Goal: Task Accomplishment & Management: Complete application form

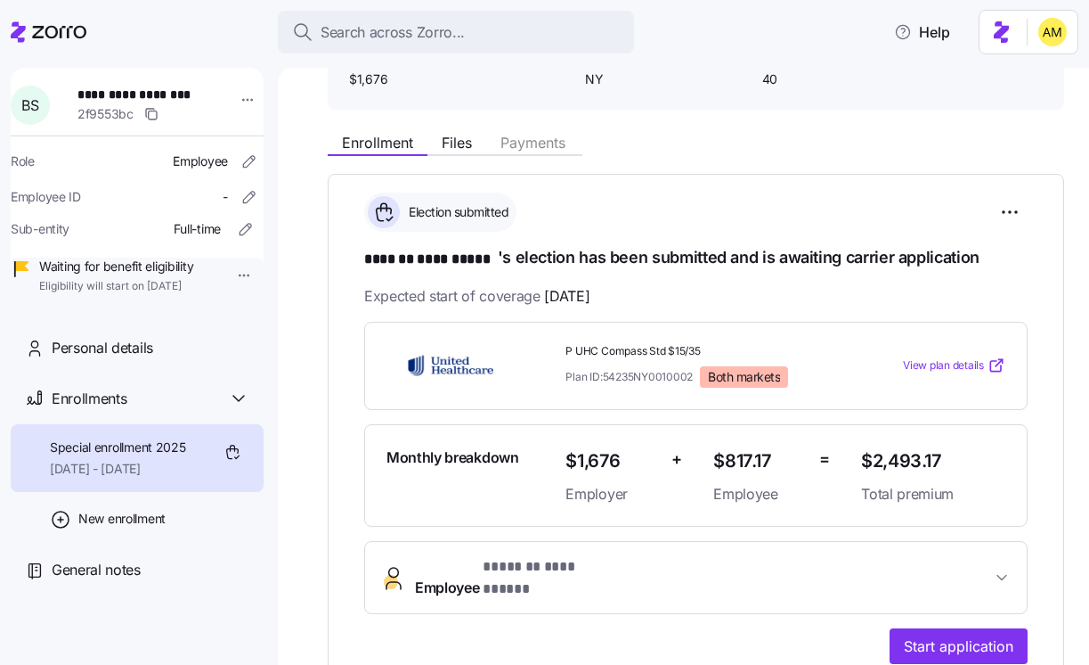
scroll to position [145, 0]
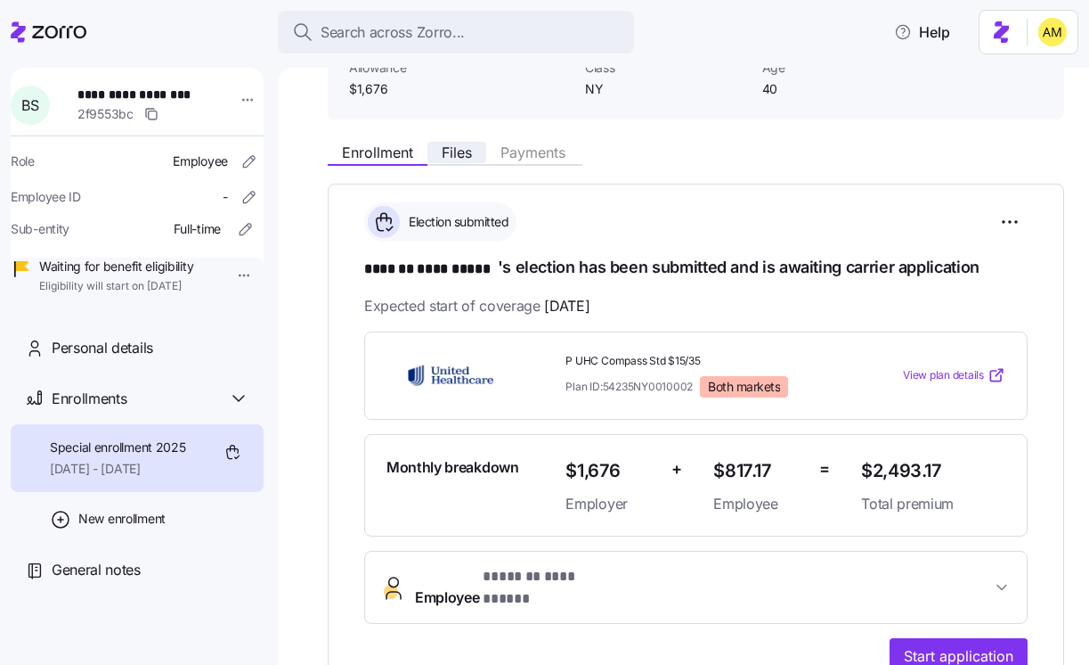
click at [470, 154] on span "Files" at bounding box center [457, 152] width 30 height 14
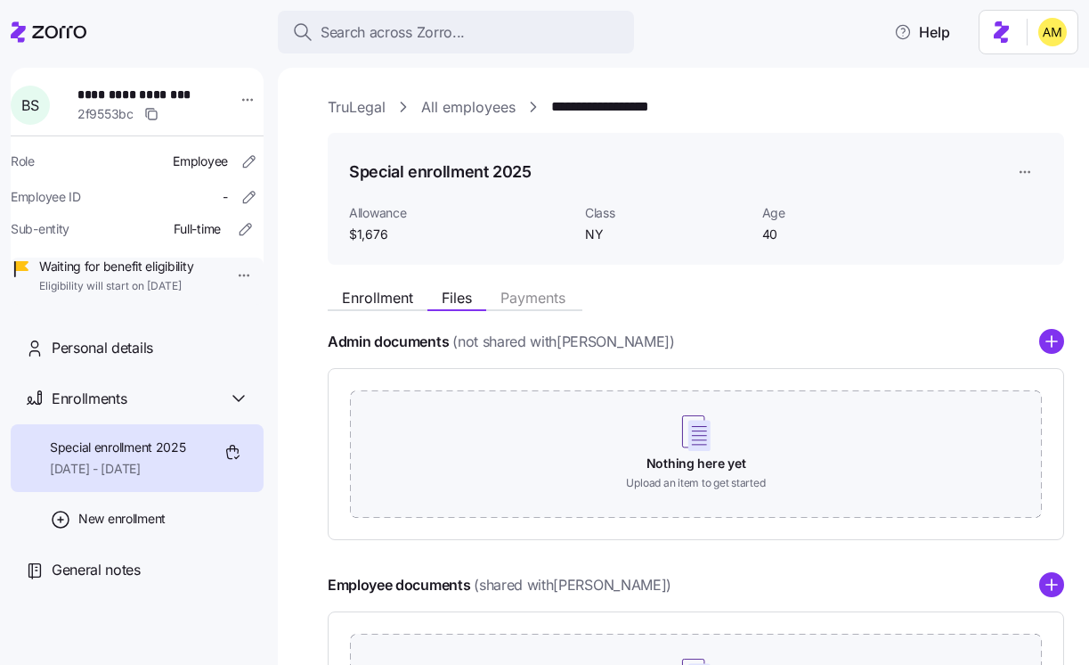
click at [365, 102] on link "TruLegal" at bounding box center [357, 107] width 58 height 22
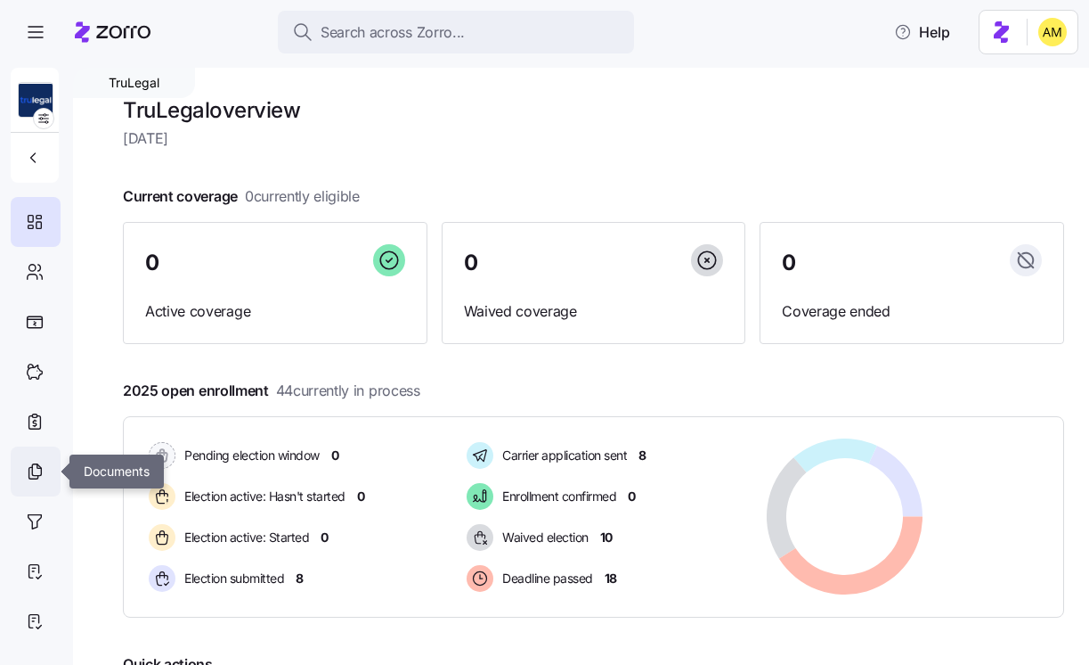
click at [37, 483] on div at bounding box center [36, 471] width 50 height 50
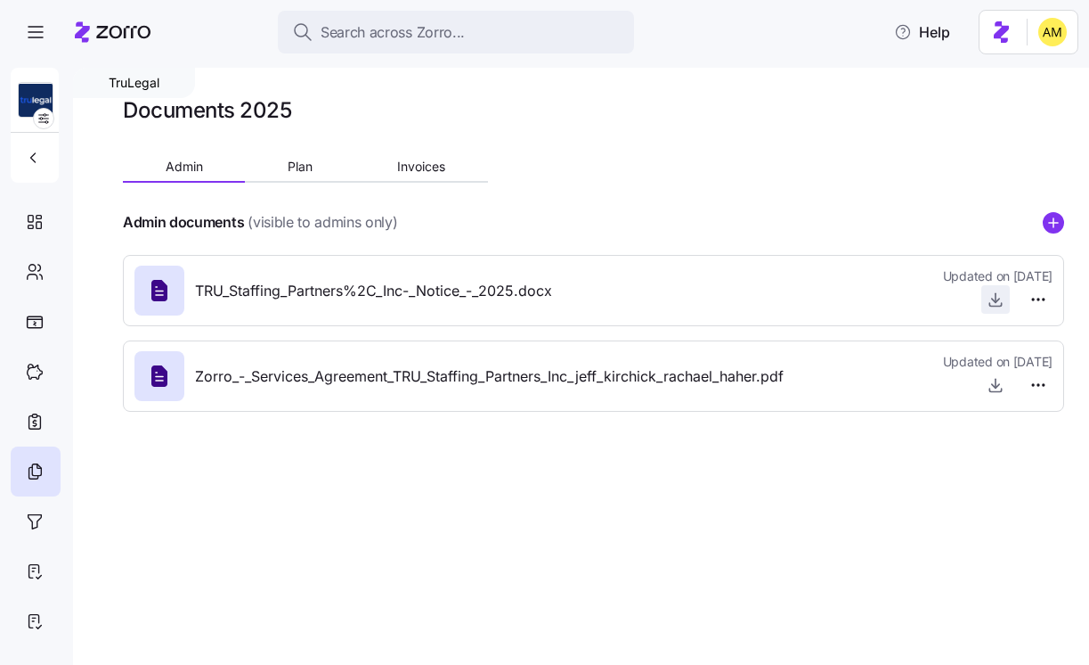
click at [992, 301] on icon "button" at bounding box center [996, 299] width 18 height 18
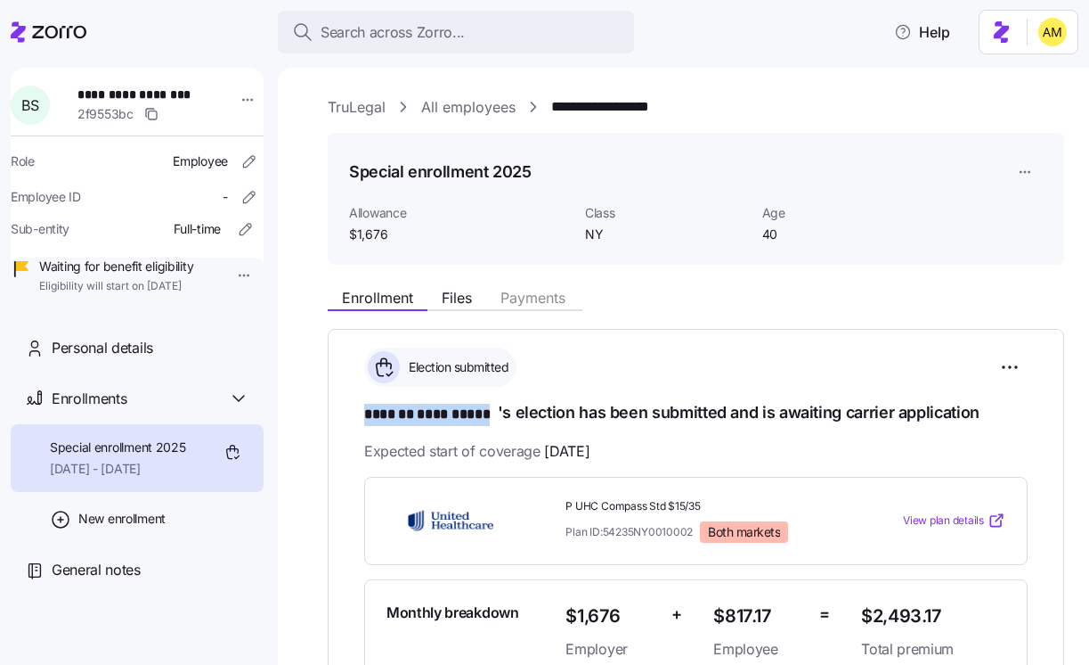
drag, startPoint x: 497, startPoint y: 416, endPoint x: 366, endPoint y: 412, distance: 131.0
click at [366, 412] on h1 "**********" at bounding box center [696, 413] width 664 height 25
copy span "**********"
click at [453, 305] on span "Files" at bounding box center [457, 297] width 30 height 14
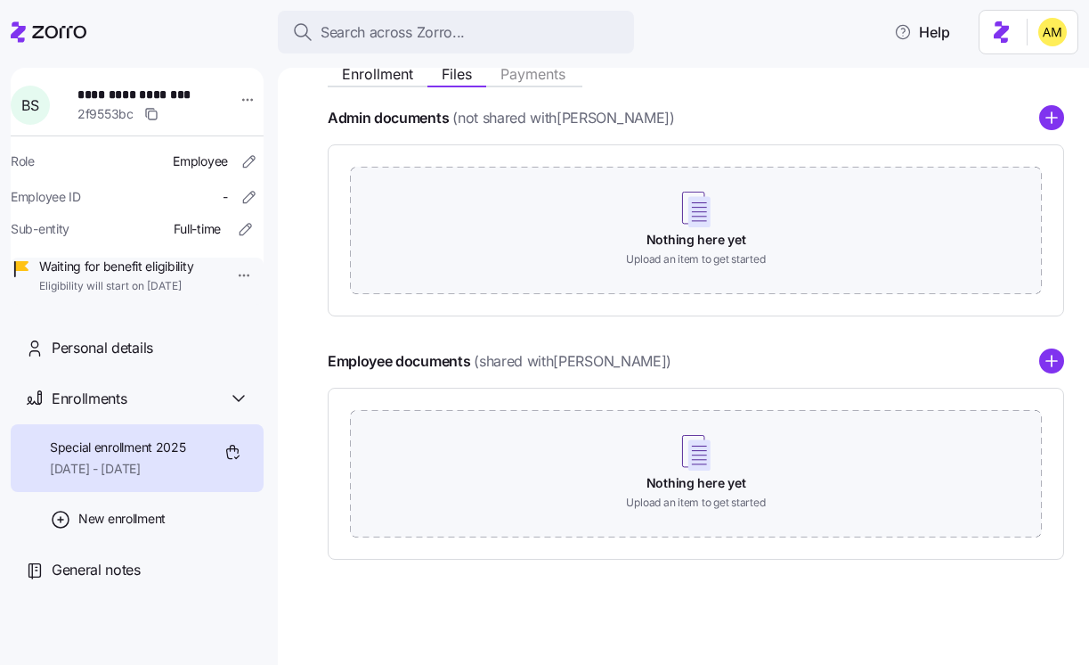
scroll to position [225, 0]
click at [1052, 364] on icon "add icon" at bounding box center [1052, 359] width 25 height 25
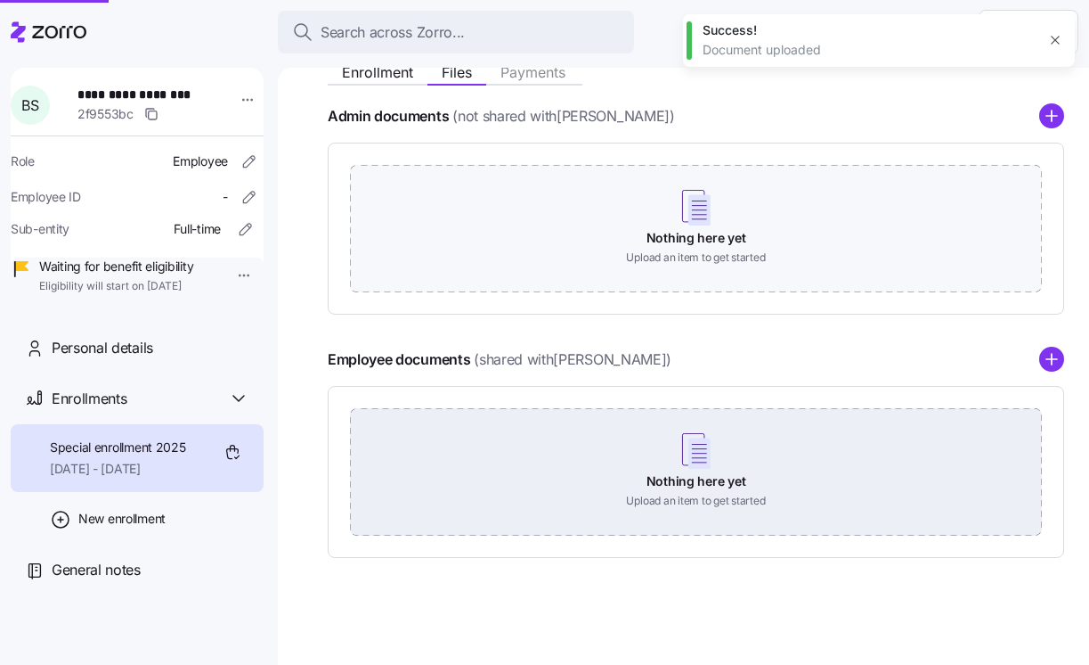
scroll to position [107, 0]
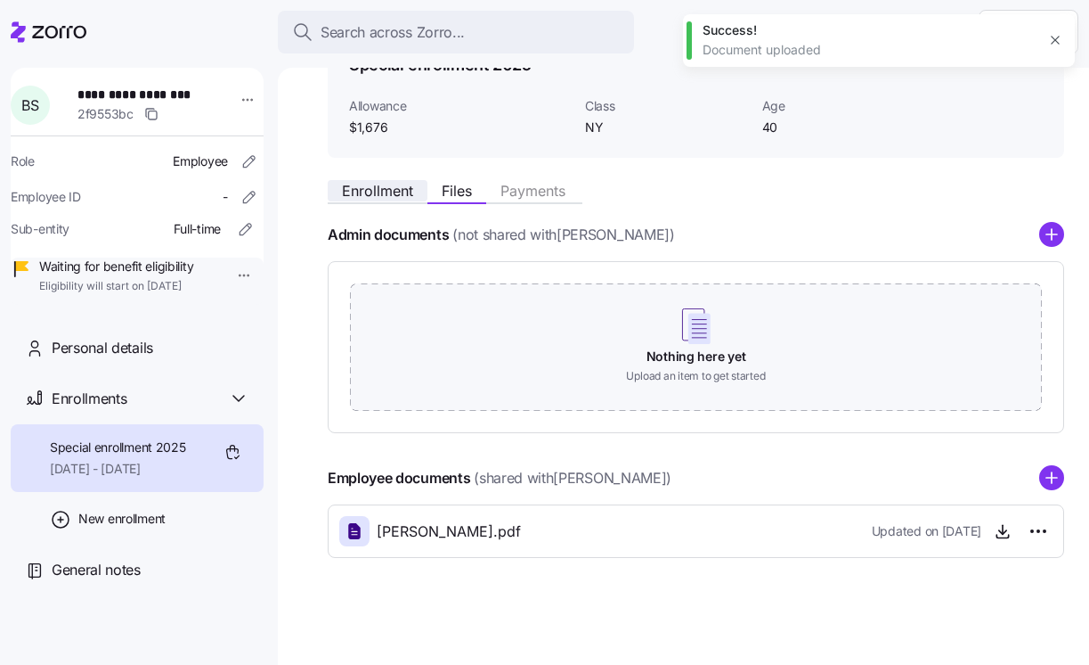
click at [370, 191] on span "Enrollment" at bounding box center [377, 190] width 71 height 14
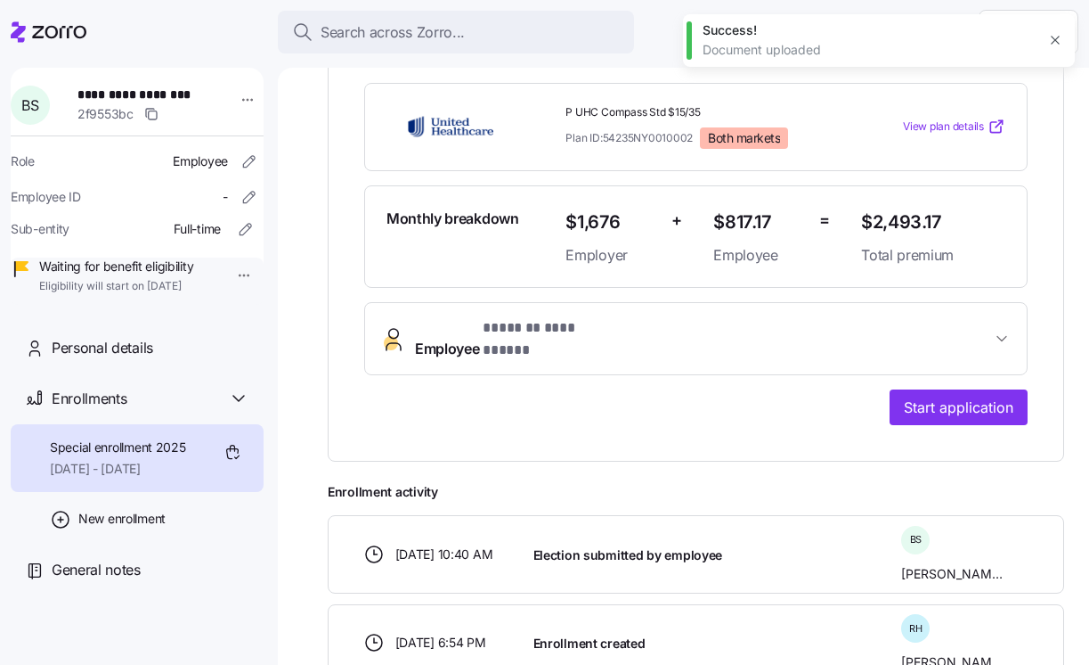
scroll to position [472, 0]
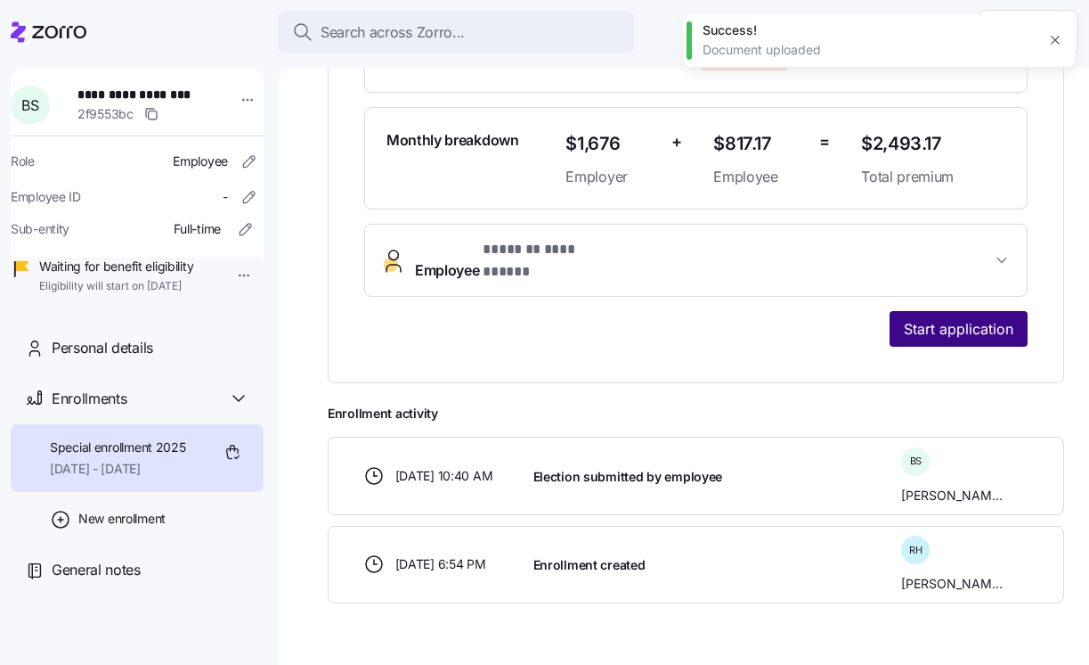
click at [933, 318] on span "Start application" at bounding box center [959, 328] width 110 height 21
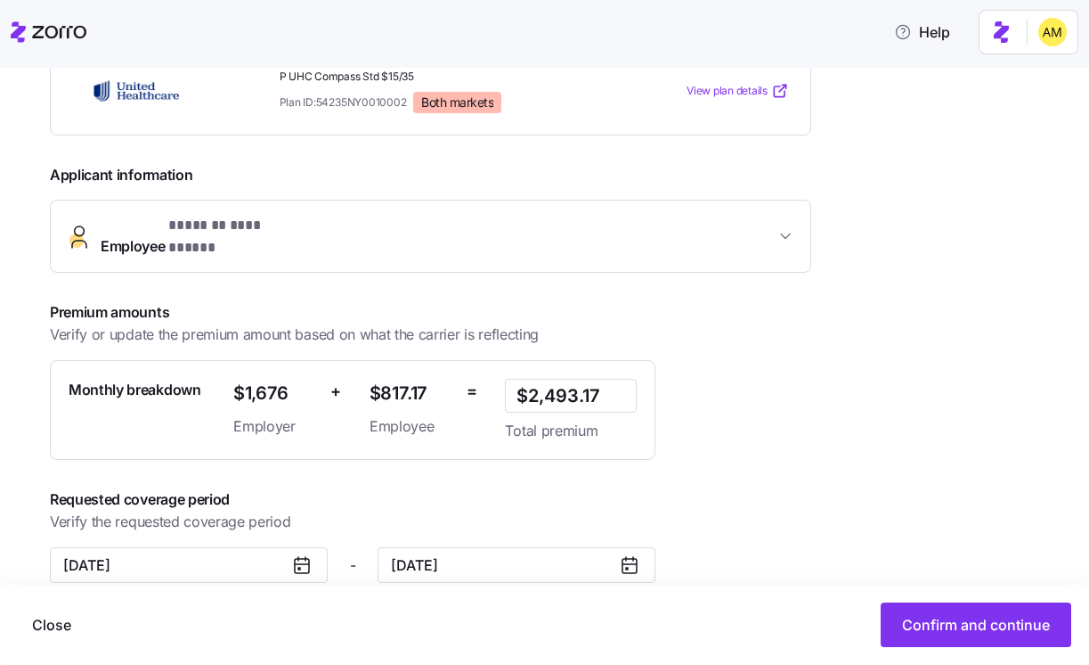
scroll to position [336, 0]
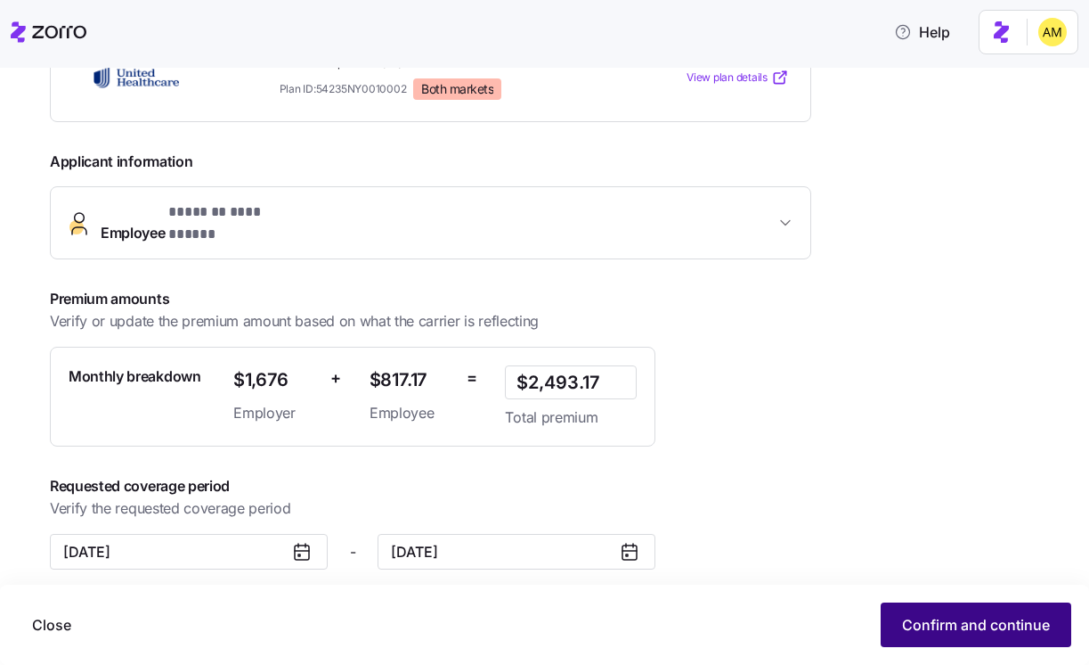
click at [926, 623] on span "Confirm and continue" at bounding box center [976, 624] width 148 height 21
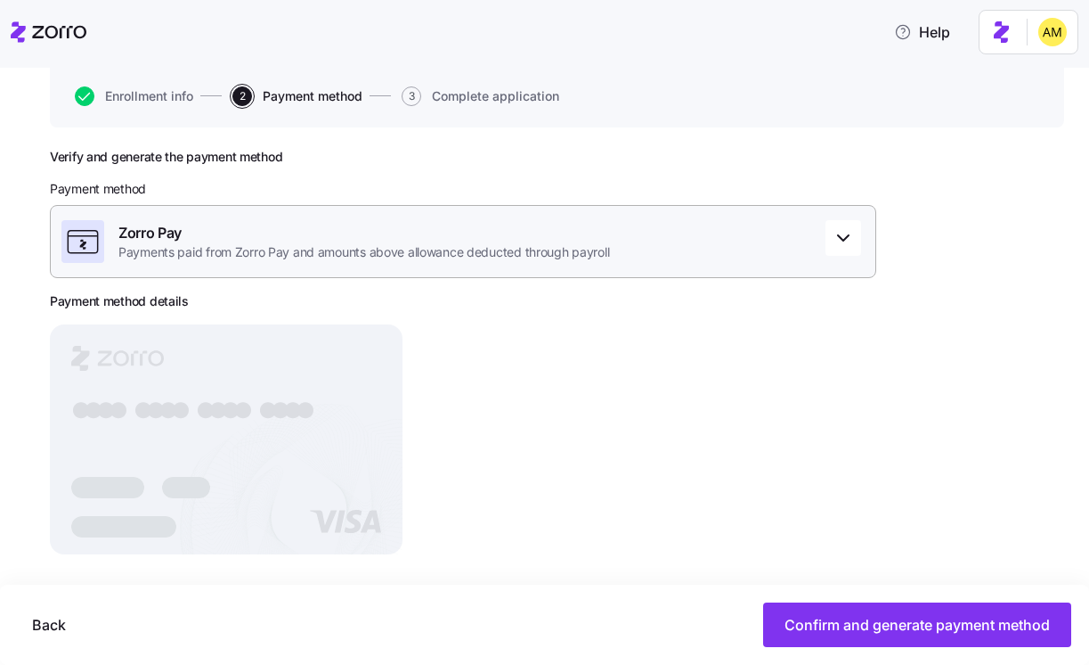
scroll to position [184, 0]
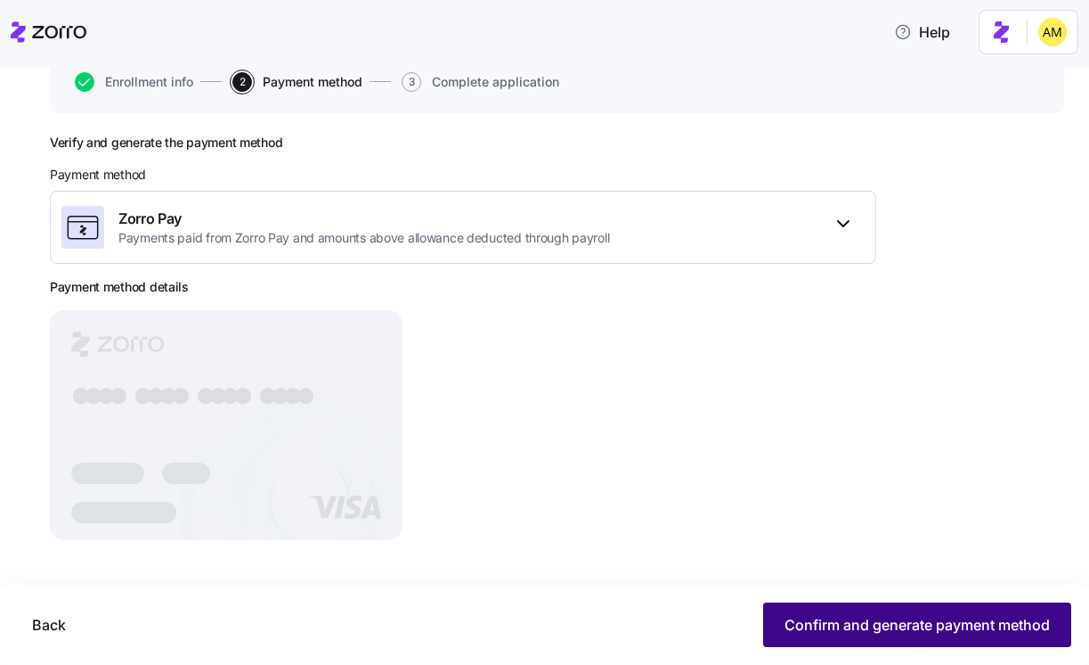
click at [844, 631] on span "Confirm and generate payment method" at bounding box center [917, 624] width 265 height 21
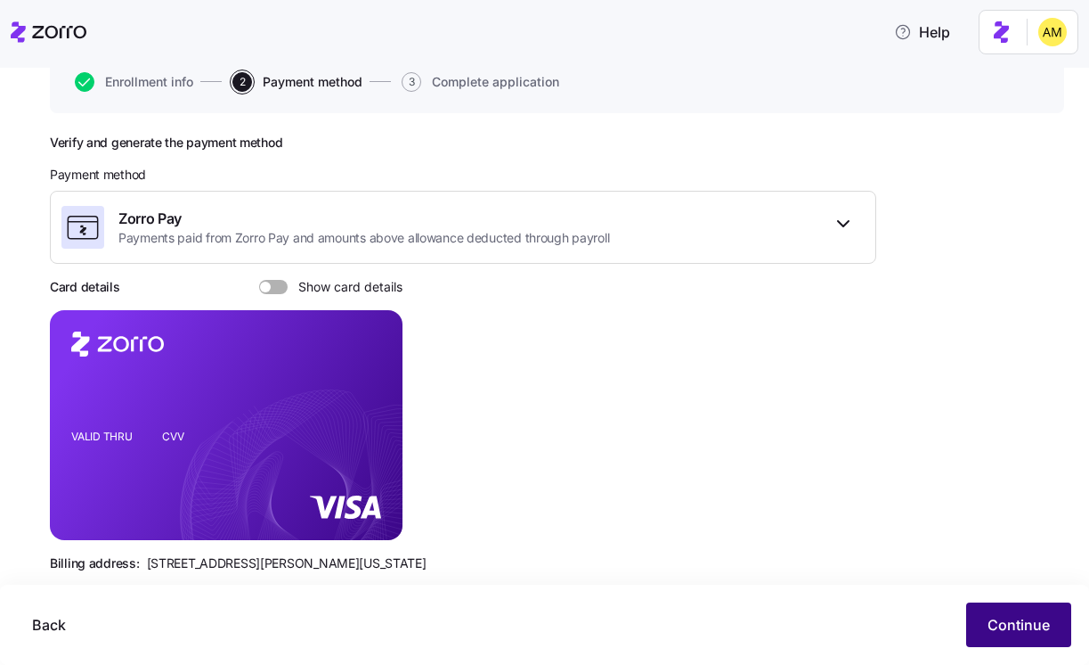
click at [1038, 624] on span "Continue" at bounding box center [1019, 624] width 62 height 21
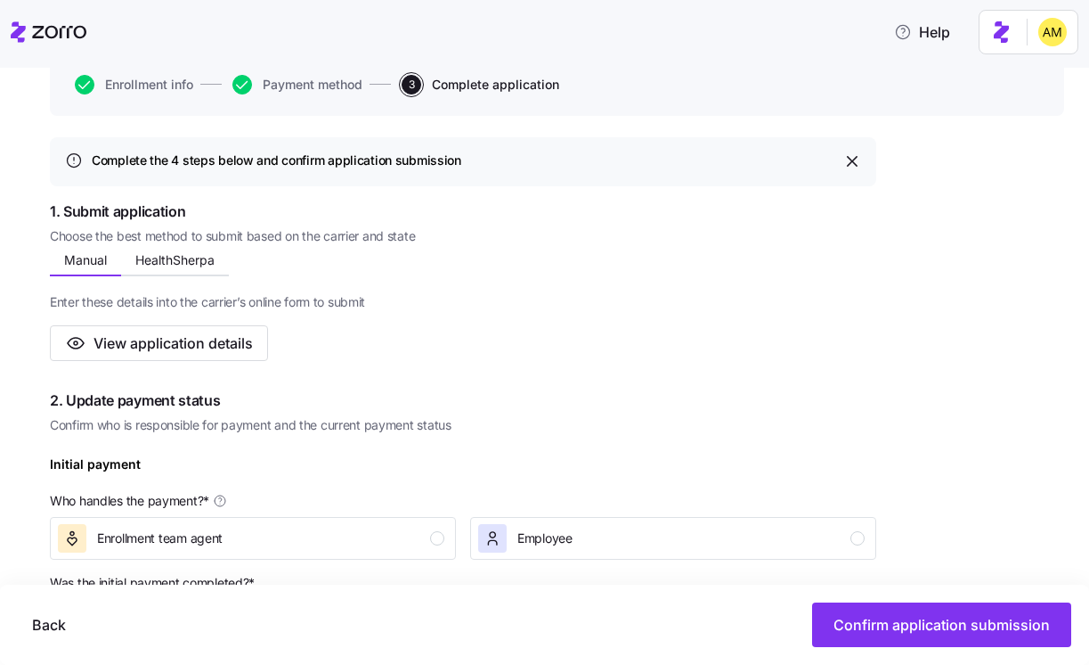
scroll to position [263, 0]
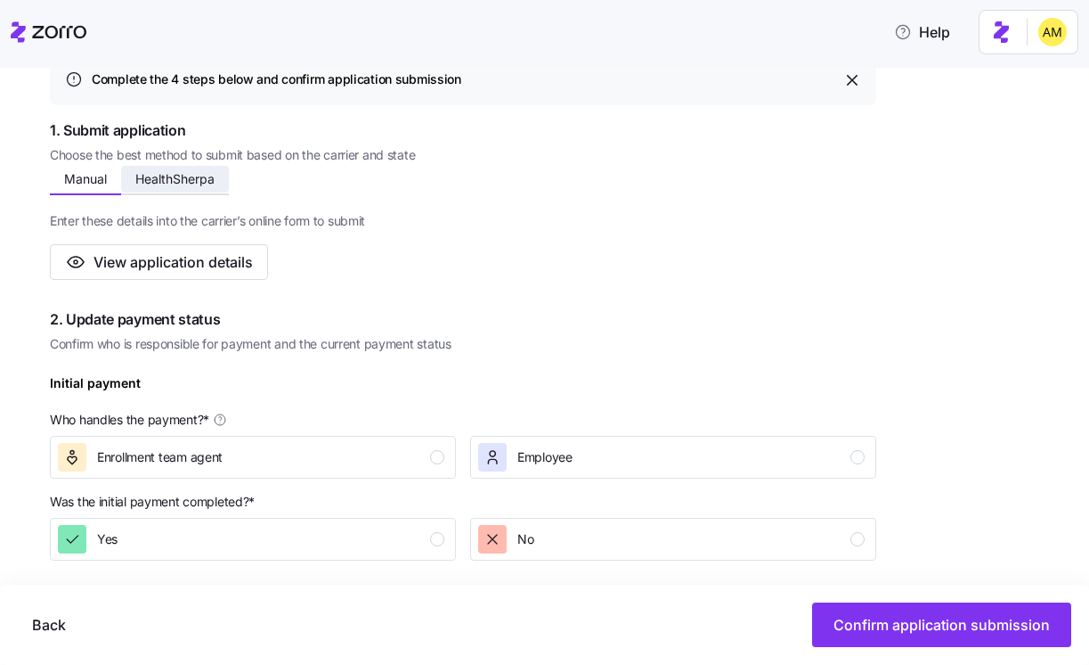
click at [169, 180] on span "HealthSherpa" at bounding box center [174, 179] width 79 height 12
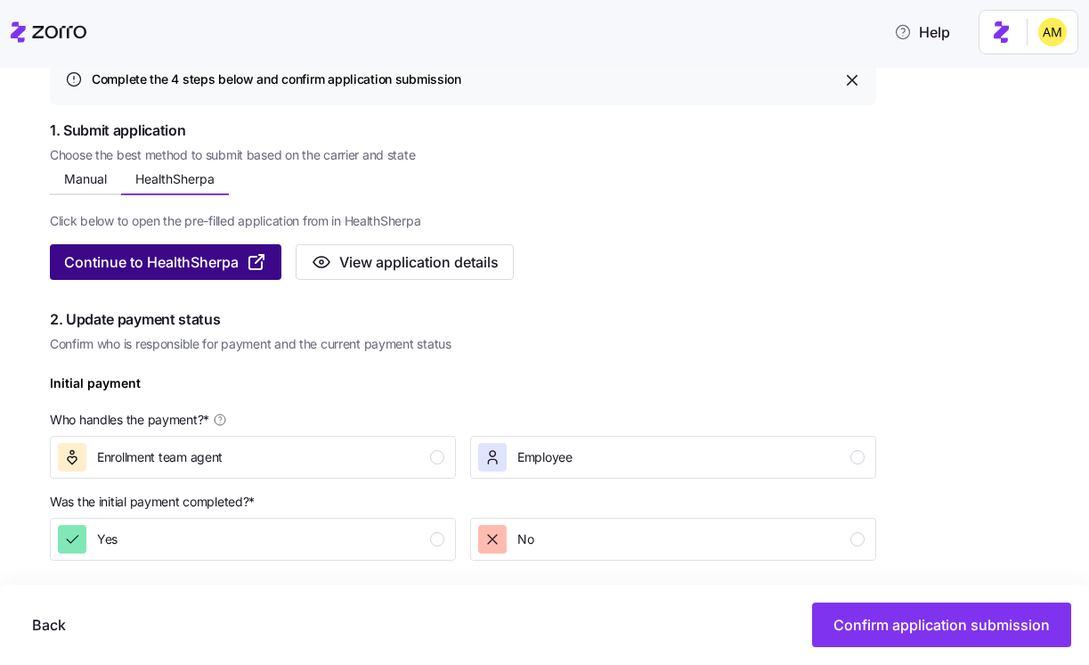
click at [162, 264] on span "Continue to HealthSherpa" at bounding box center [151, 261] width 175 height 21
click at [213, 263] on span "Continue to HealthSherpa" at bounding box center [151, 261] width 175 height 21
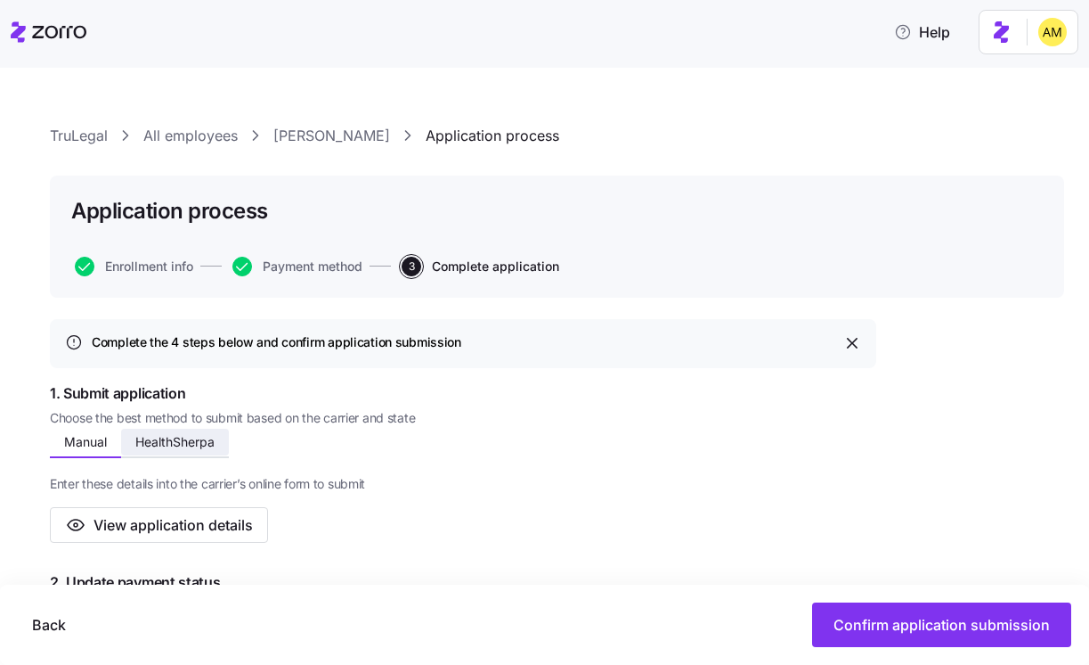
click at [181, 447] on span "HealthSherpa" at bounding box center [174, 442] width 79 height 12
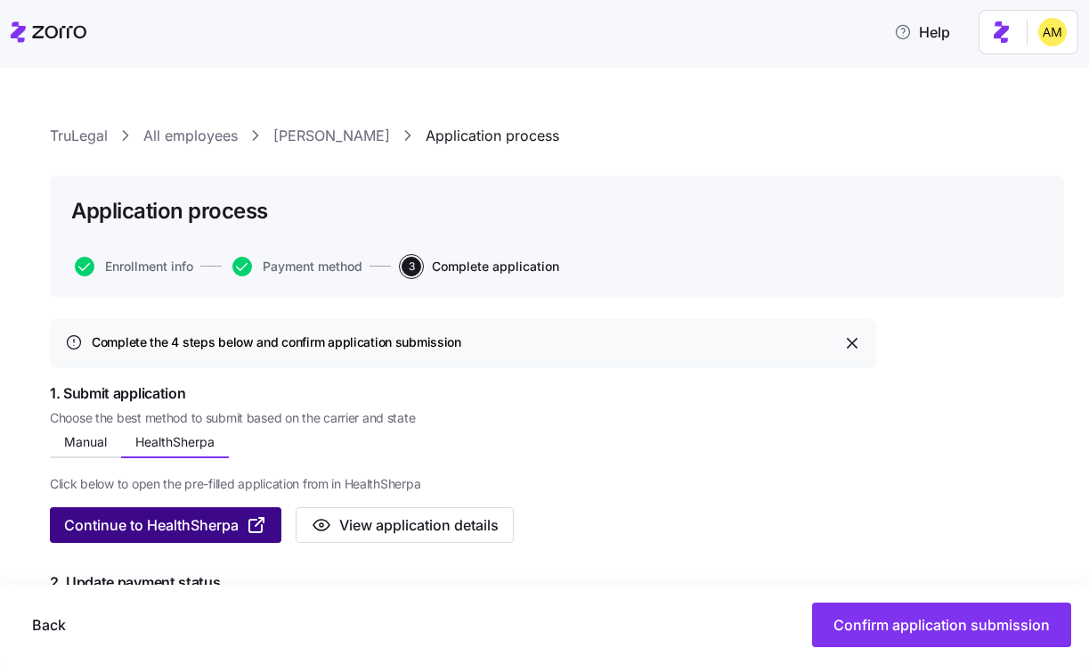
click at [211, 518] on span "Continue to HealthSherpa" at bounding box center [151, 524] width 175 height 21
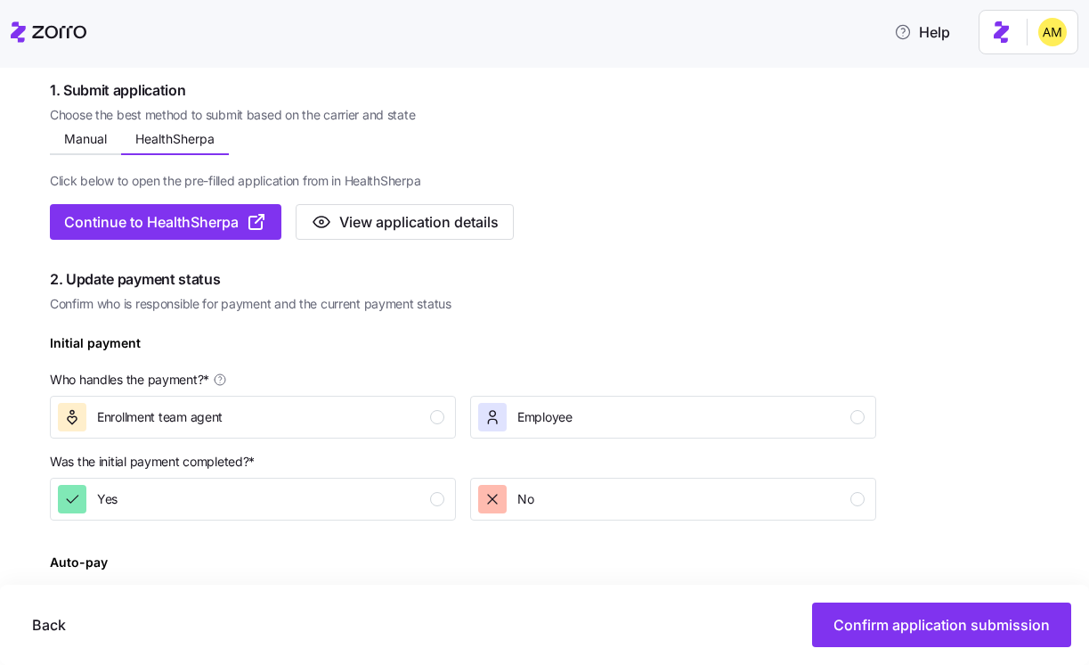
scroll to position [305, 0]
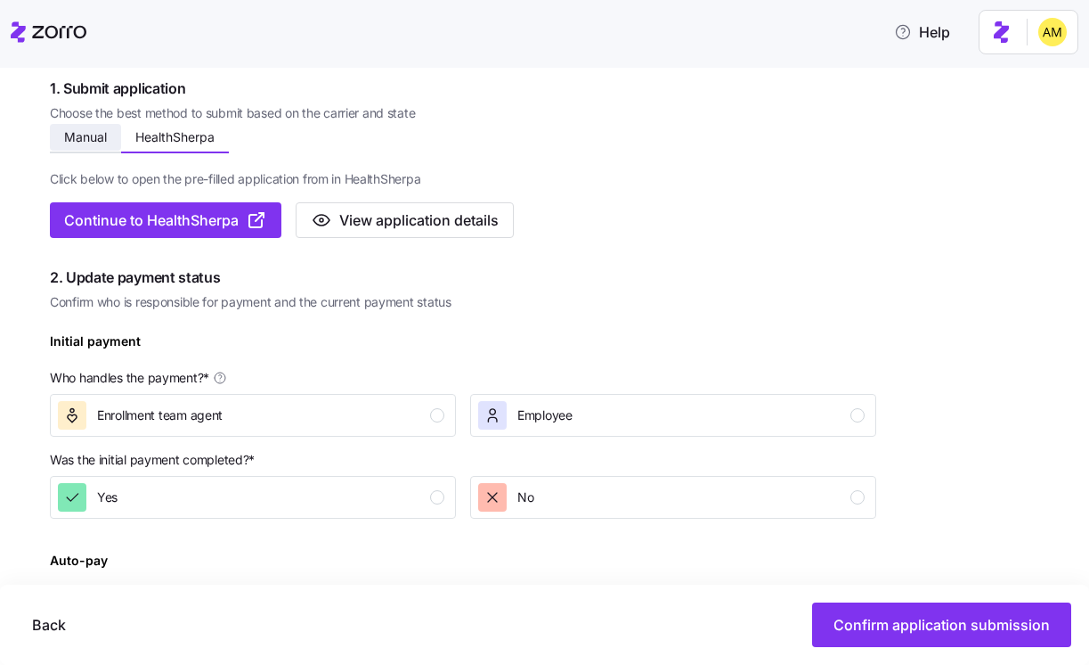
click at [84, 135] on span "Manual" at bounding box center [85, 137] width 43 height 12
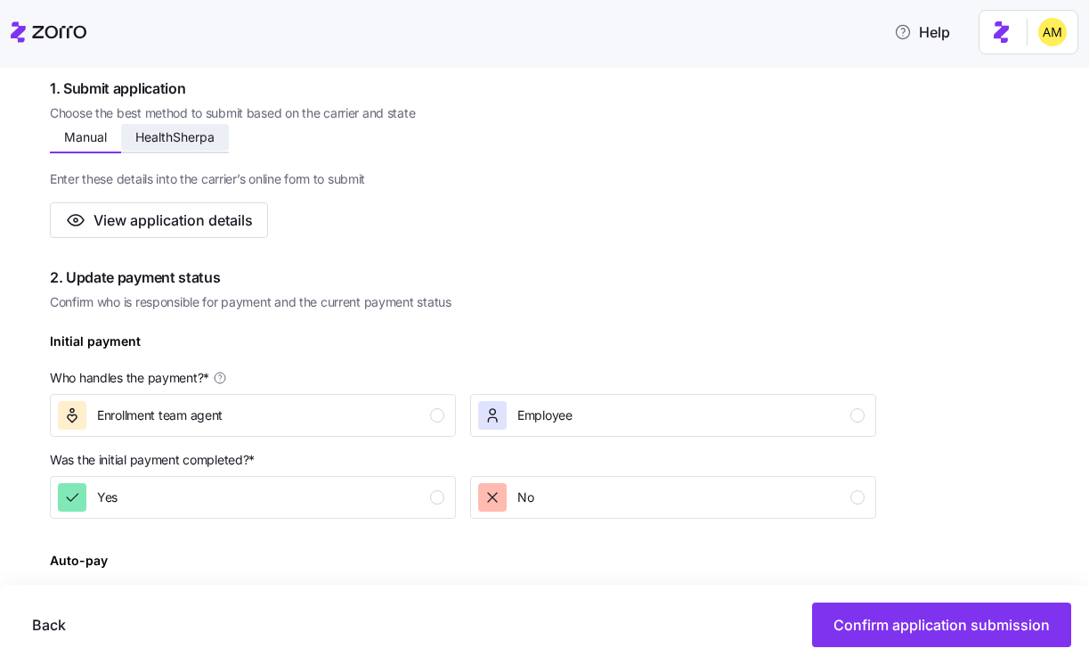
click at [153, 124] on button "HealthSherpa" at bounding box center [175, 137] width 108 height 27
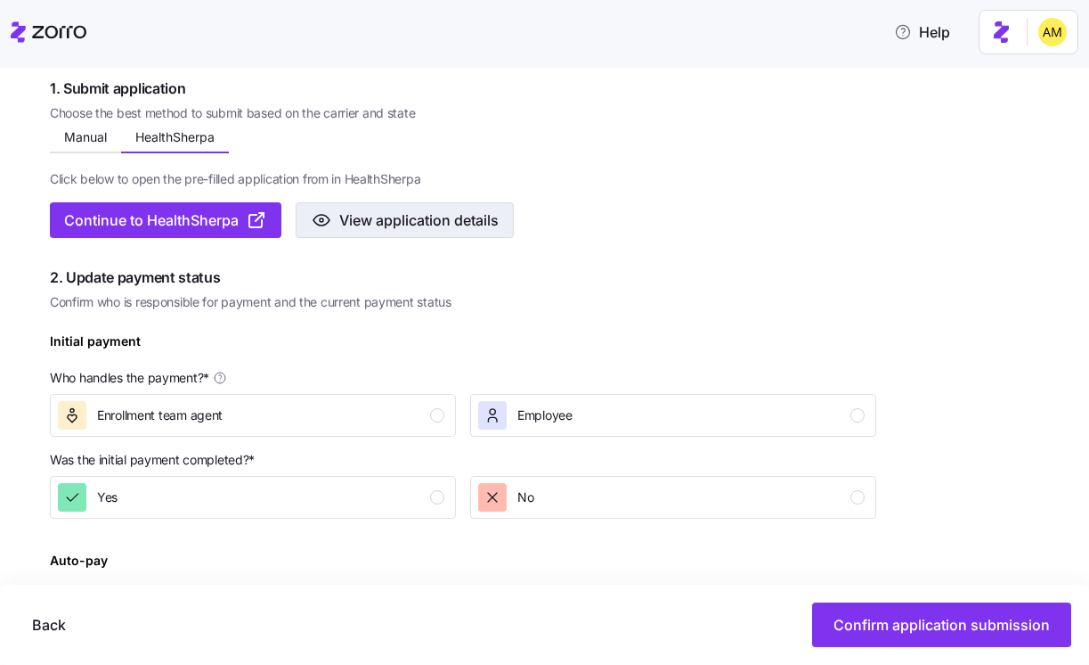
click at [360, 207] on button "View application details" at bounding box center [405, 220] width 218 height 36
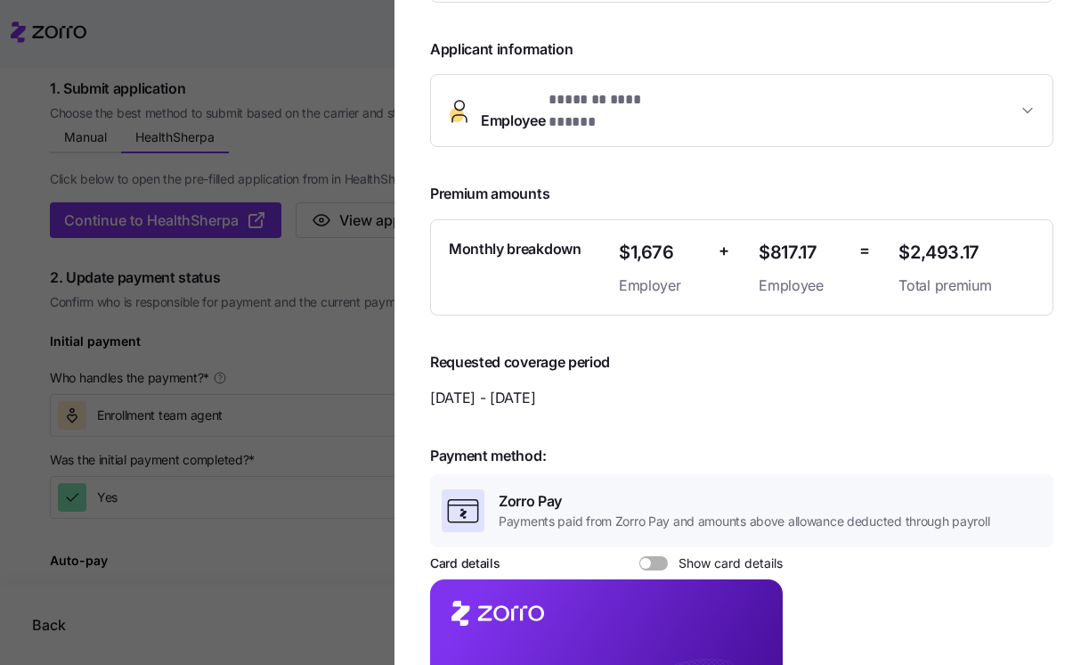
scroll to position [225, 0]
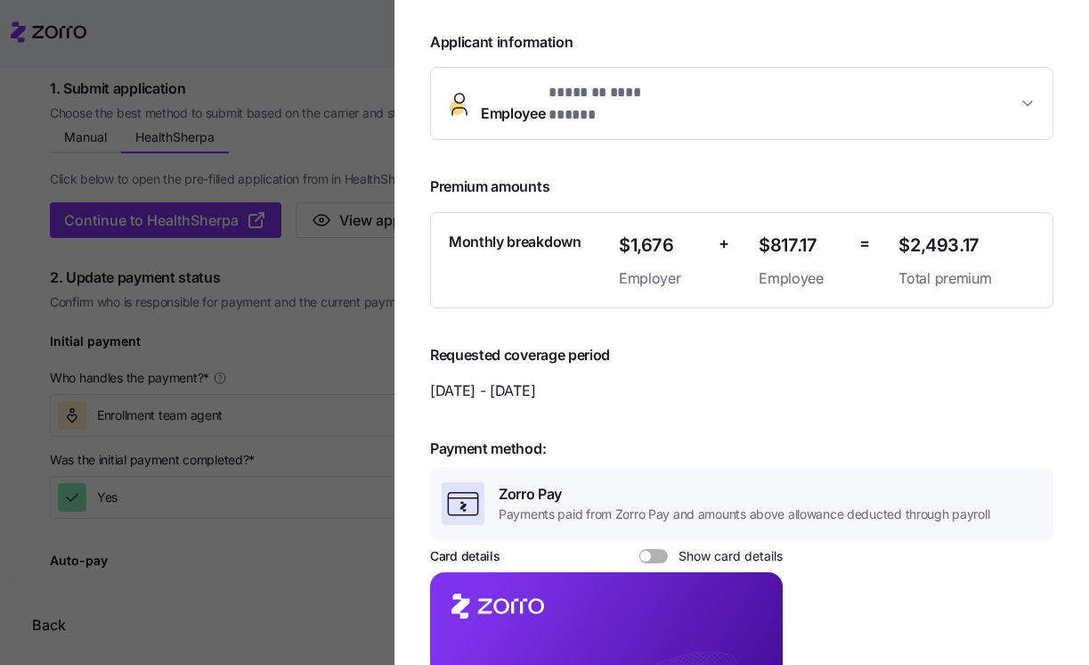
click at [735, 108] on button "**********" at bounding box center [742, 103] width 622 height 71
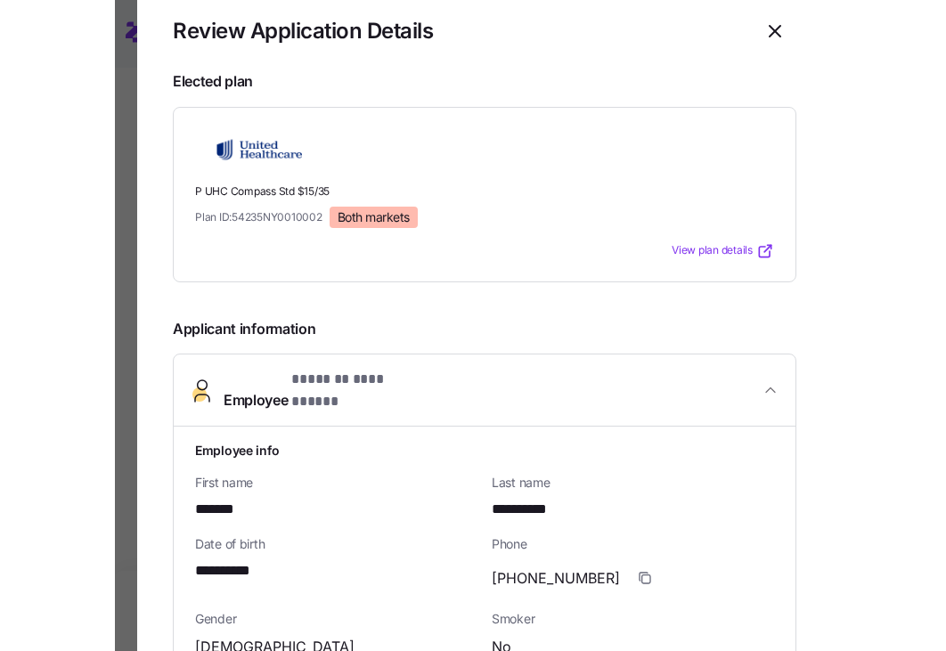
scroll to position [0, 0]
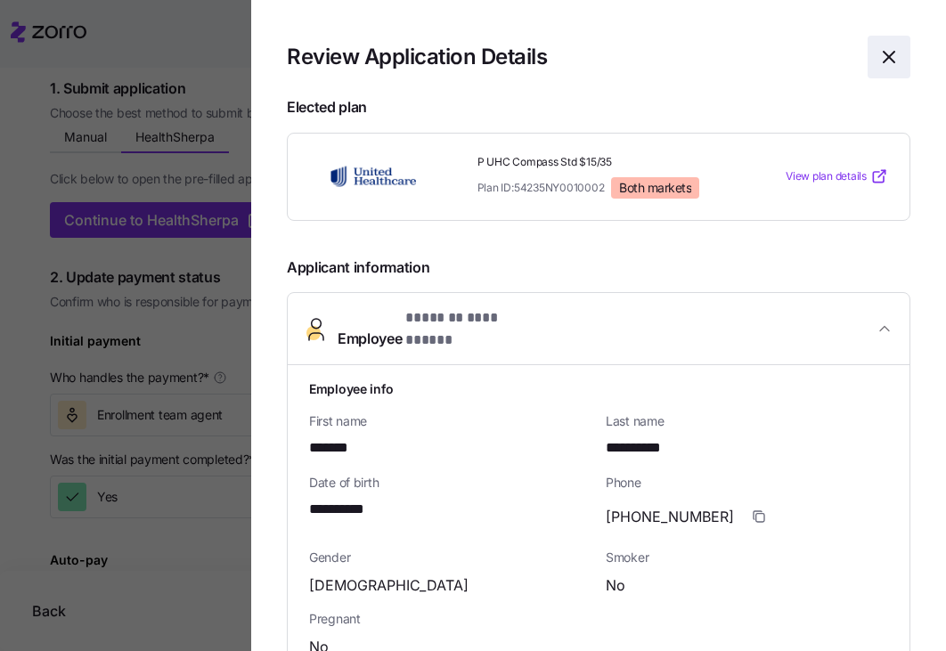
click at [890, 62] on icon "button" at bounding box center [888, 56] width 21 height 21
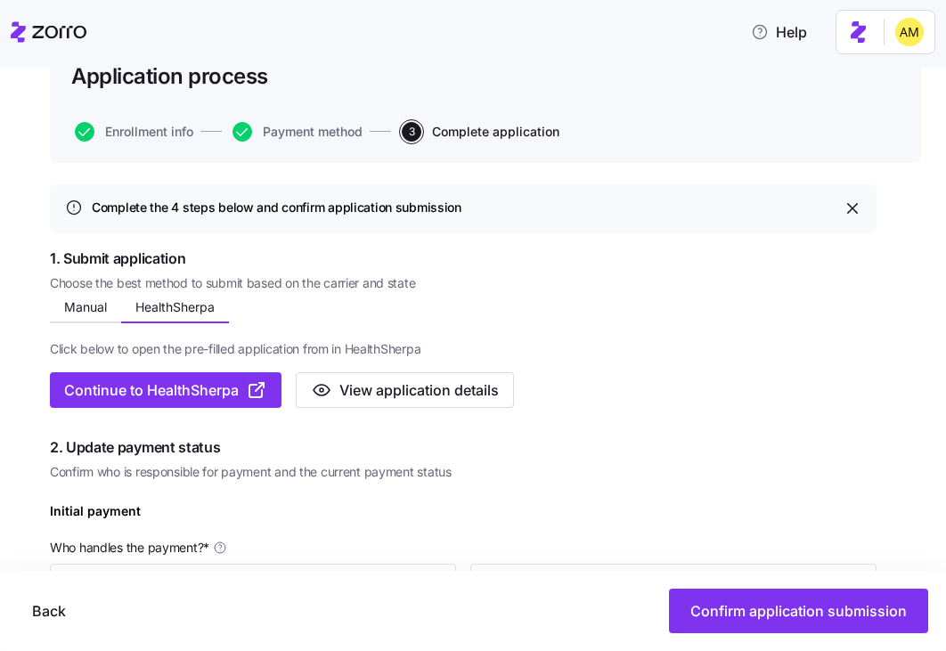
scroll to position [131, 0]
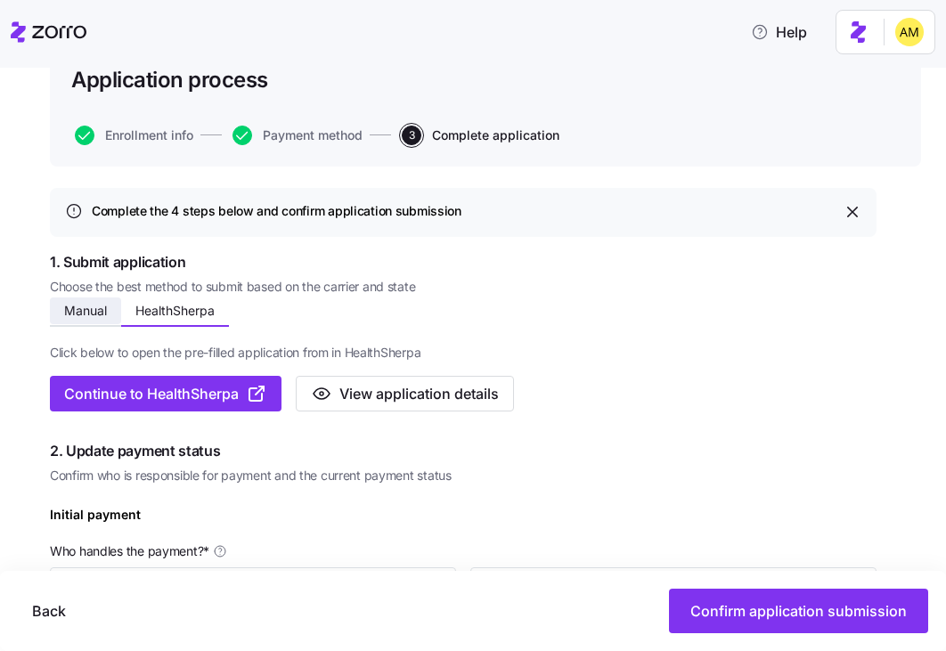
click at [84, 313] on span "Manual" at bounding box center [85, 311] width 43 height 12
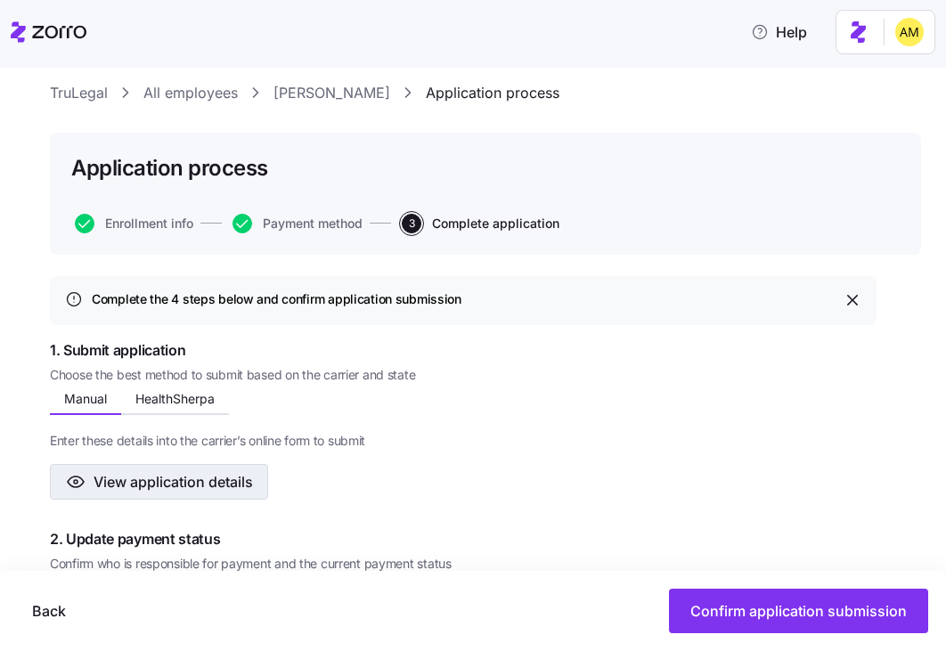
scroll to position [0, 0]
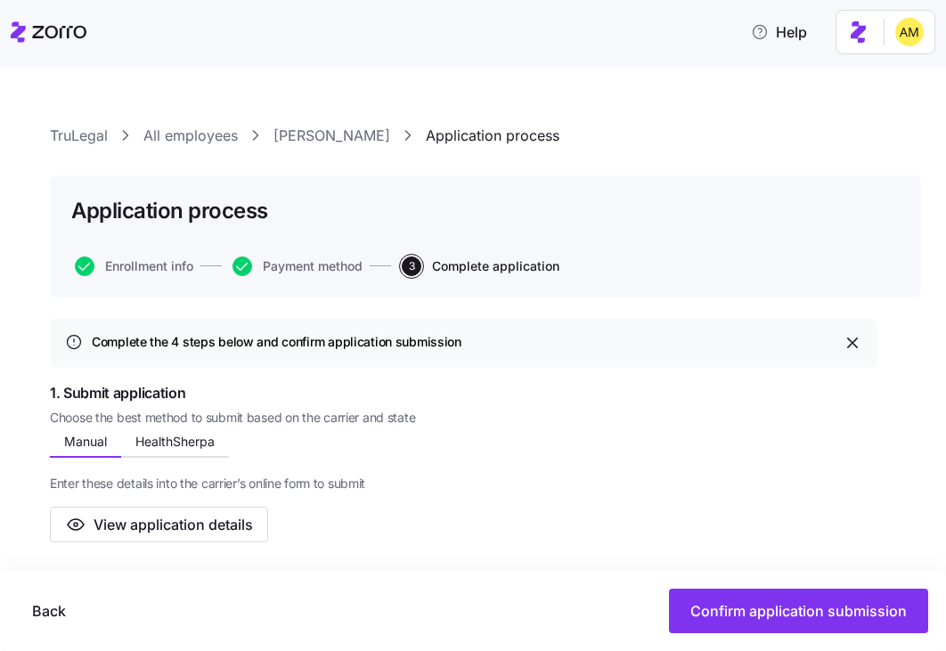
click at [319, 134] on link "Bradley Stephenson" at bounding box center [331, 136] width 117 height 22
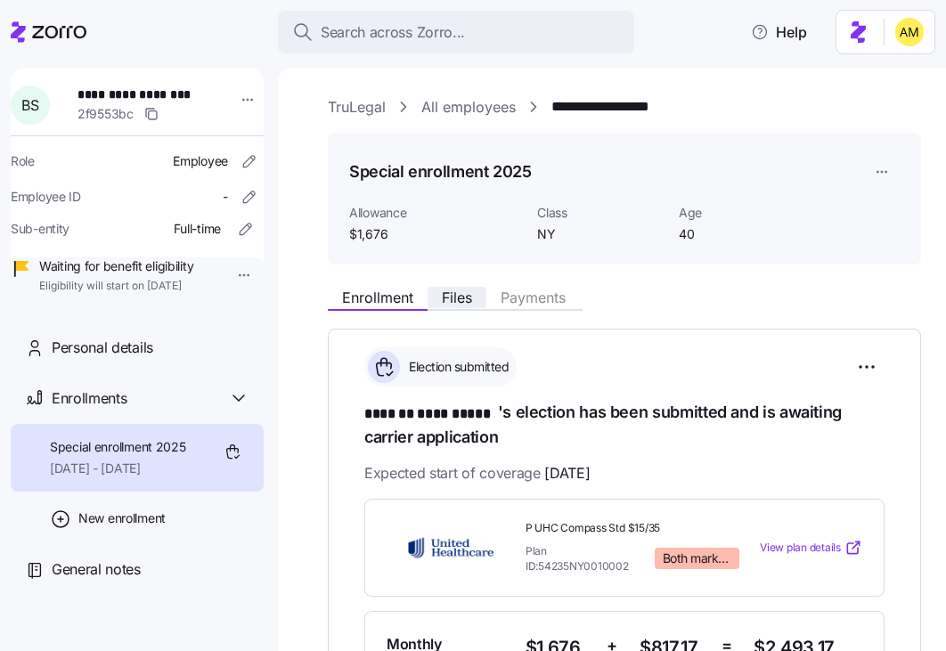
click at [453, 297] on span "Files" at bounding box center [457, 297] width 30 height 14
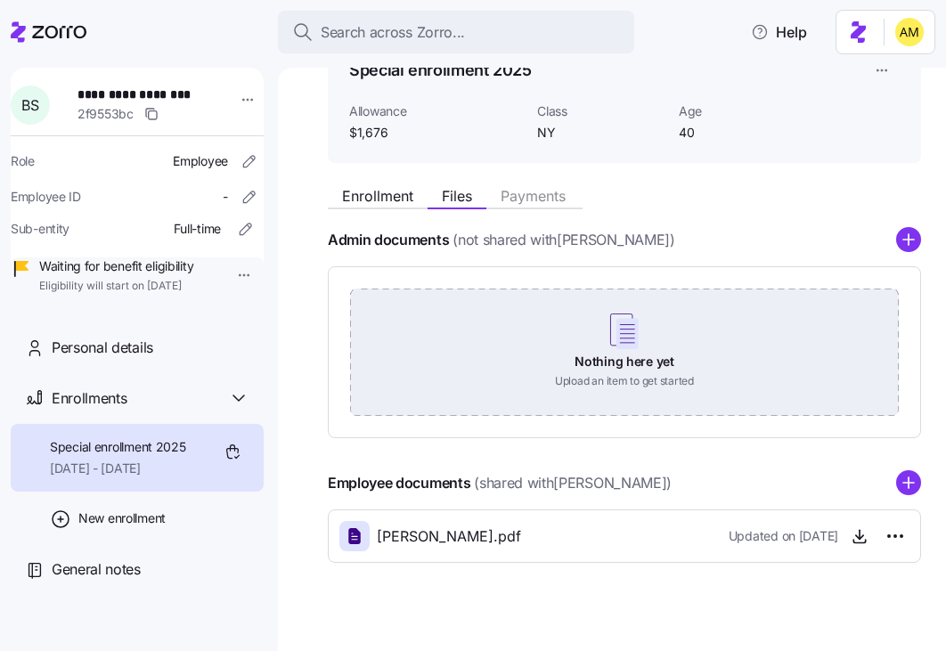
scroll to position [120, 0]
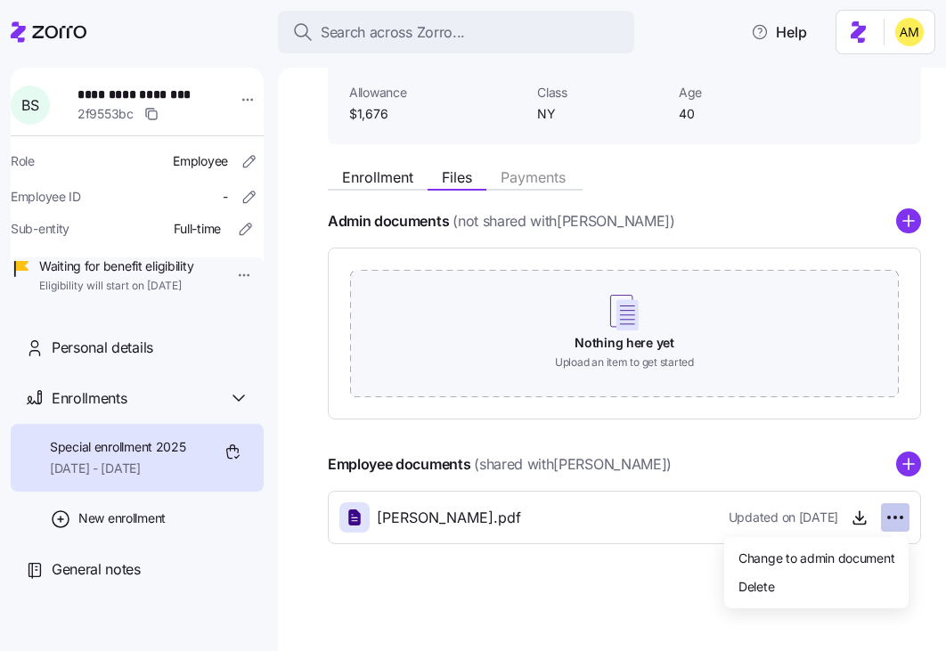
click at [886, 521] on html "**********" at bounding box center [473, 320] width 946 height 640
click at [760, 586] on span "Delete" at bounding box center [756, 586] width 36 height 18
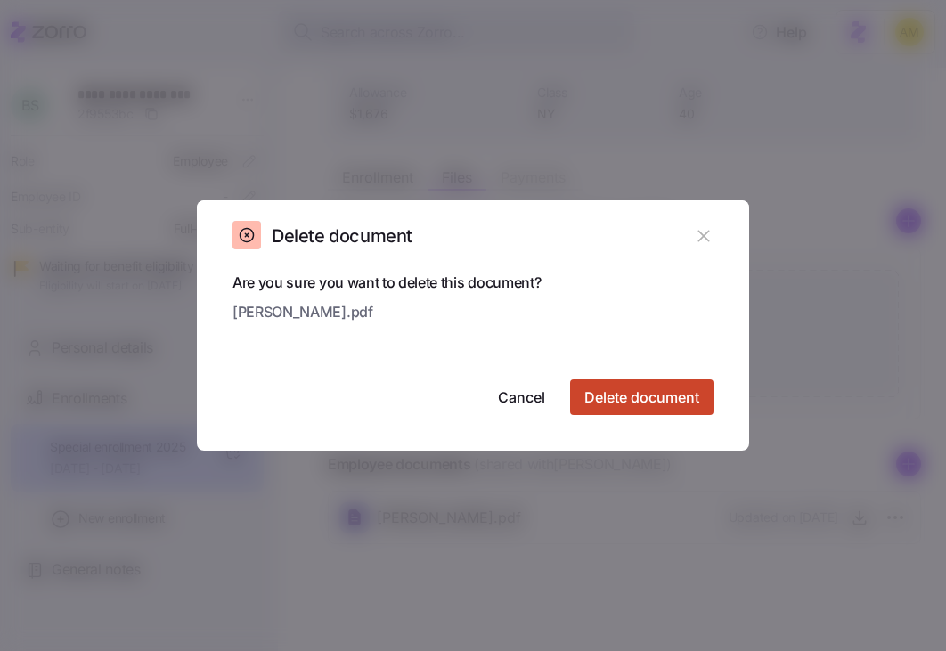
click at [613, 389] on span "Delete document" at bounding box center [641, 397] width 115 height 21
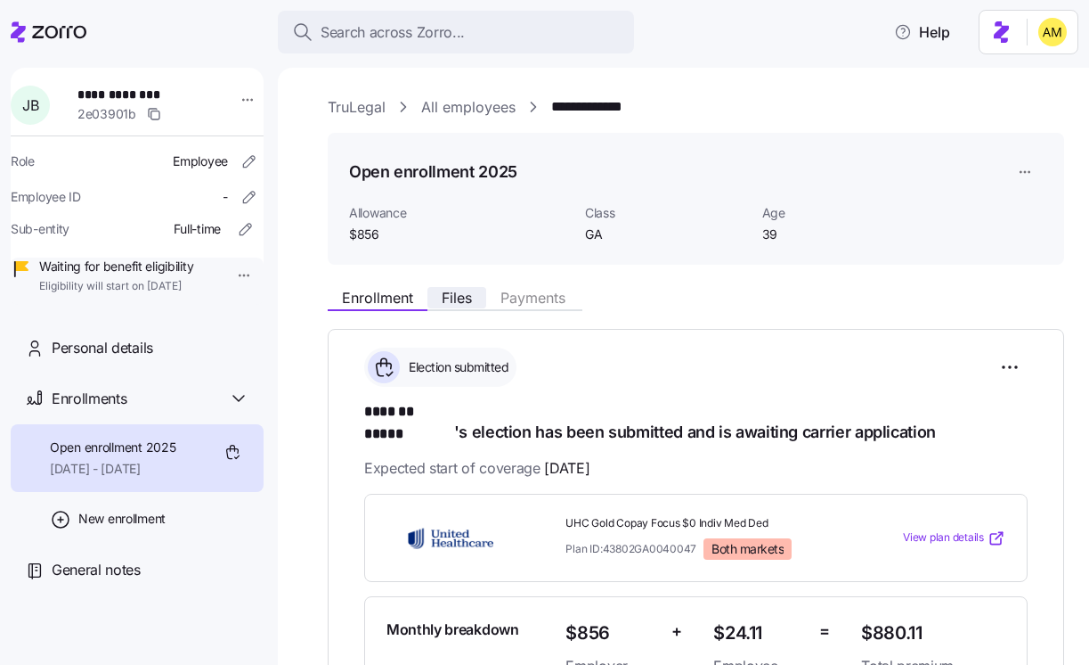
click at [456, 302] on span "Files" at bounding box center [457, 297] width 30 height 14
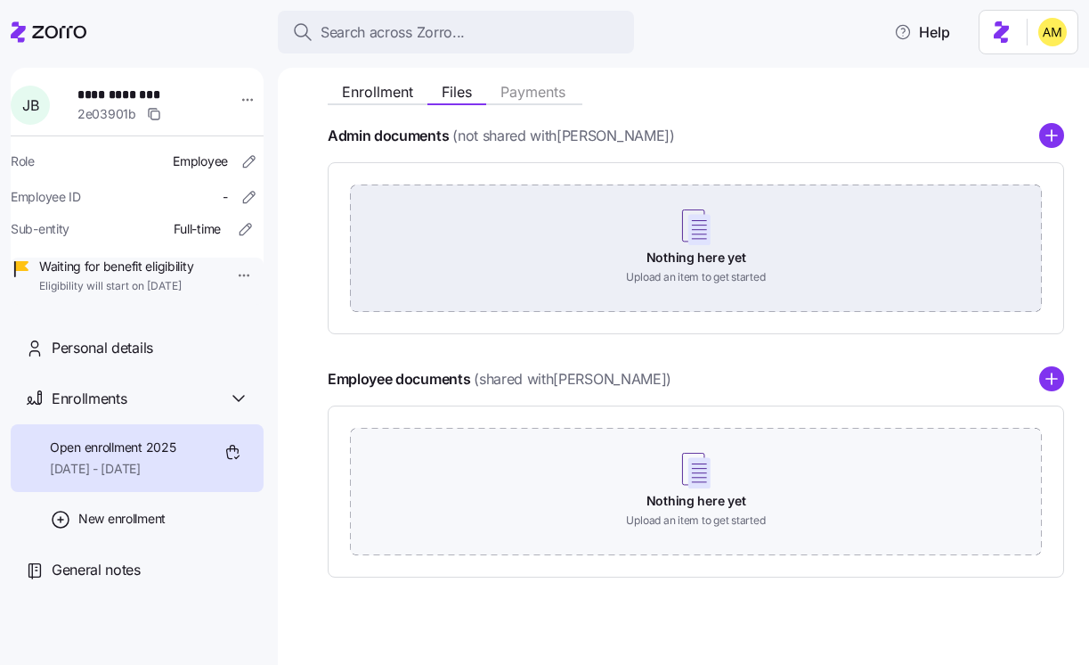
scroll to position [210, 0]
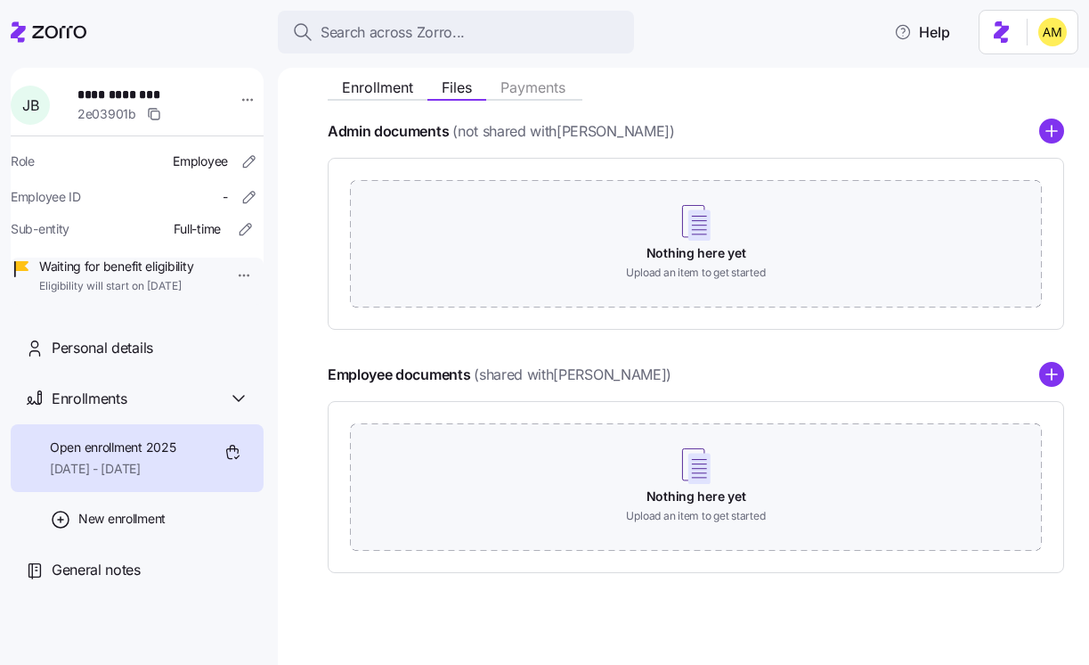
click at [568, 378] on span "(shared with Jessica Barre )" at bounding box center [573, 374] width 198 height 22
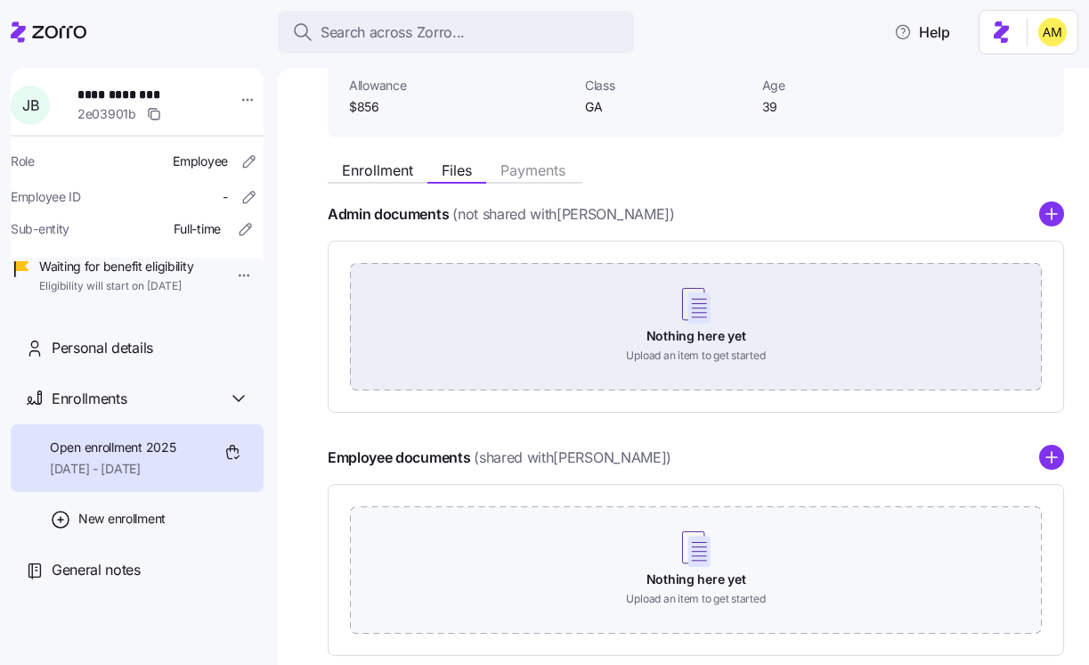
scroll to position [145, 0]
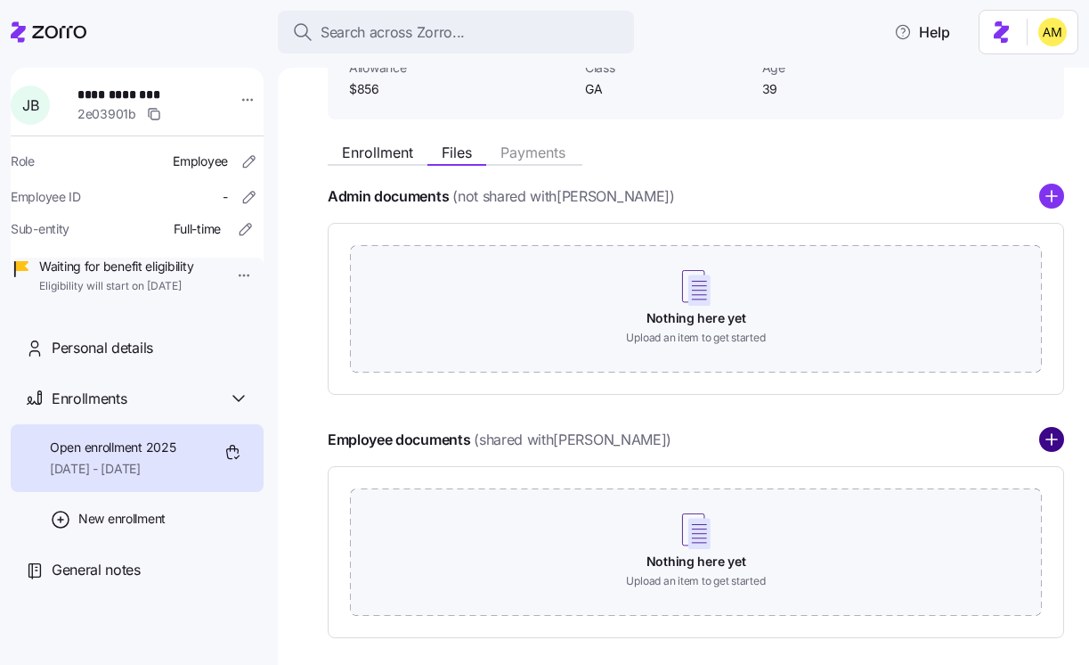
click at [1050, 442] on circle "add icon" at bounding box center [1051, 439] width 23 height 23
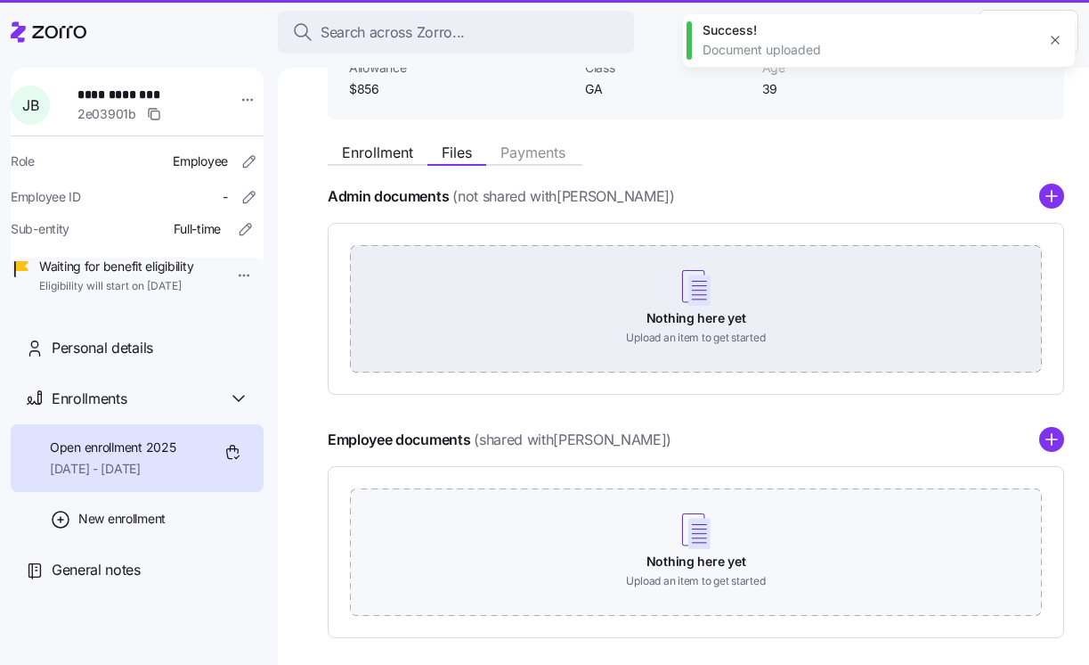
scroll to position [107, 0]
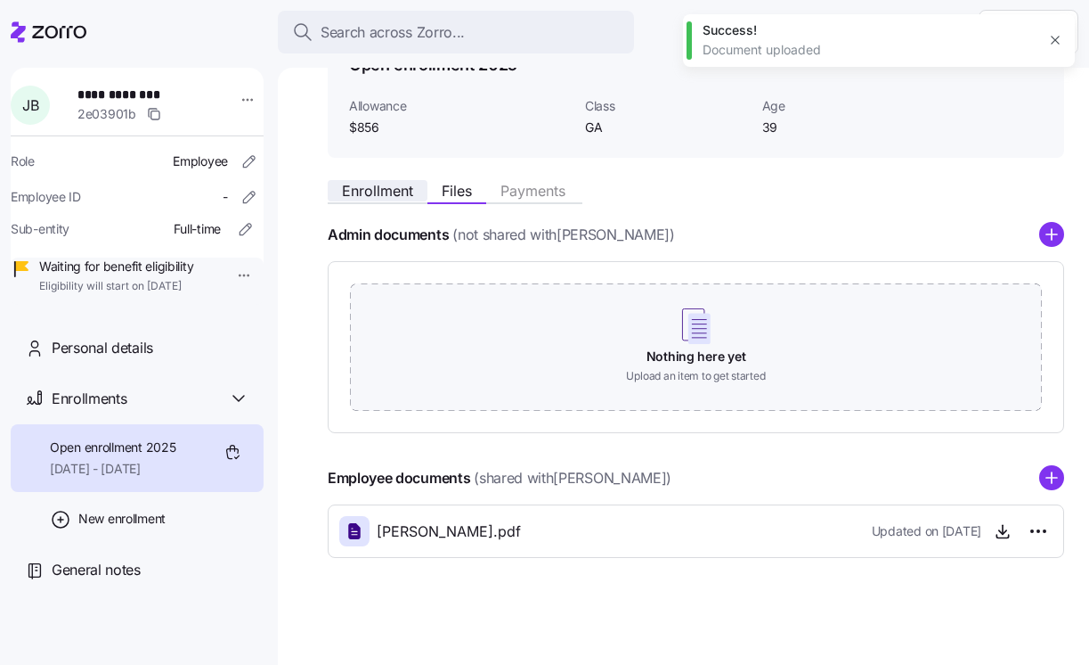
click at [363, 193] on span "Enrollment" at bounding box center [377, 190] width 71 height 14
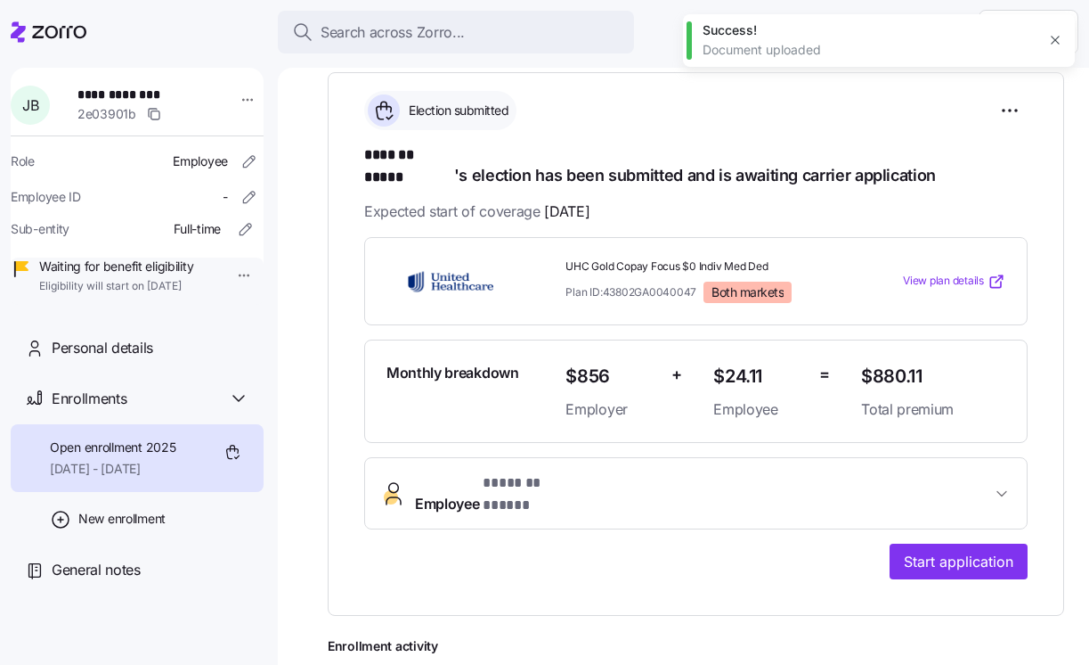
scroll to position [268, 0]
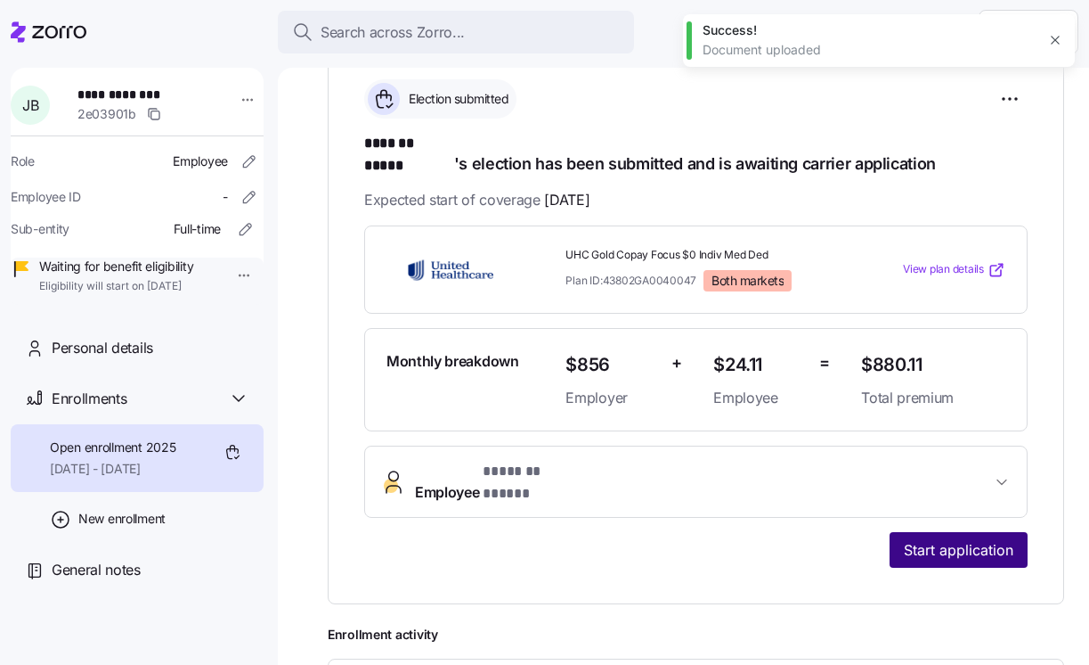
click at [942, 539] on span "Start application" at bounding box center [959, 549] width 110 height 21
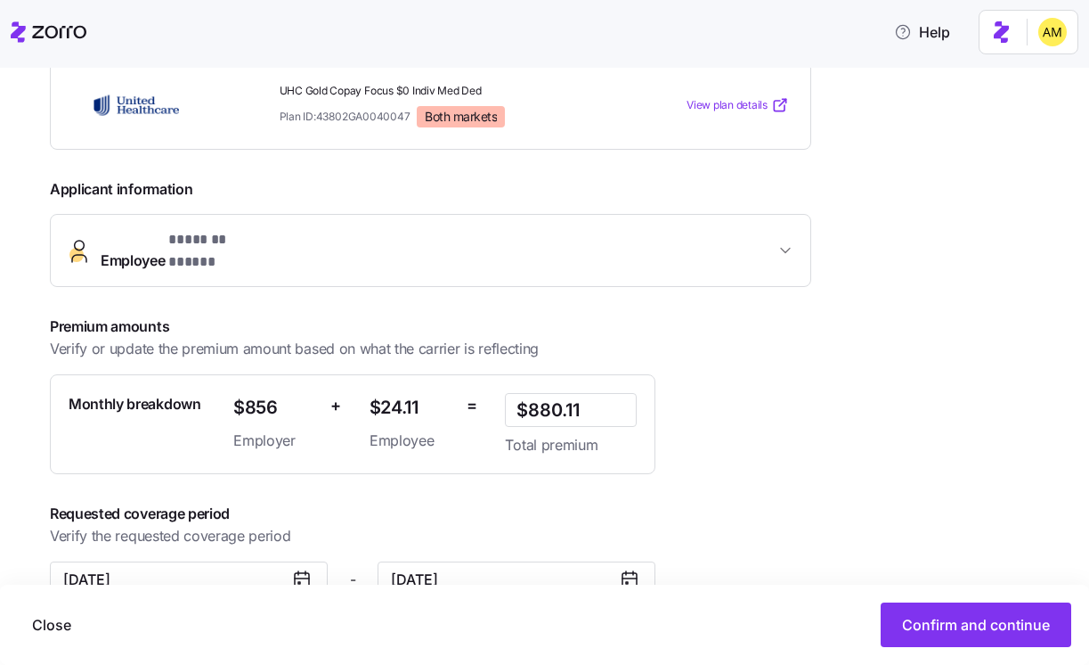
scroll to position [336, 0]
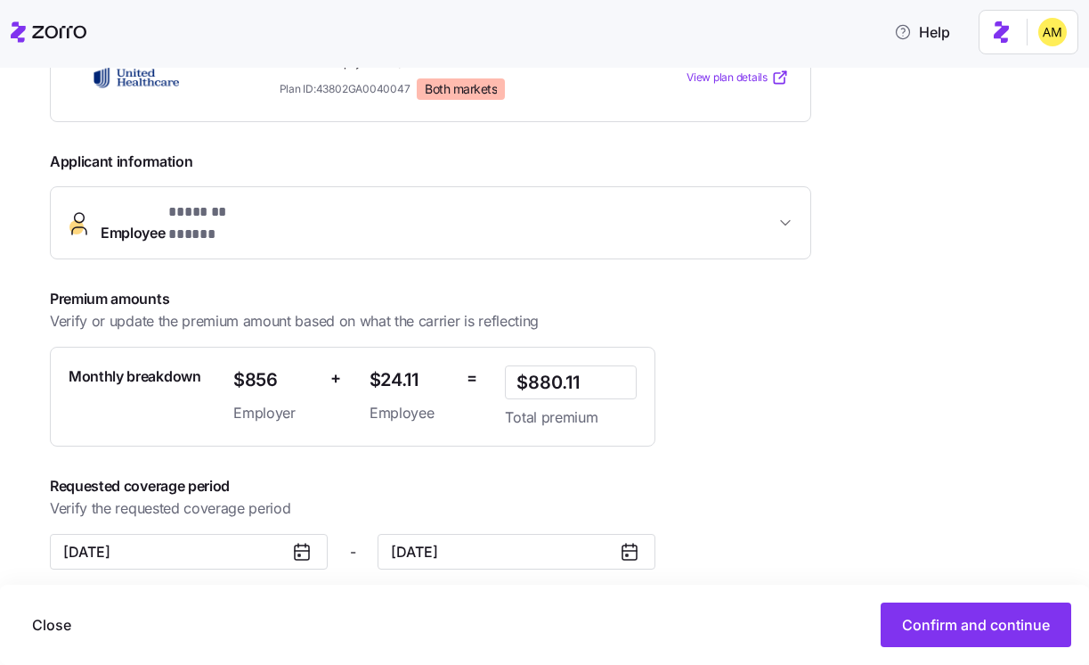
click at [362, 223] on span "Employee * ******* ***** *" at bounding box center [438, 222] width 674 height 43
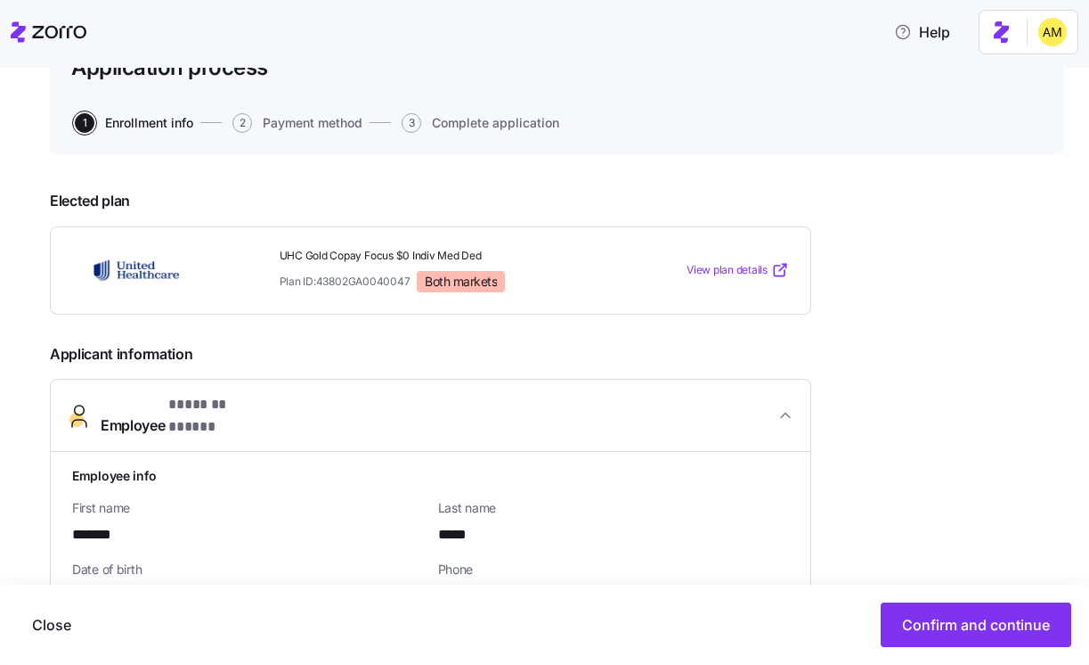
scroll to position [0, 0]
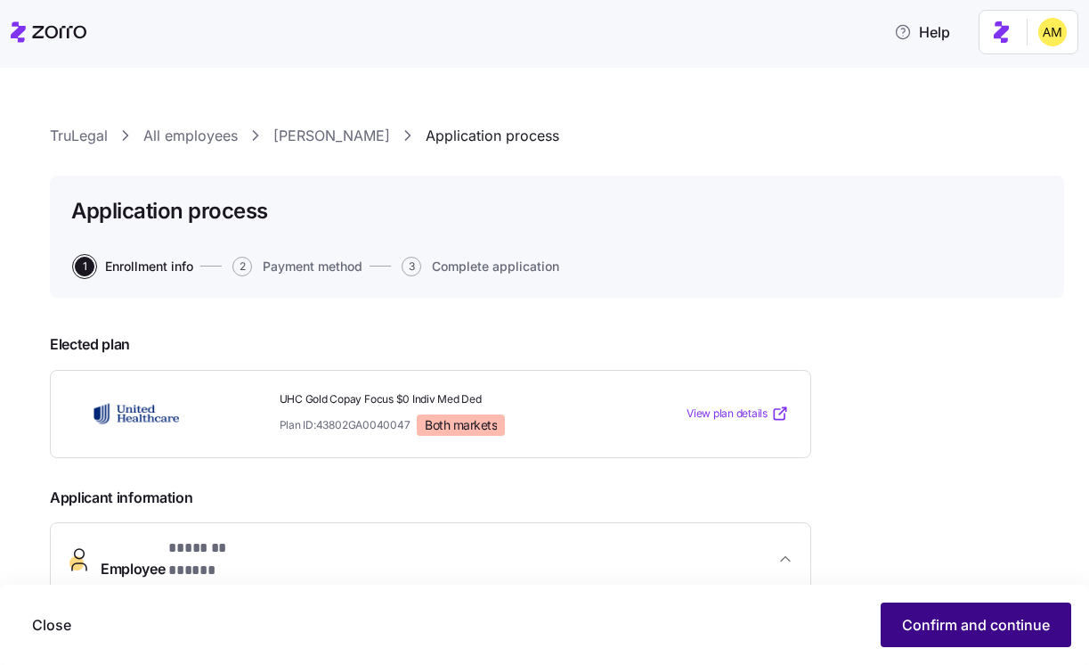
click at [943, 630] on span "Confirm and continue" at bounding box center [976, 624] width 148 height 21
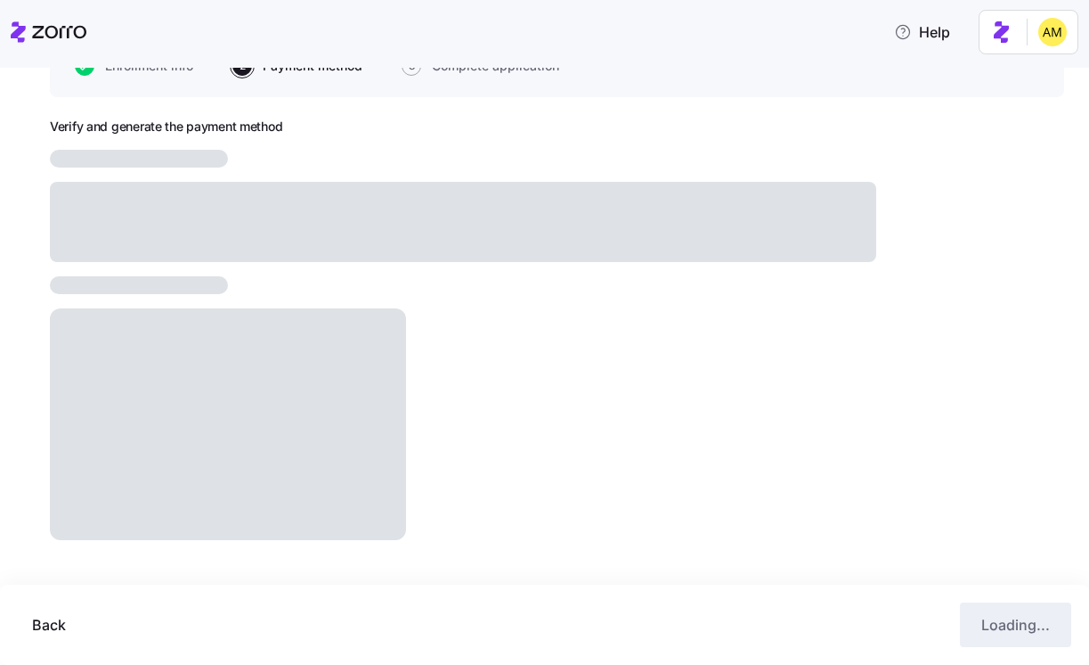
scroll to position [184, 0]
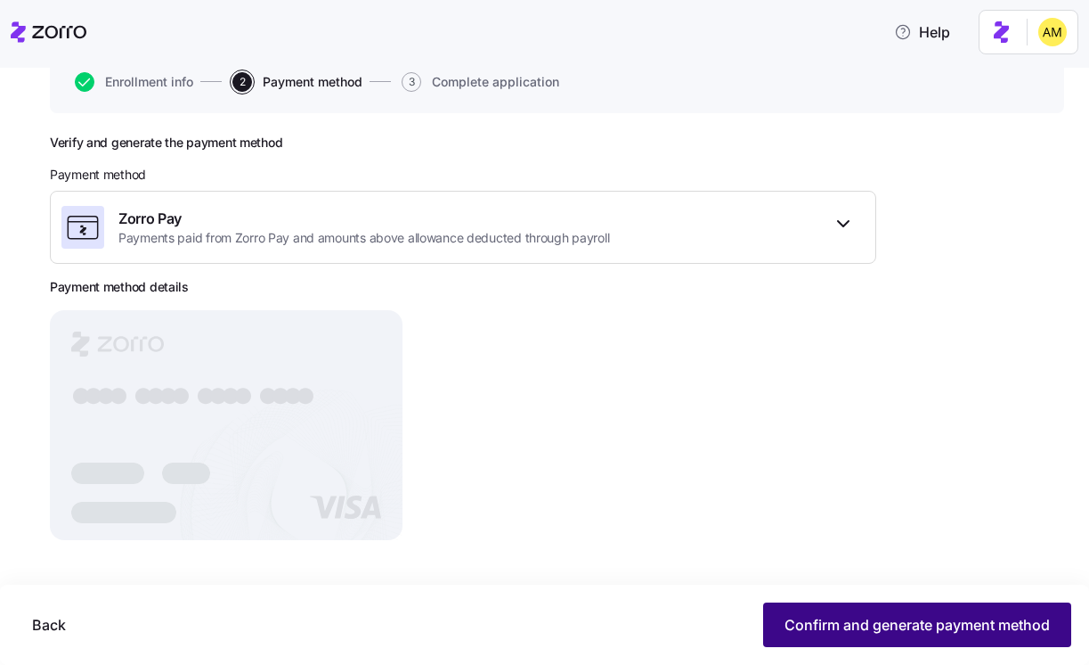
click at [790, 622] on span "Confirm and generate payment method" at bounding box center [917, 624] width 265 height 21
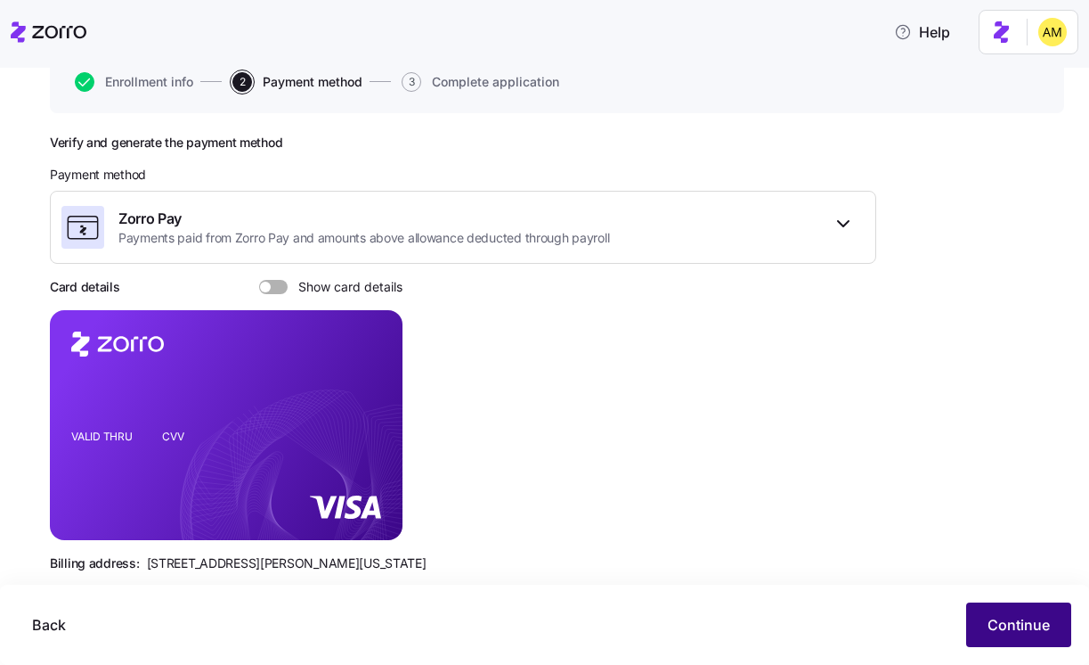
click at [1039, 637] on button "Continue" at bounding box center [1018, 624] width 105 height 45
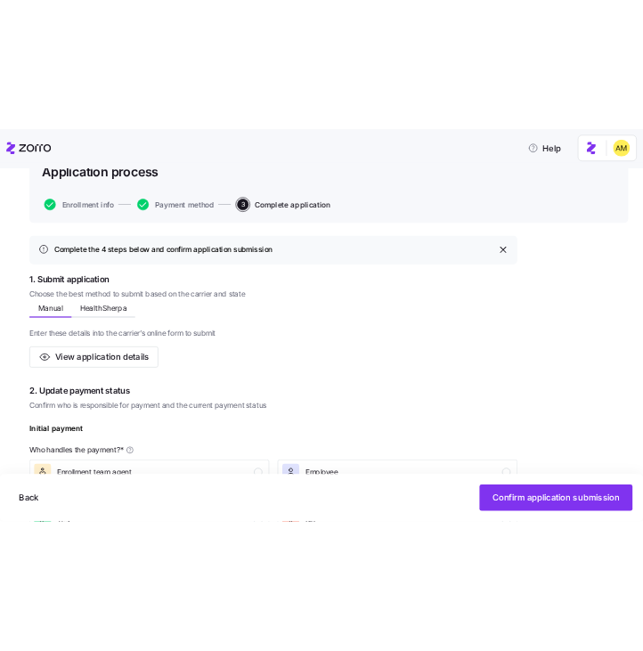
scroll to position [178, 0]
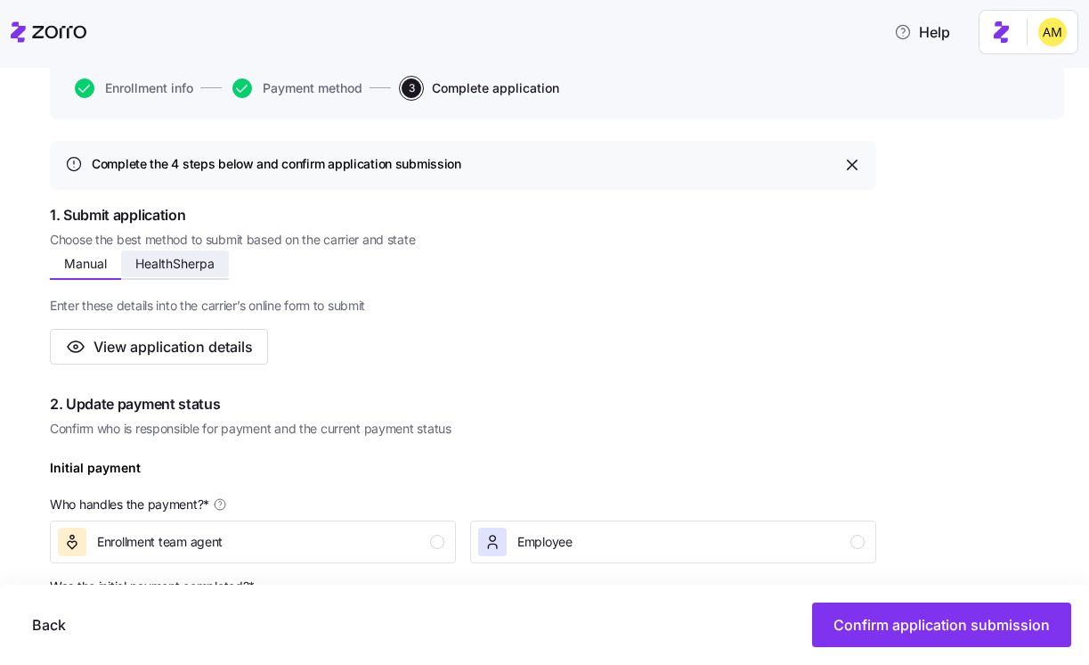
click at [164, 251] on button "HealthSherpa" at bounding box center [175, 263] width 108 height 27
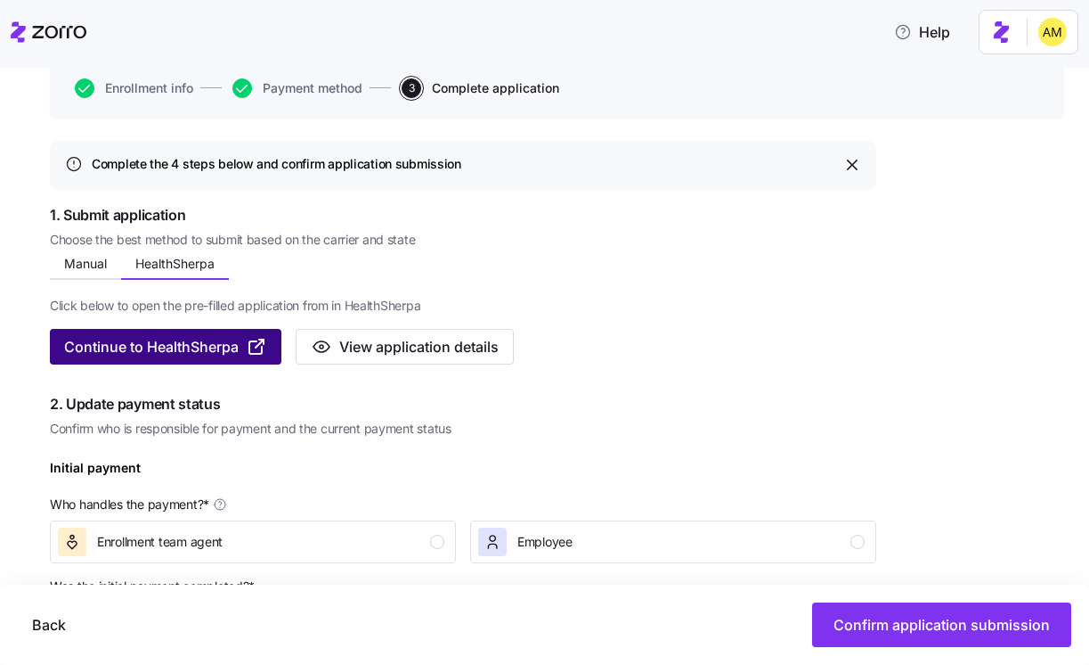
click at [183, 347] on span "Continue to HealthSherpa" at bounding box center [151, 346] width 175 height 21
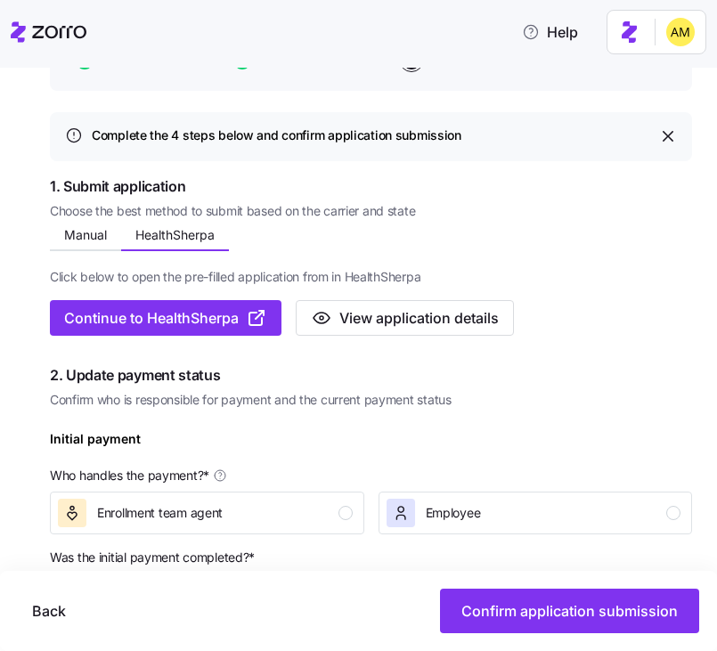
scroll to position [162, 0]
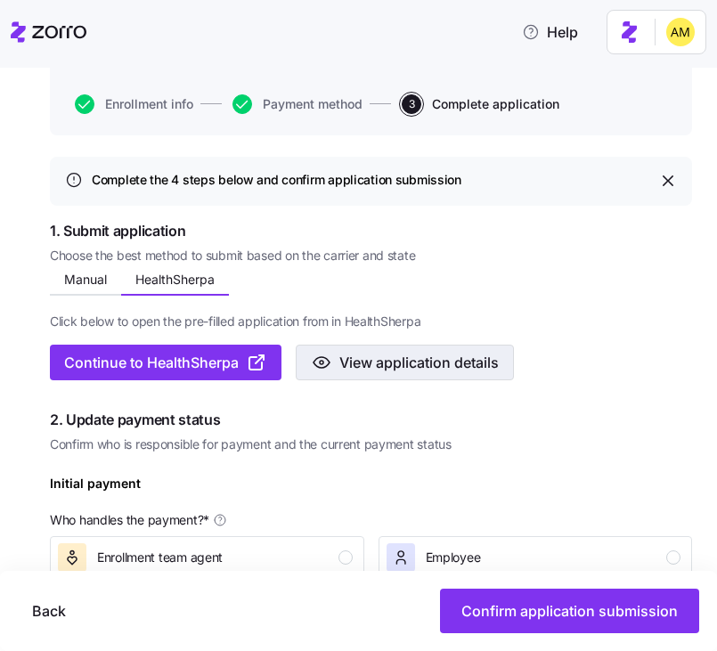
click at [359, 366] on span "View application details" at bounding box center [418, 362] width 159 height 21
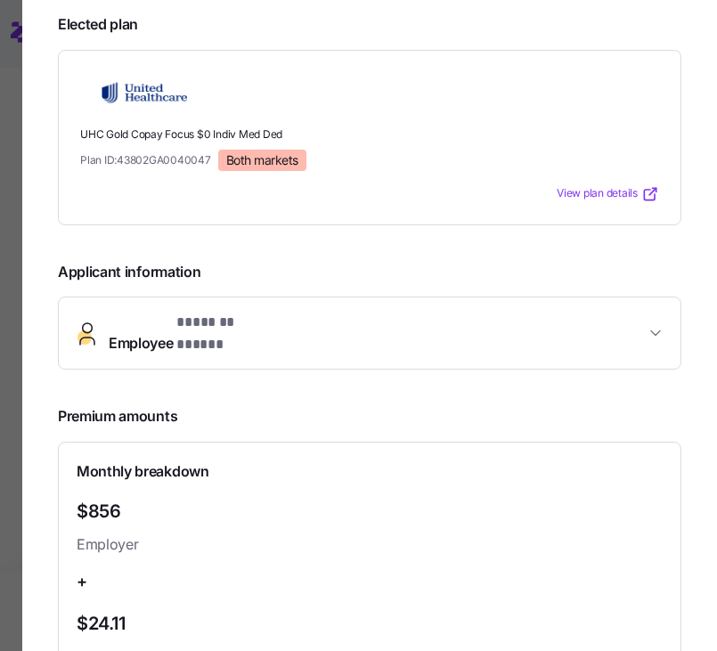
scroll to position [12, 0]
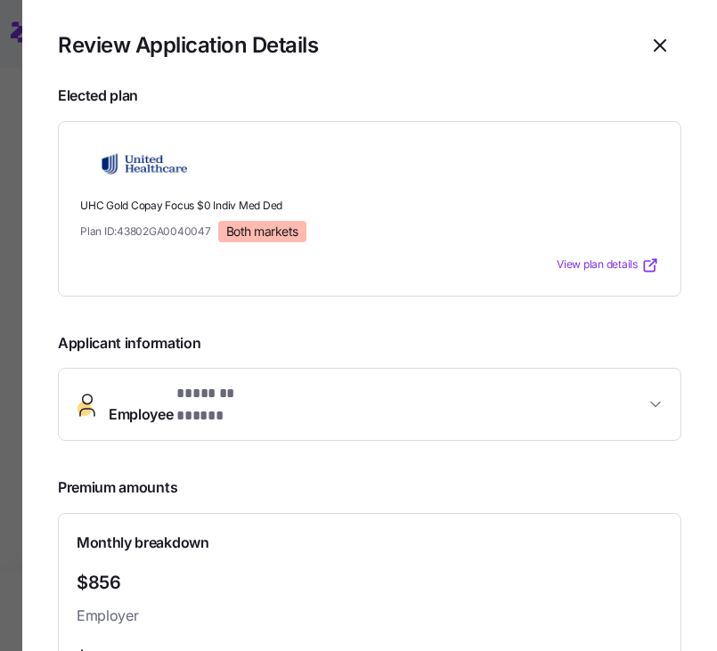
click at [272, 402] on span "* ******* ***** *" at bounding box center [225, 394] width 98 height 22
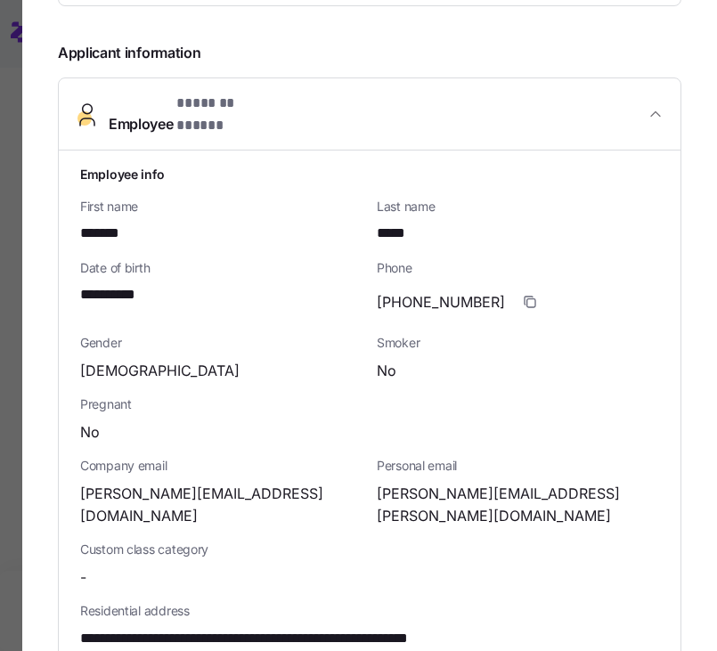
scroll to position [306, 0]
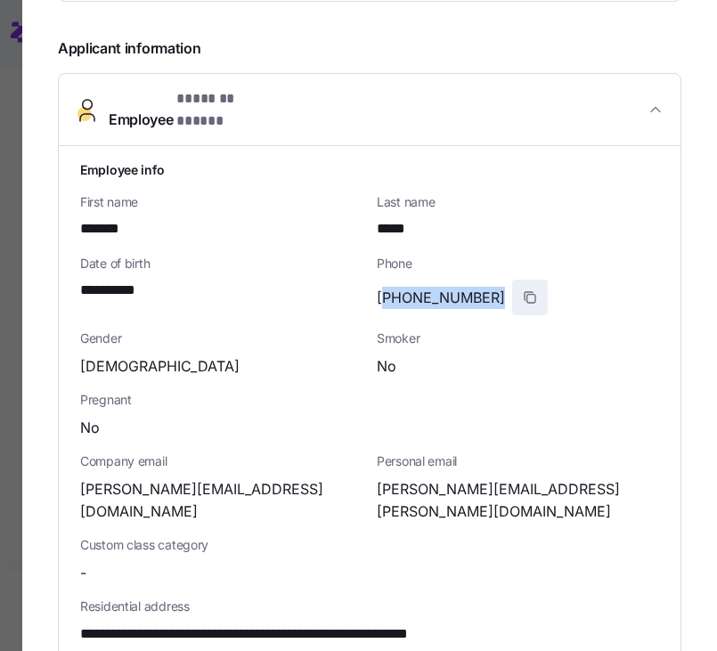
drag, startPoint x: 381, startPoint y: 283, endPoint x: 485, endPoint y: 283, distance: 103.3
click at [485, 283] on div "(814)450-6577" at bounding box center [518, 298] width 282 height 36
copy span "814)450-657"
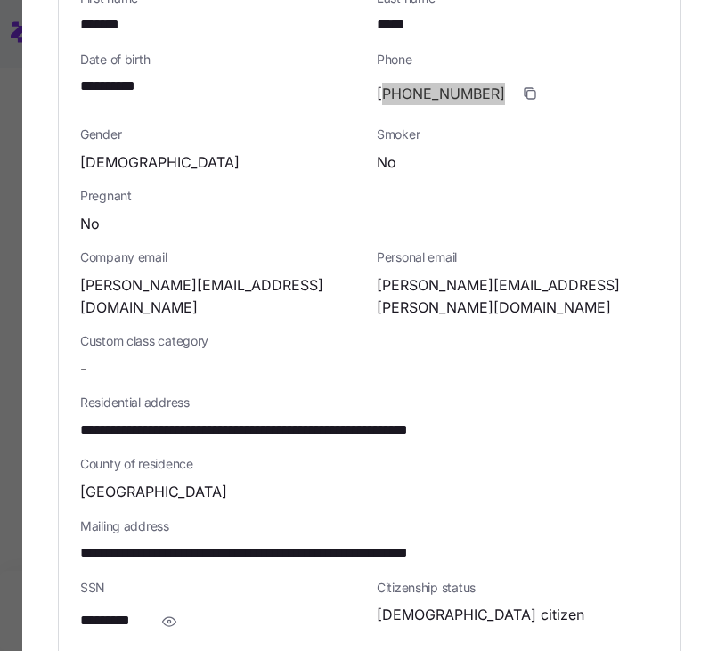
scroll to position [511, 0]
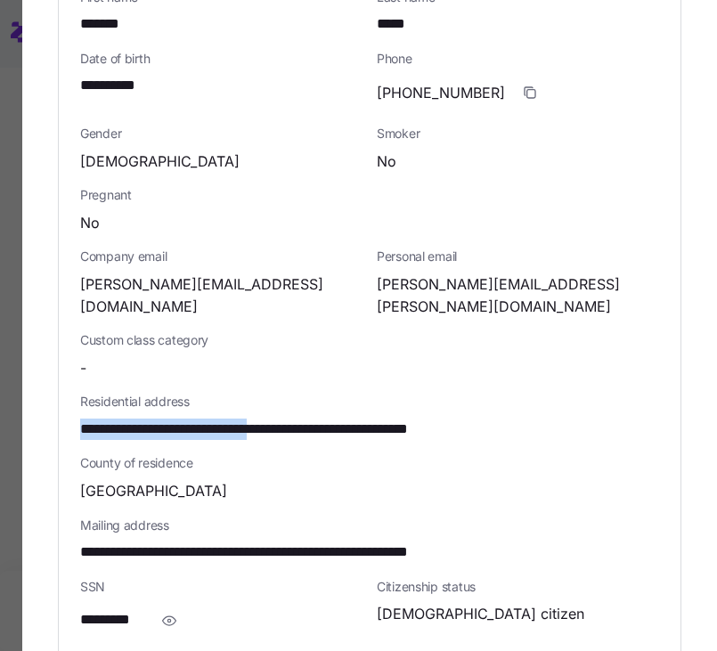
drag, startPoint x: 305, startPoint y: 395, endPoint x: 70, endPoint y: 391, distance: 234.3
click at [70, 391] on div "**********" at bounding box center [370, 405] width 622 height 929
copy span "**********"
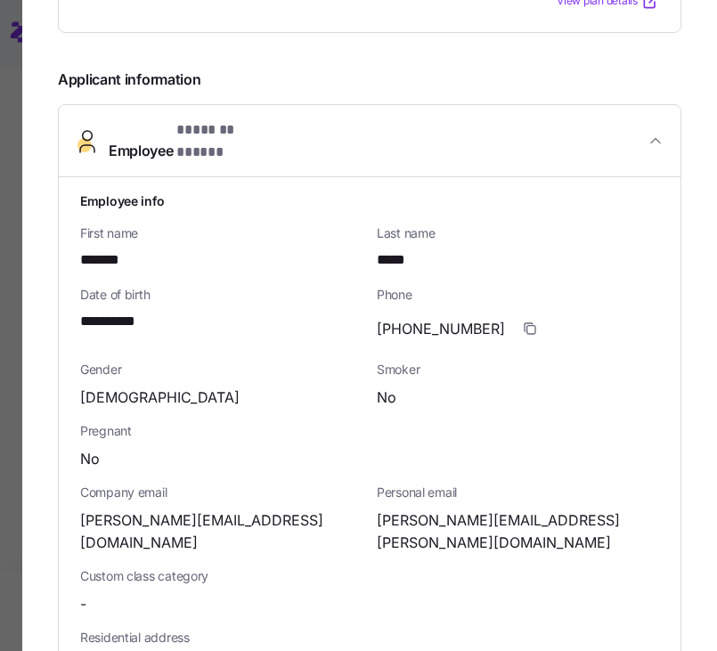
scroll to position [0, 0]
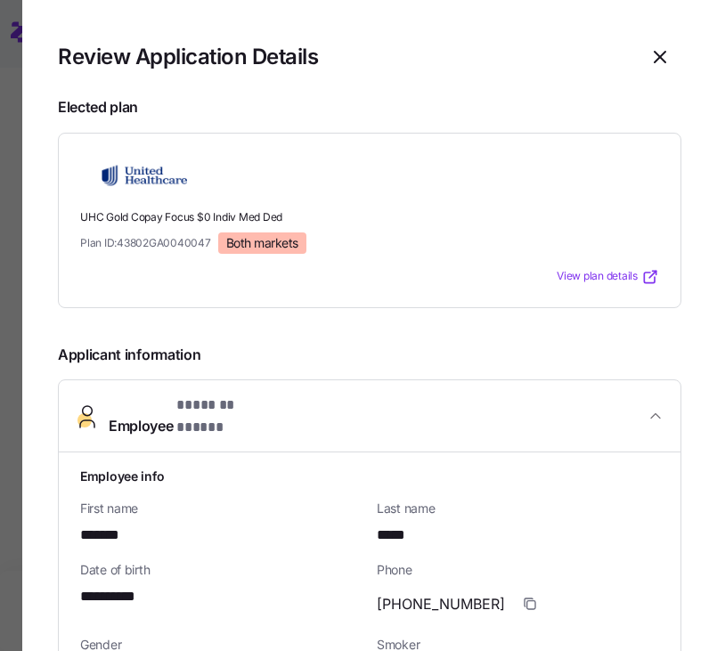
click at [223, 224] on span "UHC Gold Copay Focus $0 Indiv Med Ded" at bounding box center [369, 217] width 579 height 15
click at [655, 412] on icon "button" at bounding box center [656, 416] width 18 height 18
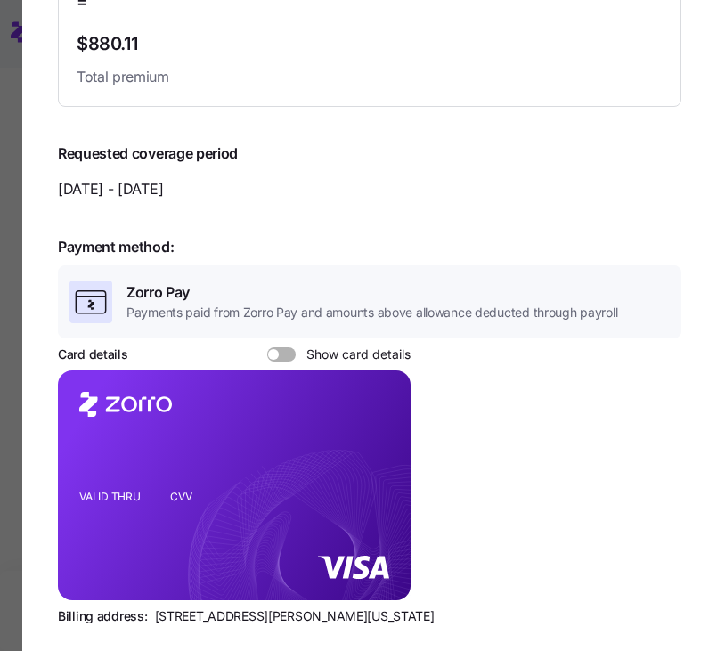
scroll to position [792, 0]
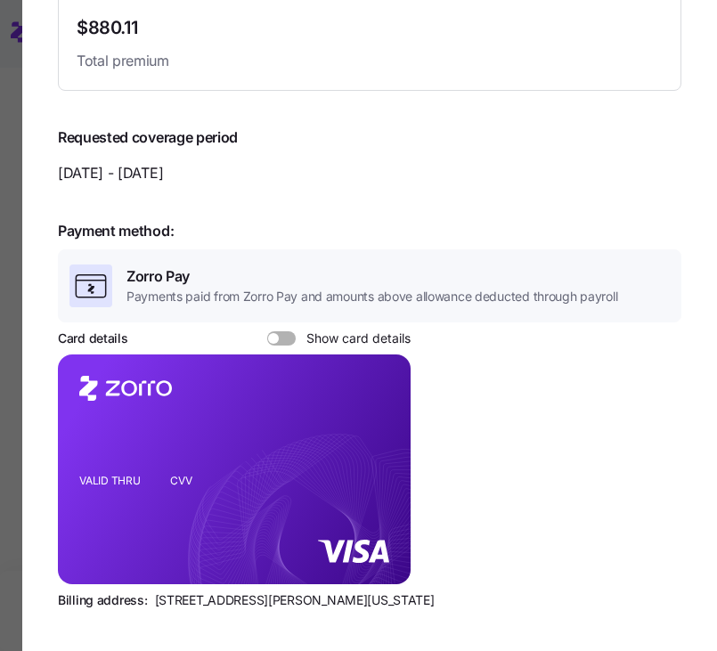
click at [275, 333] on span at bounding box center [273, 338] width 11 height 11
click at [267, 331] on input "Show card details" at bounding box center [267, 331] width 0 height 0
click at [378, 434] on icon "copy-to-clipboard" at bounding box center [379, 439] width 10 height 10
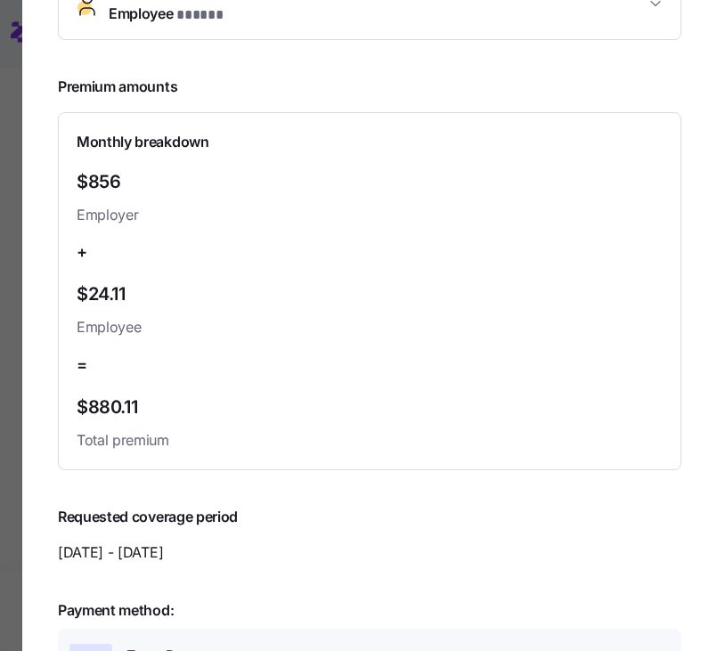
scroll to position [0, 0]
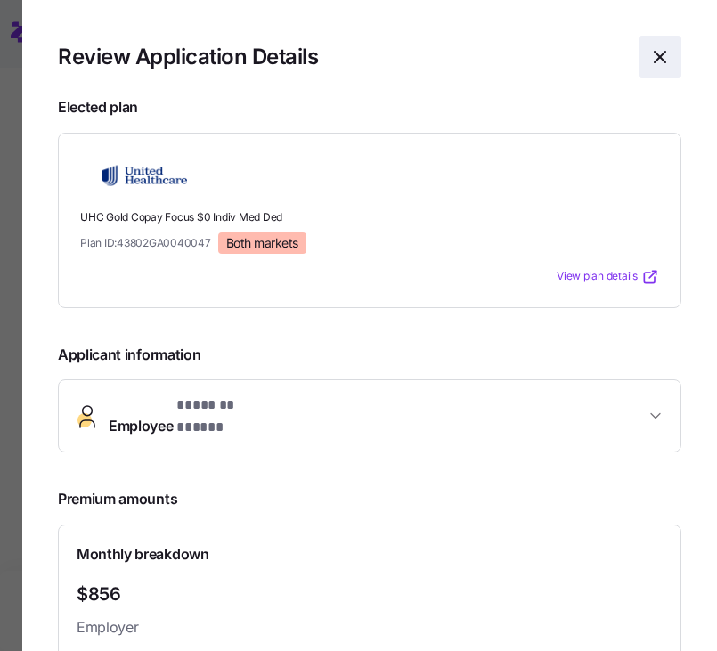
click at [656, 60] on icon "button" at bounding box center [659, 56] width 21 height 21
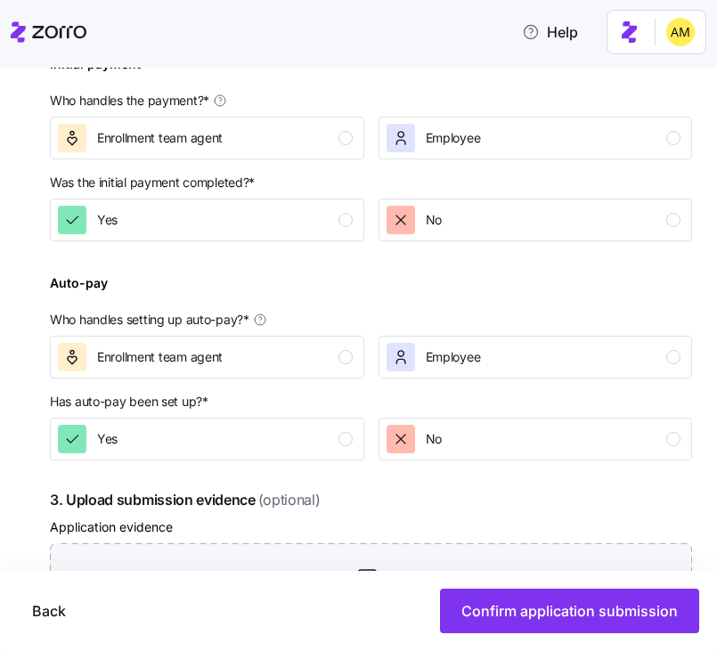
scroll to position [568, 0]
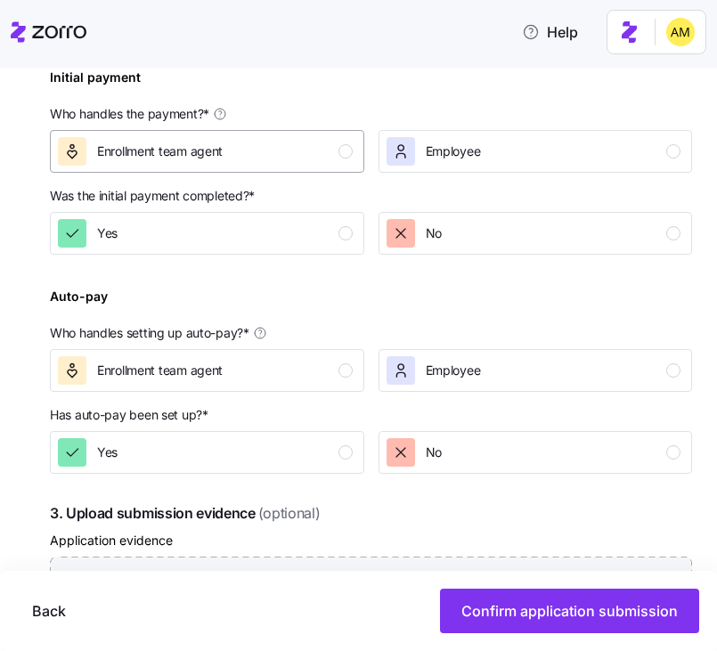
click at [203, 146] on span "Enrollment team agent" at bounding box center [160, 152] width 126 height 18
click at [443, 234] on div "No" at bounding box center [534, 233] width 295 height 29
click at [241, 371] on div "Enrollment team agent" at bounding box center [205, 370] width 295 height 29
click at [222, 456] on div "Yes" at bounding box center [205, 452] width 295 height 29
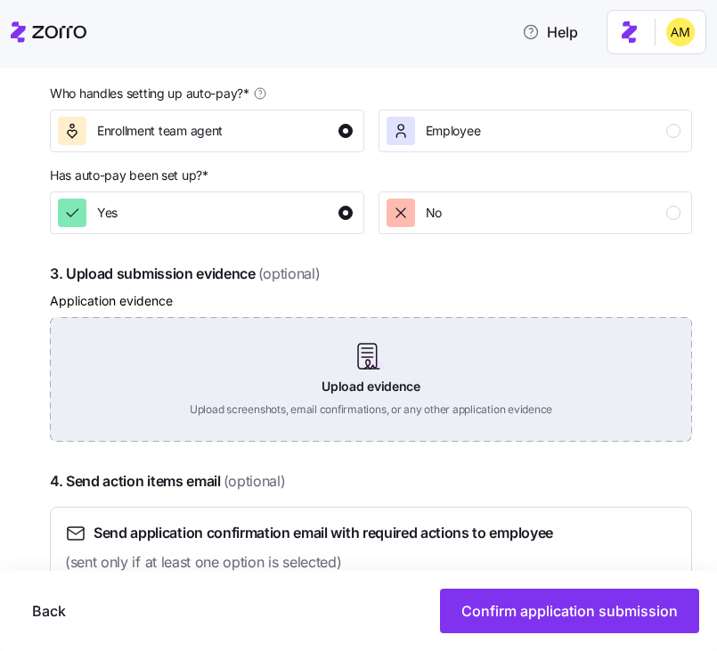
scroll to position [940, 0]
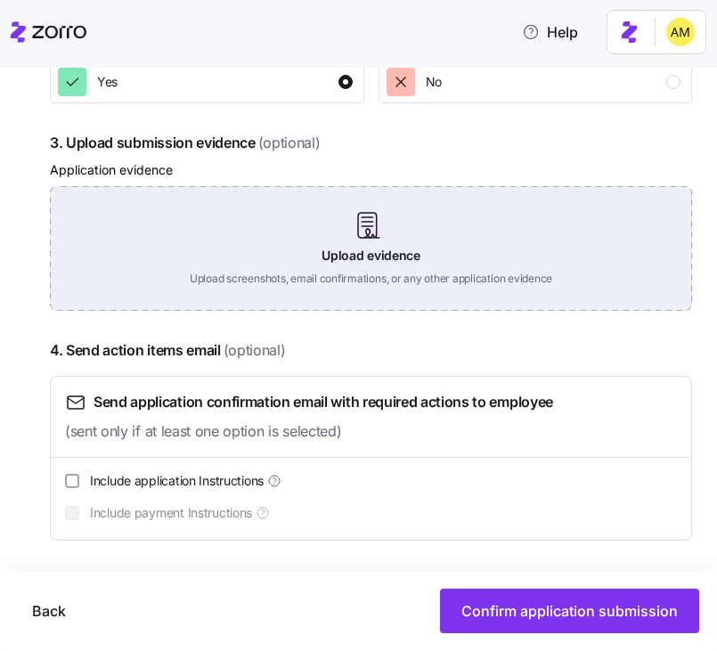
click at [387, 247] on div "Upload evidence Upload screenshots, email confirmations, or any other applicati…" at bounding box center [371, 248] width 642 height 125
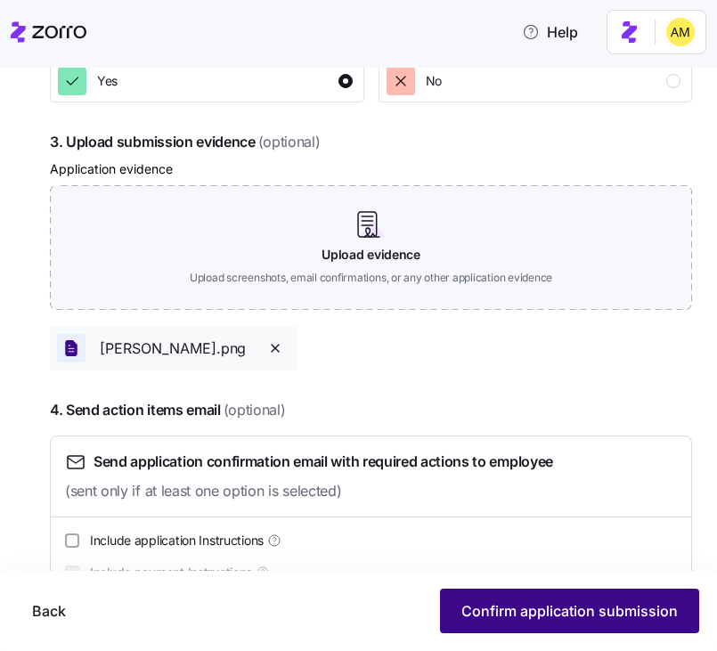
click at [542, 607] on span "Confirm application submission" at bounding box center [569, 610] width 216 height 21
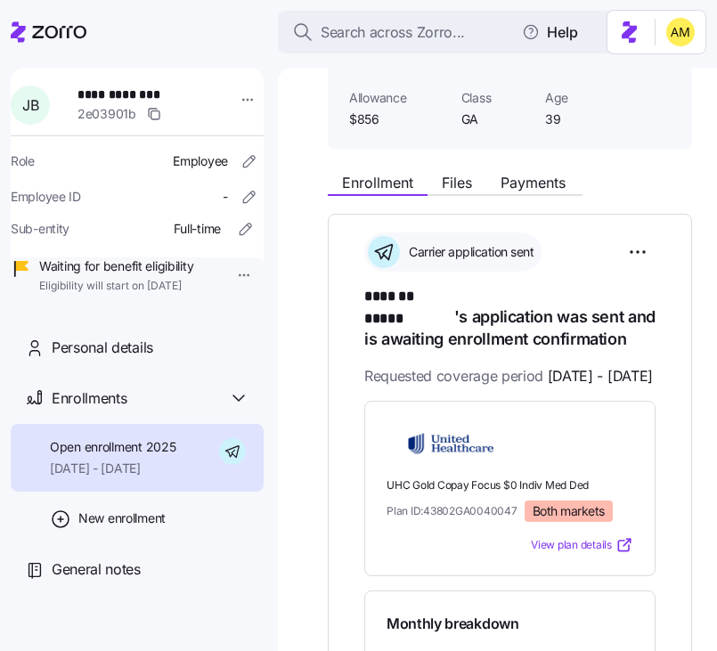
scroll to position [136, 0]
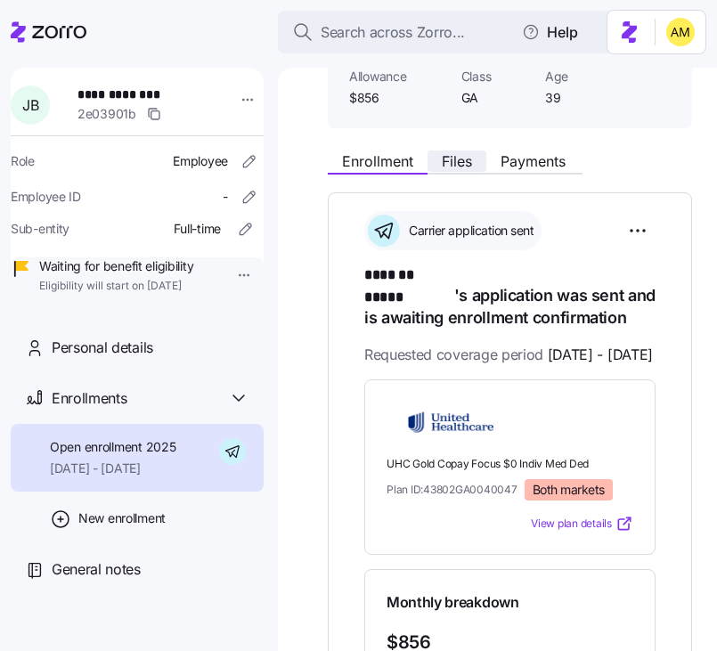
click at [452, 167] on span "Files" at bounding box center [457, 161] width 30 height 14
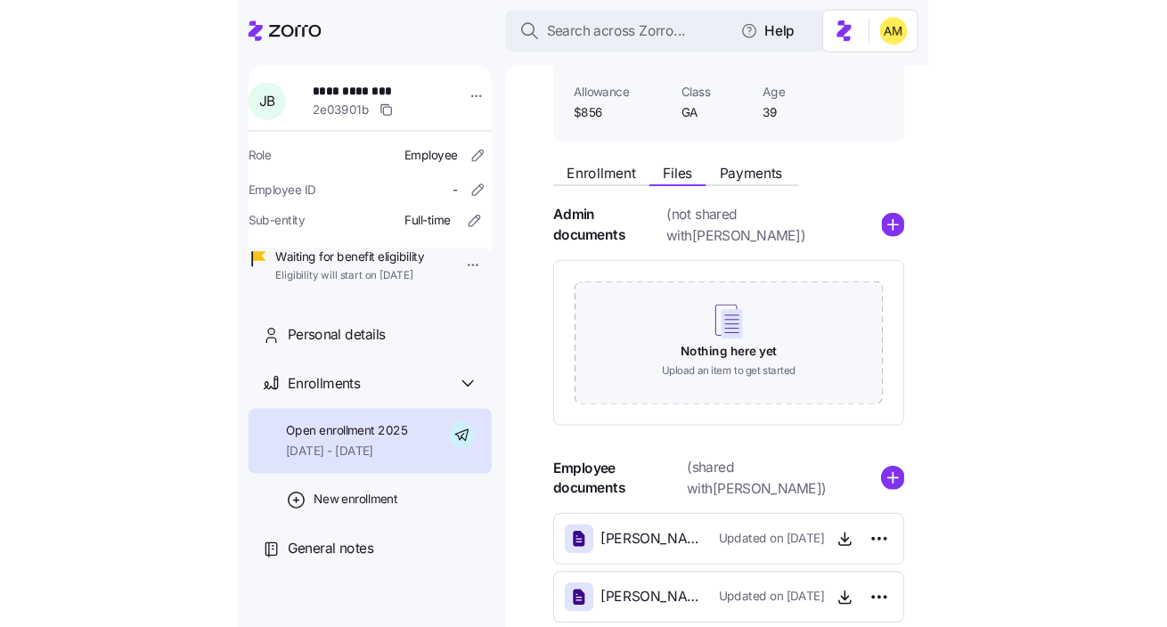
scroll to position [200, 0]
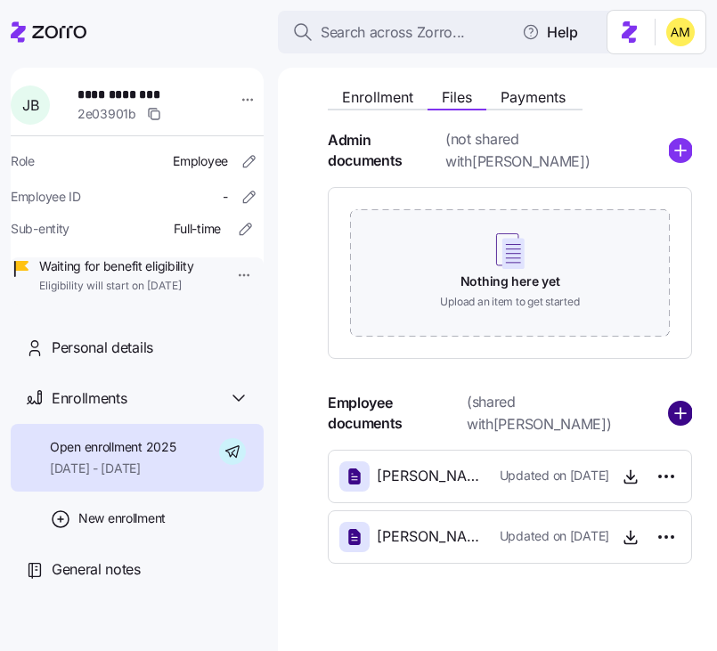
click at [676, 403] on icon "add icon" at bounding box center [680, 413] width 25 height 25
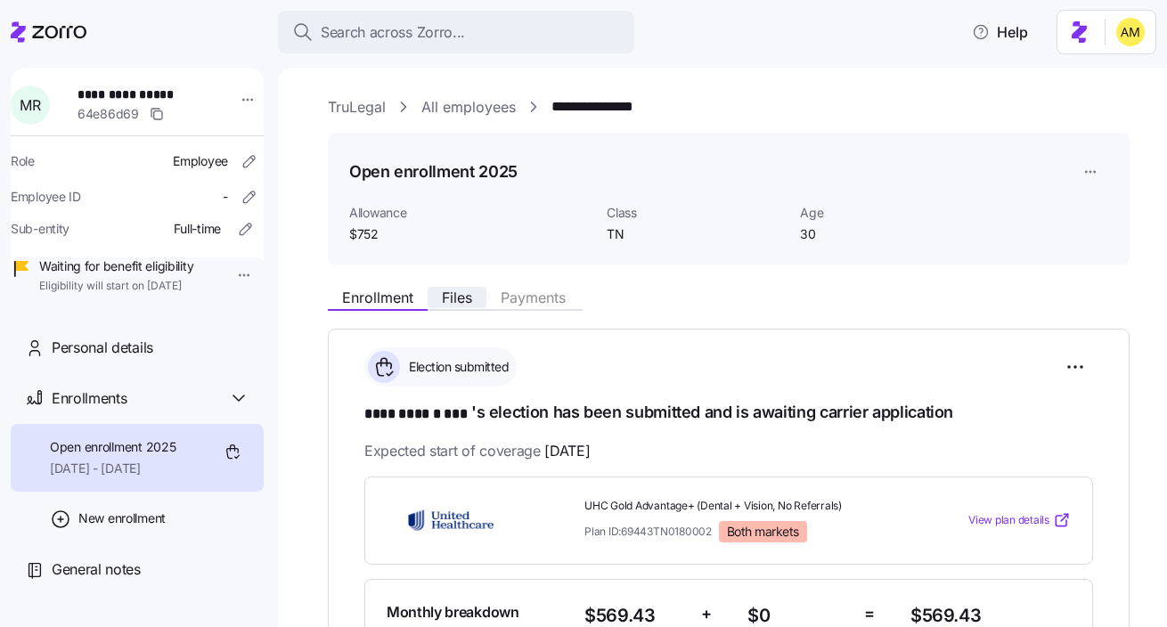
click at [454, 301] on span "Files" at bounding box center [457, 297] width 30 height 14
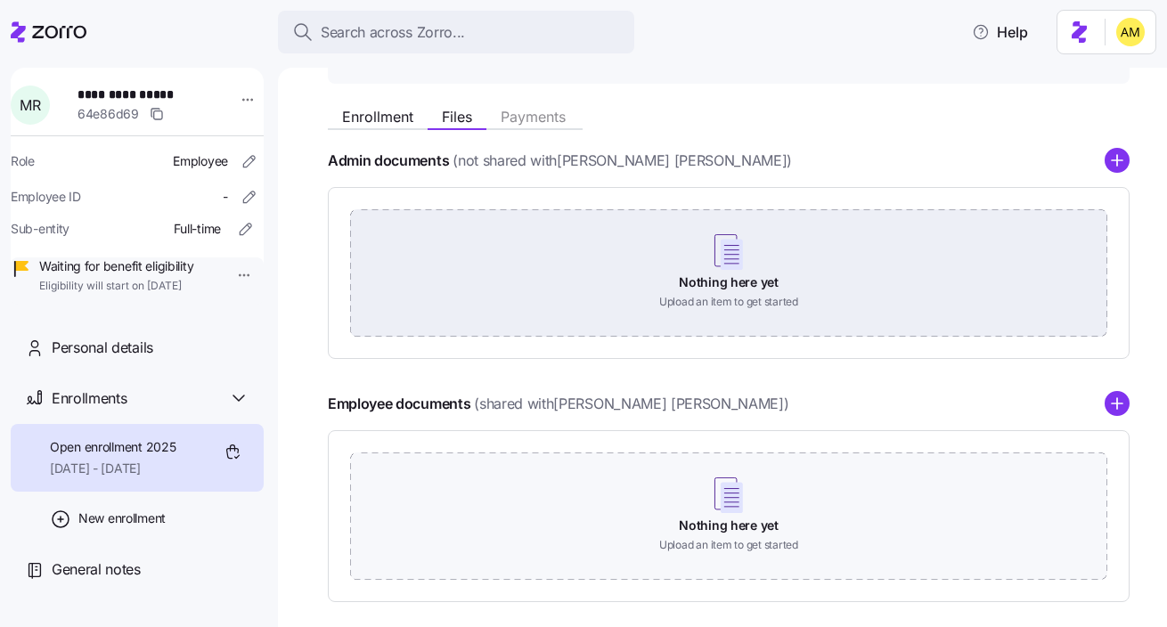
scroll to position [263, 0]
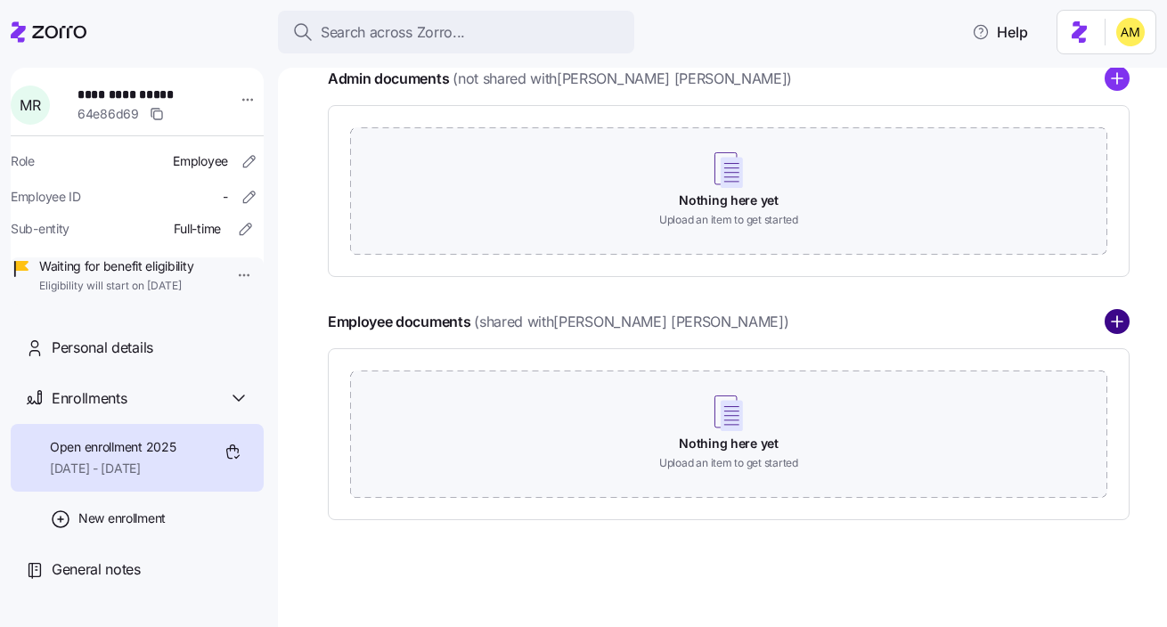
click at [1110, 326] on circle "add icon" at bounding box center [1116, 322] width 23 height 23
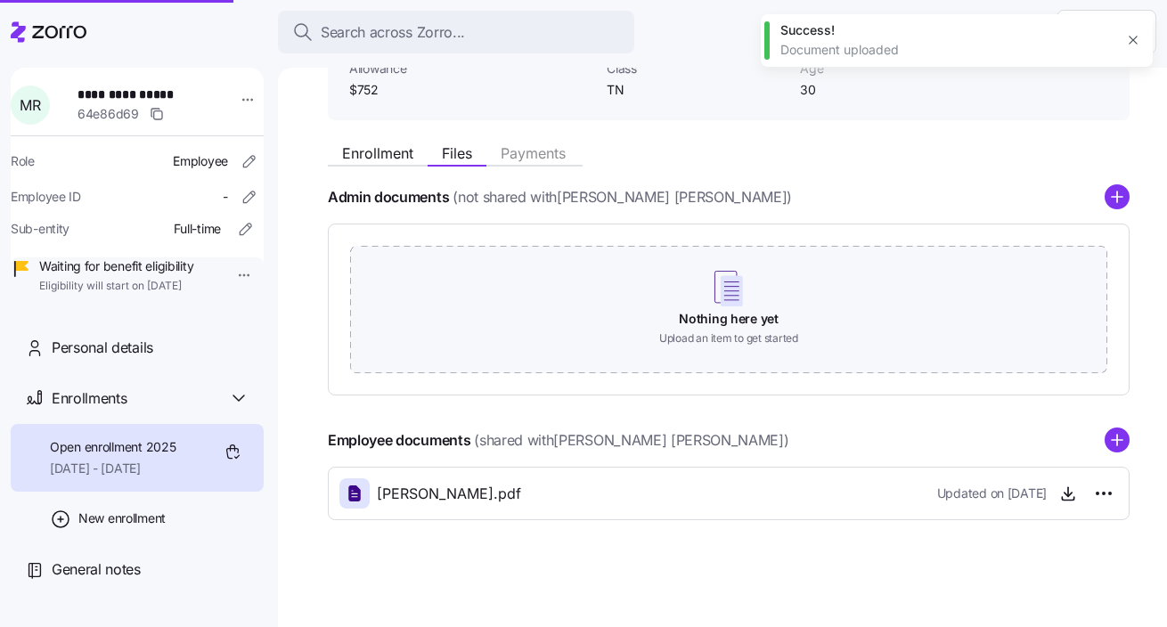
scroll to position [144, 0]
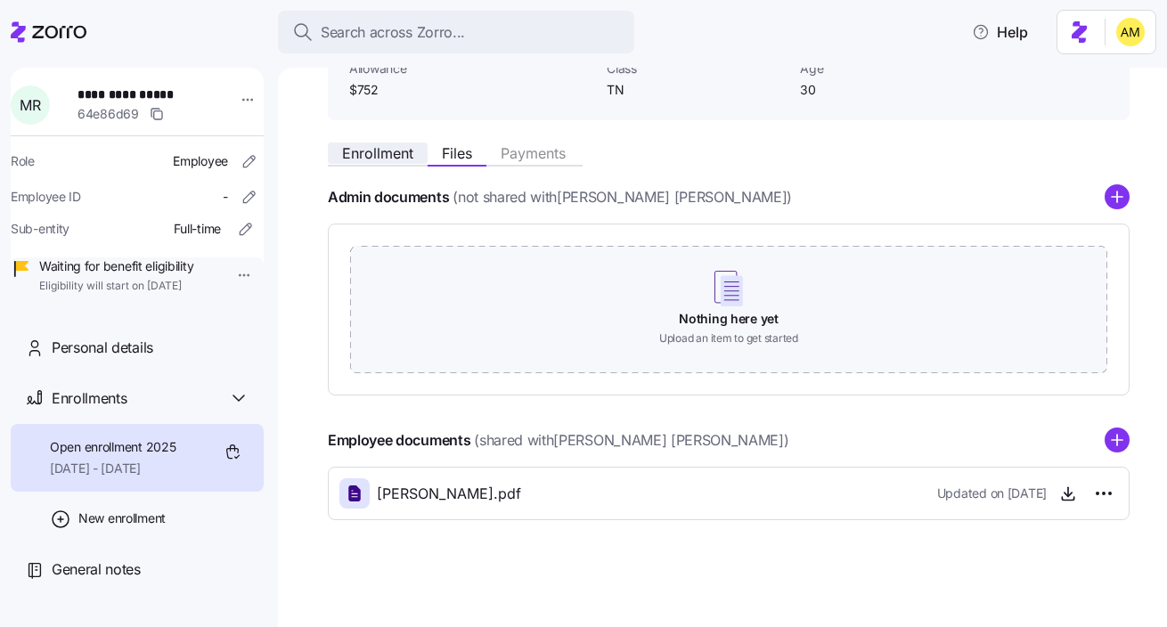
click at [370, 153] on span "Enrollment" at bounding box center [377, 153] width 71 height 14
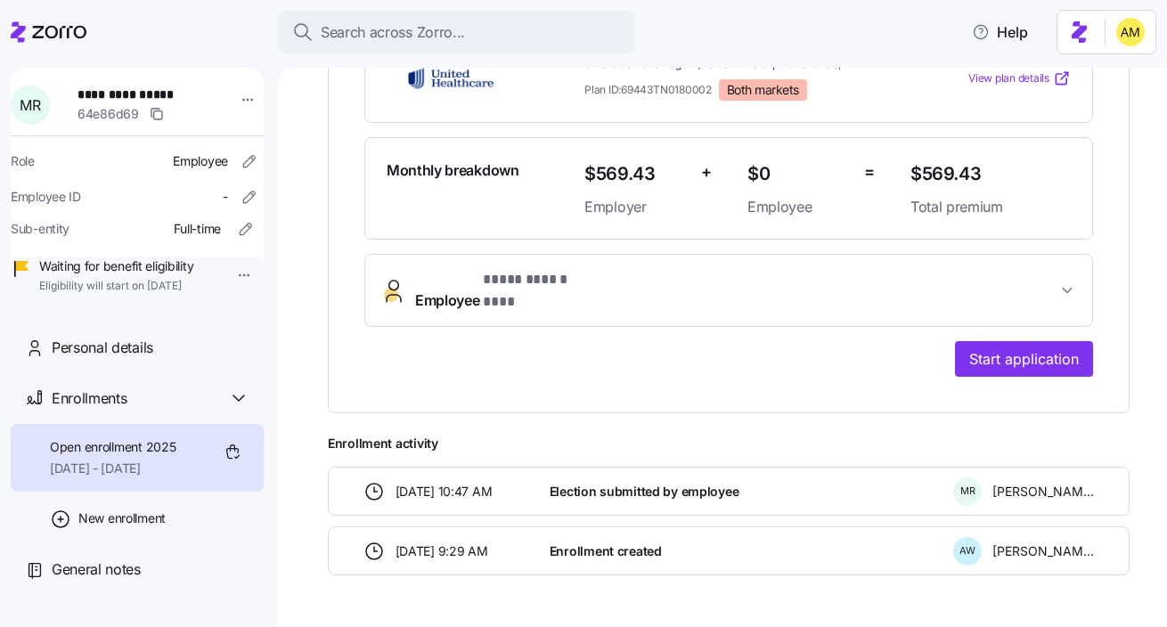
scroll to position [481, 0]
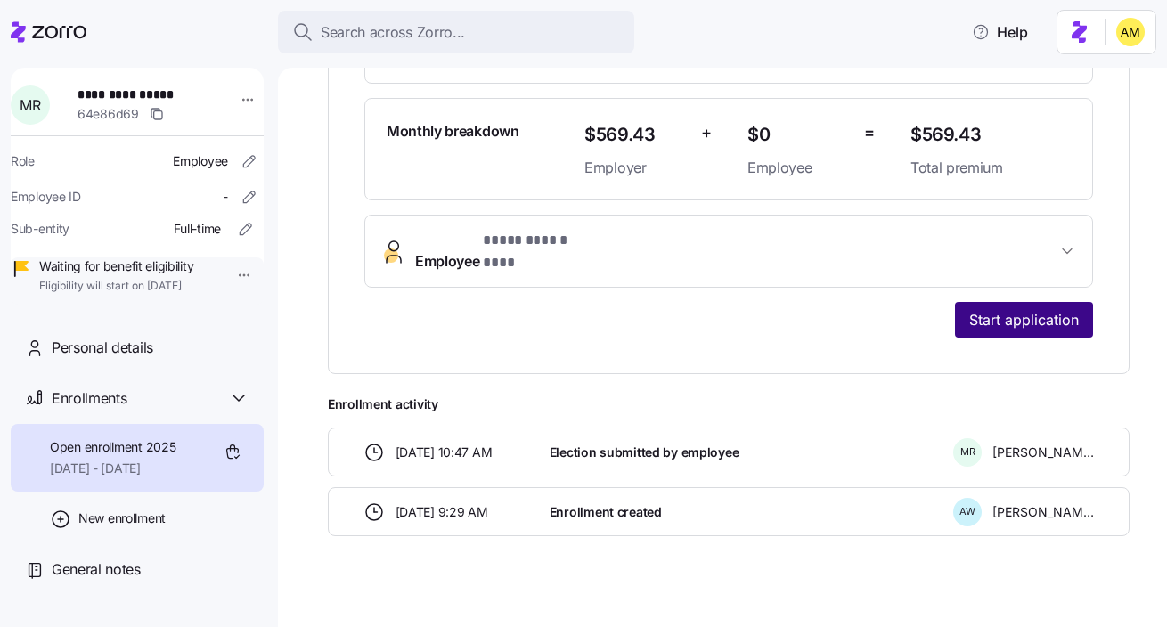
click at [1023, 309] on span "Start application" at bounding box center [1024, 319] width 110 height 21
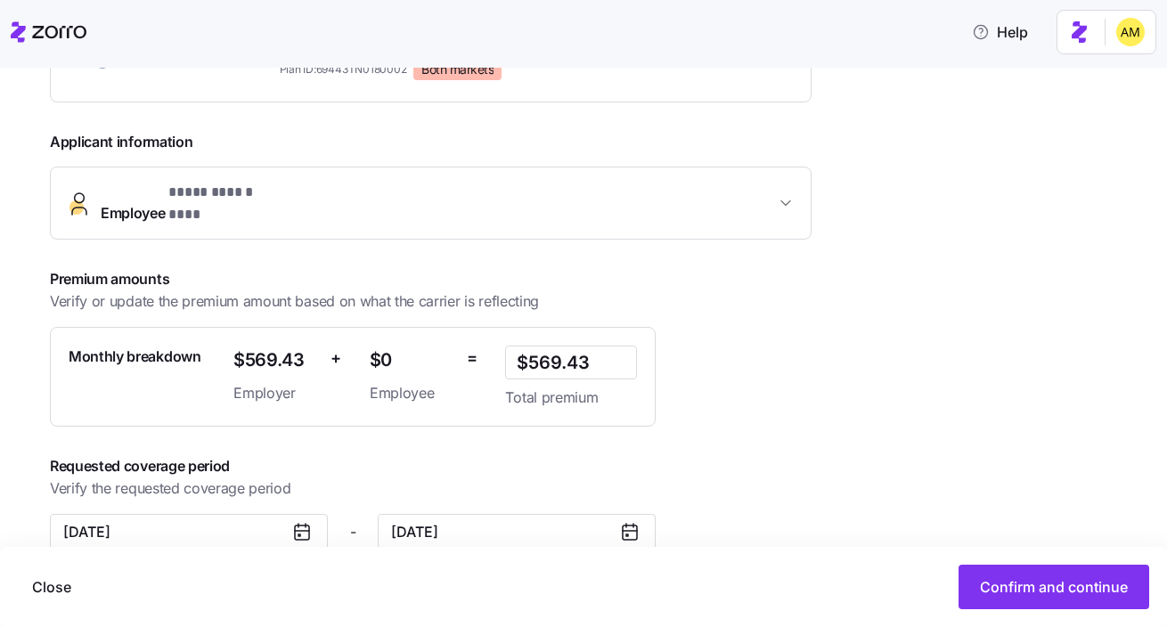
scroll to position [373, 0]
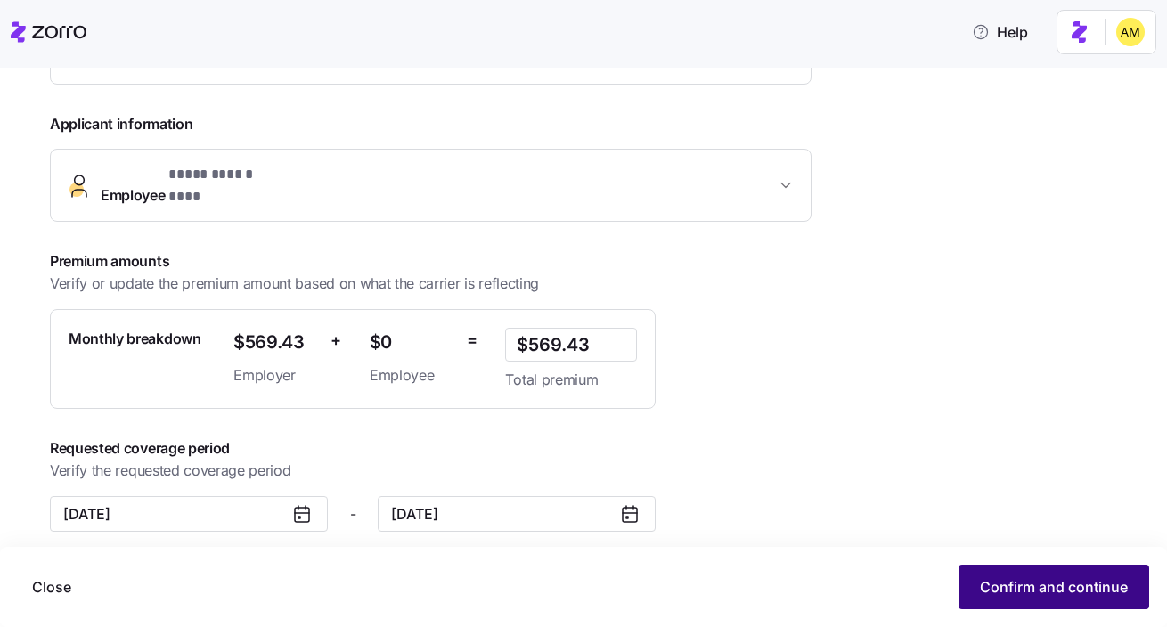
click at [1024, 590] on span "Confirm and continue" at bounding box center [1054, 586] width 148 height 21
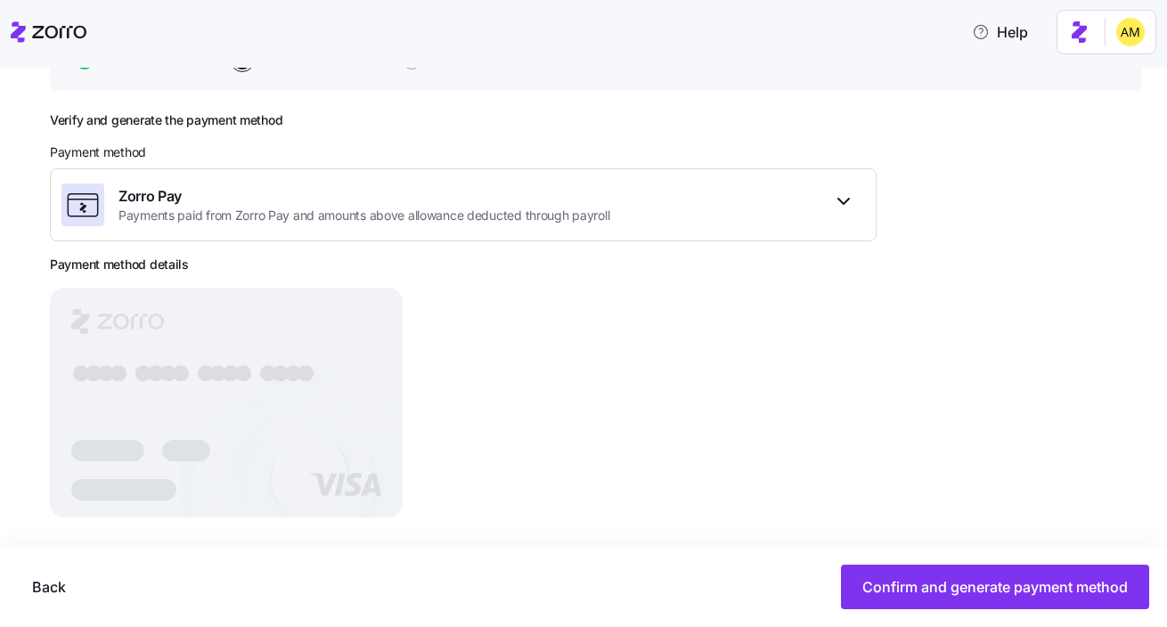
scroll to position [222, 0]
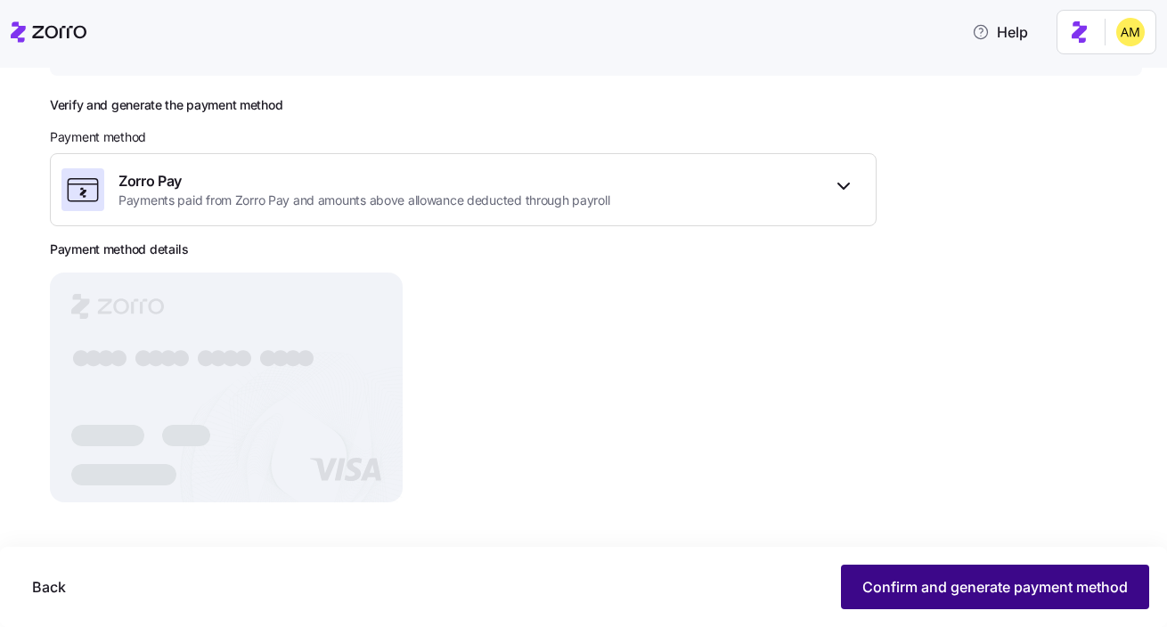
click at [909, 587] on span "Confirm and generate payment method" at bounding box center [994, 586] width 265 height 21
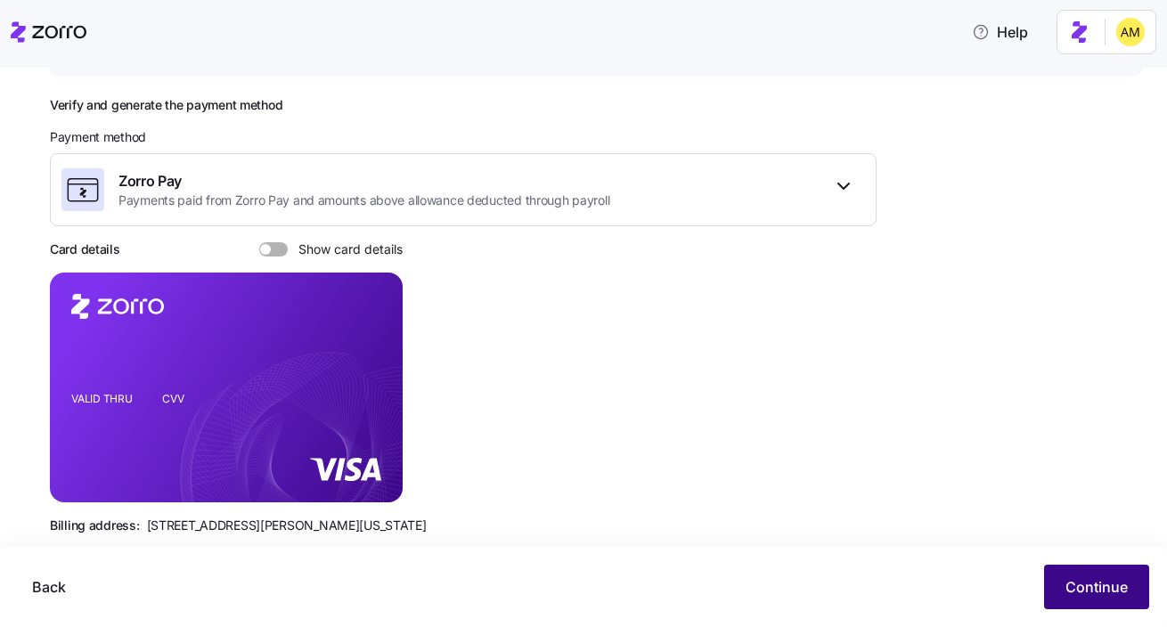
click at [1077, 579] on span "Continue" at bounding box center [1096, 586] width 62 height 21
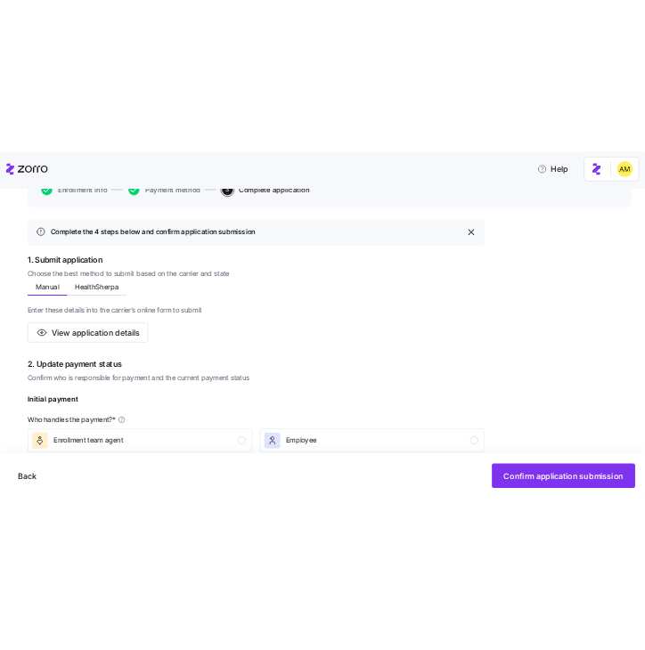
scroll to position [301, 0]
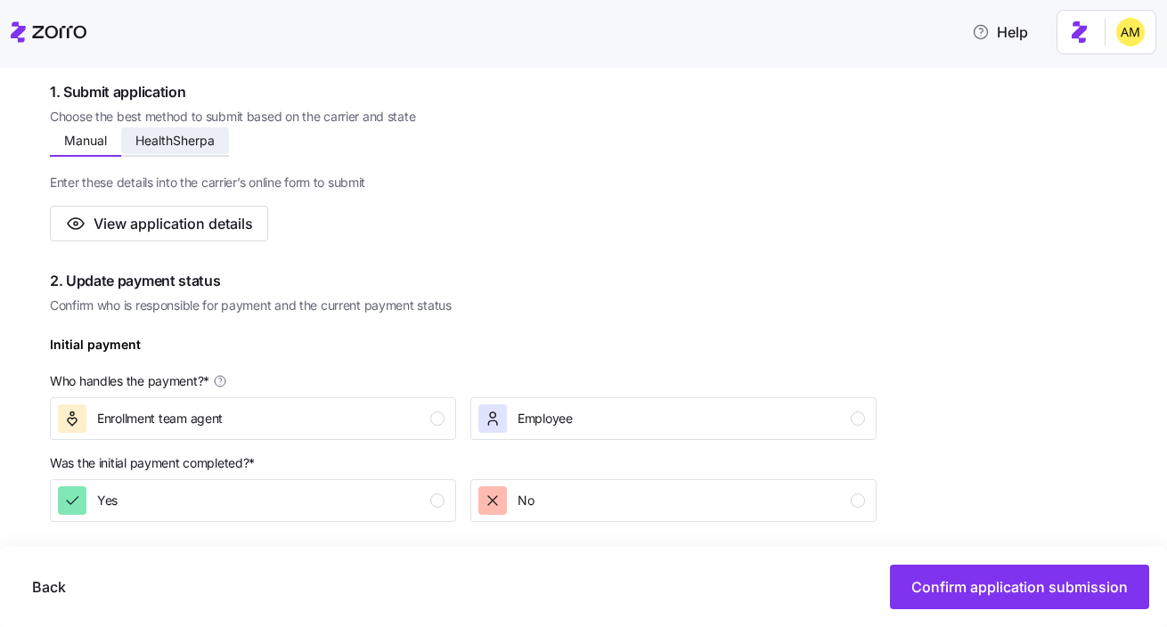
click at [177, 149] on button "HealthSherpa" at bounding box center [175, 140] width 108 height 27
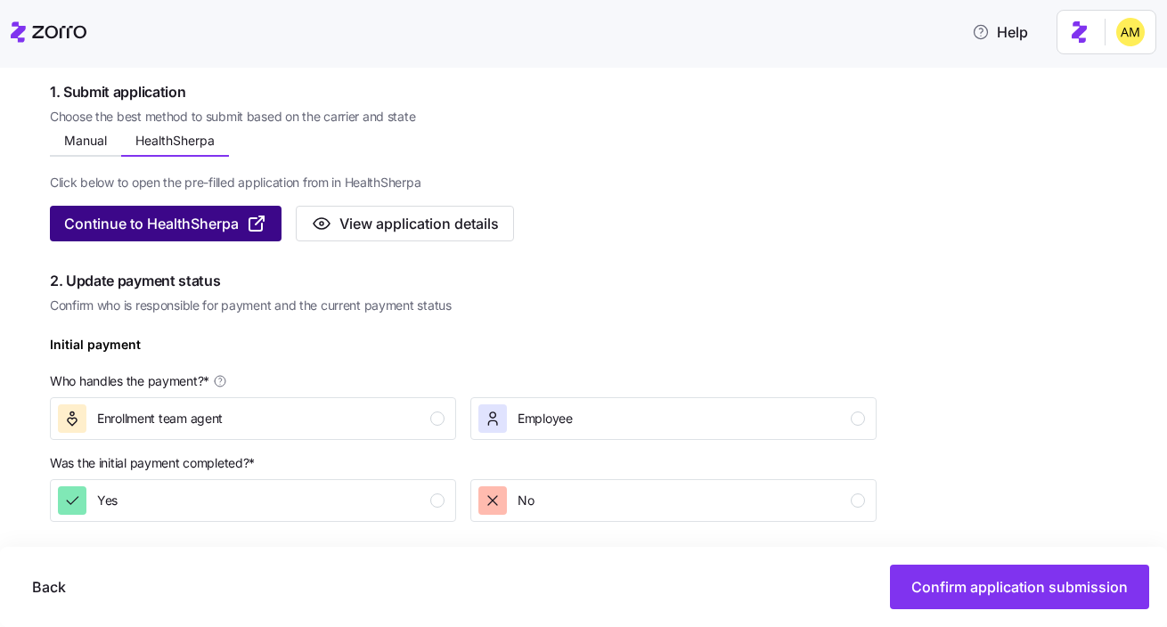
click at [185, 232] on span "Continue to HealthSherpa" at bounding box center [151, 223] width 175 height 21
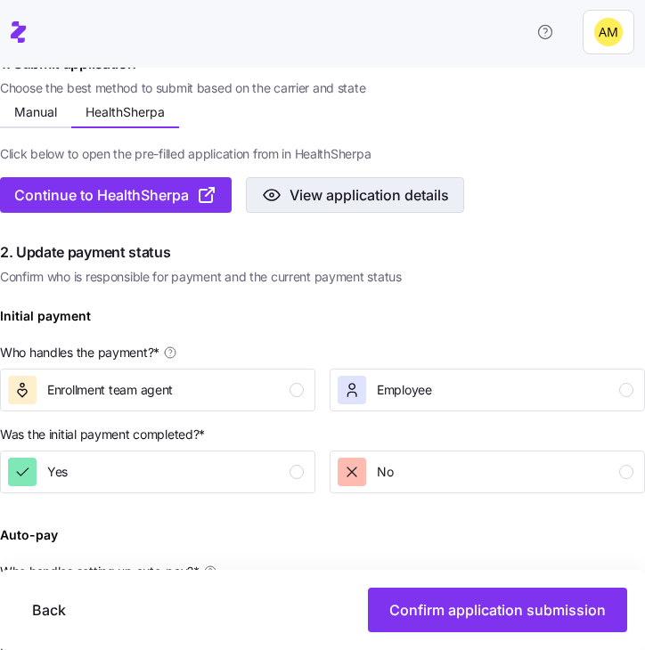
click at [311, 192] on span "View application details" at bounding box center [368, 194] width 159 height 21
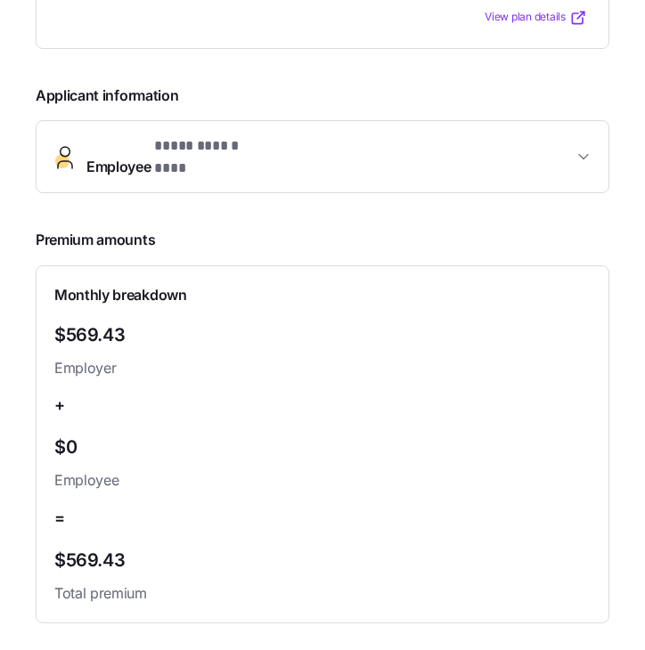
scroll to position [267, 0]
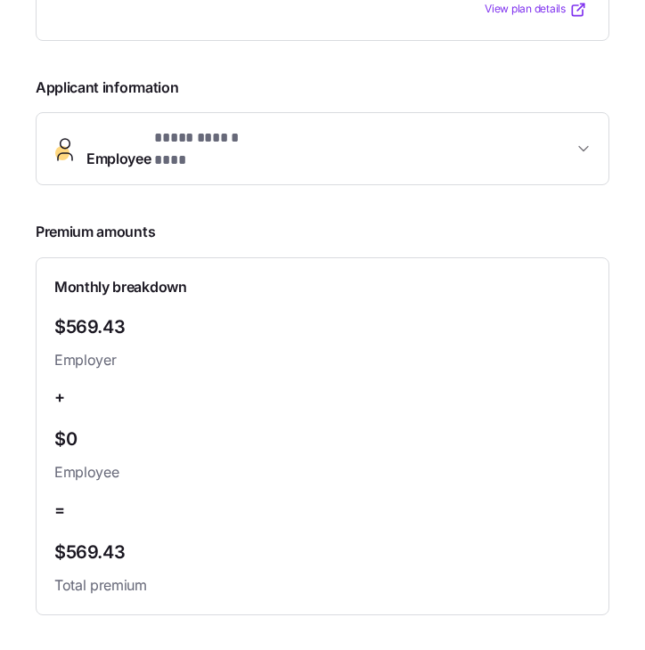
click at [305, 137] on span "**********" at bounding box center [329, 148] width 486 height 43
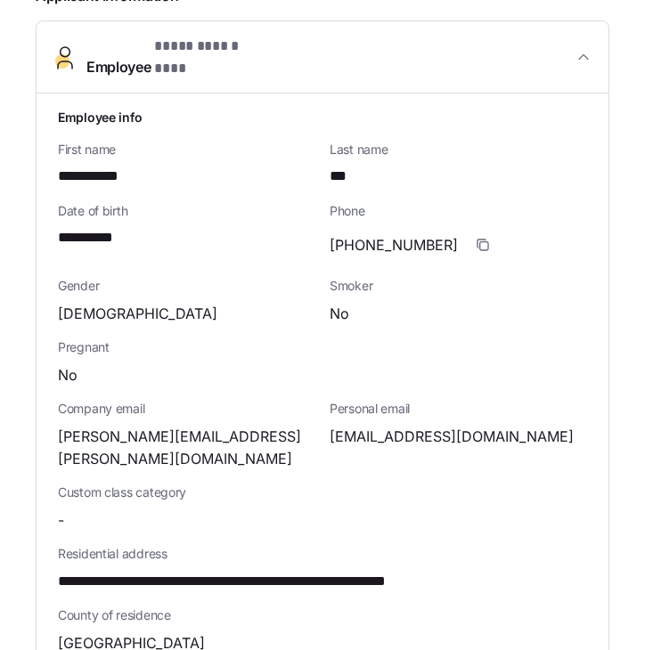
scroll to position [360, 0]
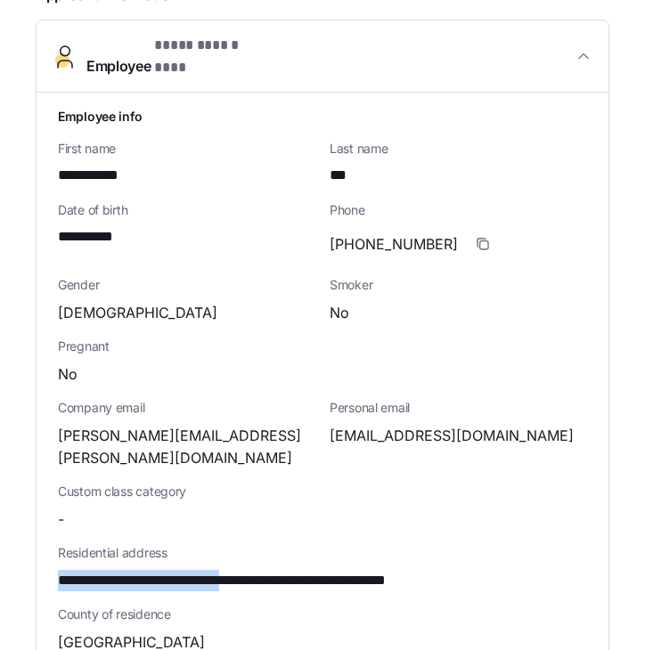
drag, startPoint x: 280, startPoint y: 544, endPoint x: 41, endPoint y: 537, distance: 238.8
click at [41, 537] on div "**********" at bounding box center [323, 557] width 572 height 929
copy span "**********"
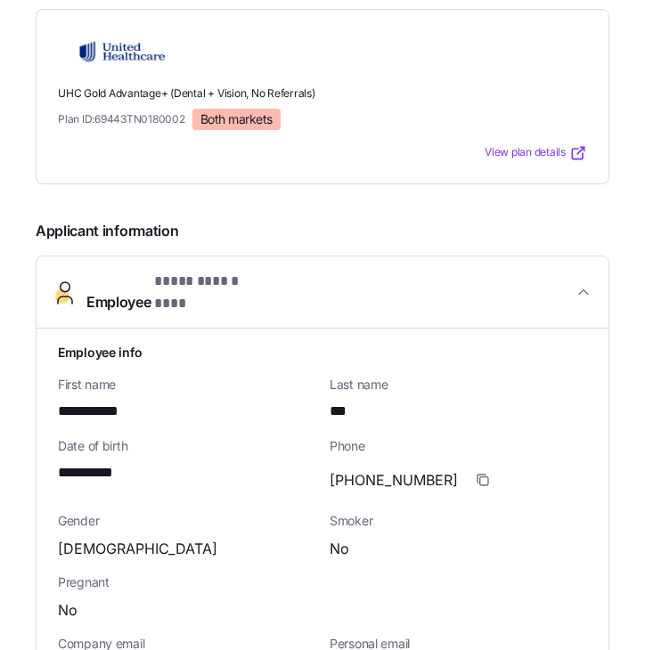
scroll to position [123, 0]
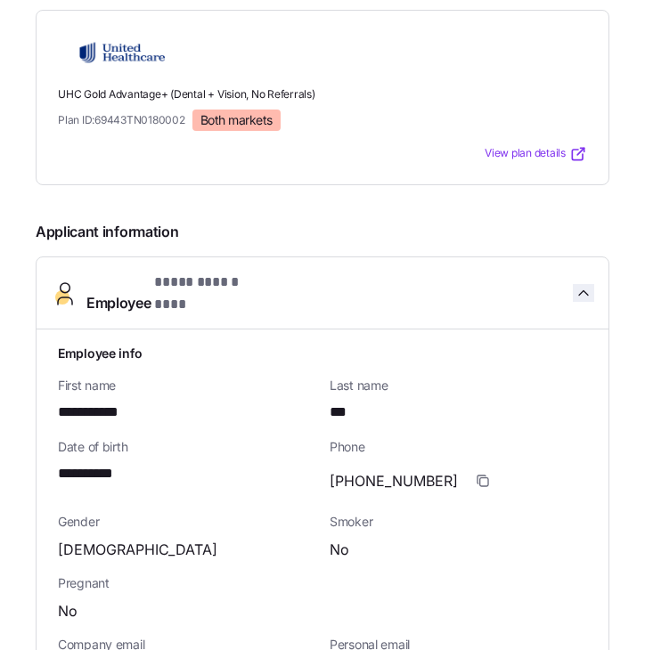
click at [577, 284] on icon "button" at bounding box center [584, 293] width 18 height 18
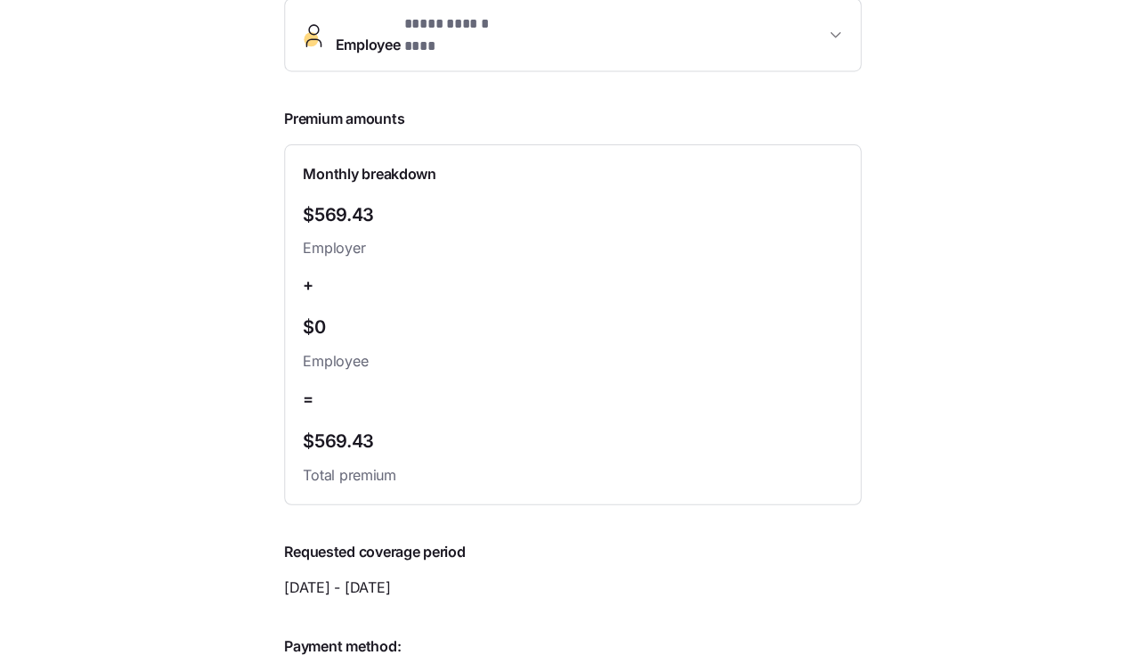
scroll to position [793, 0]
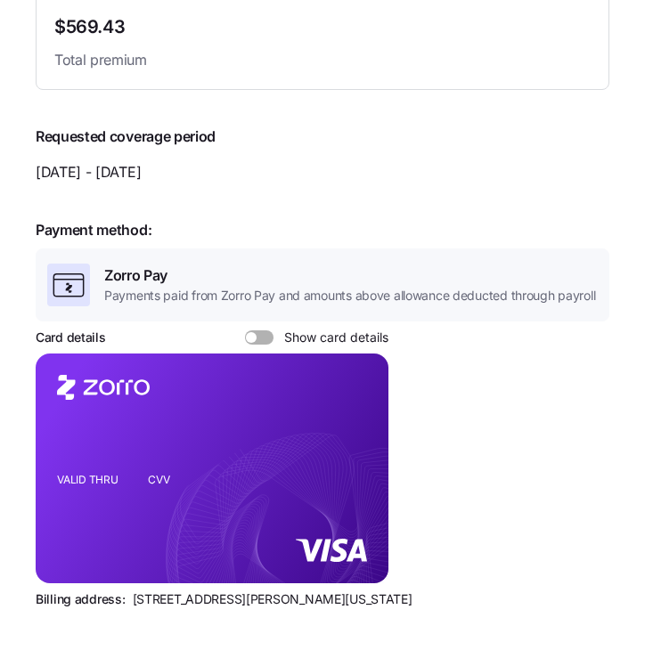
click at [248, 332] on span at bounding box center [251, 337] width 11 height 11
click at [245, 330] on input "Show card details" at bounding box center [245, 330] width 0 height 0
click at [356, 433] on icon "copy-to-clipboard" at bounding box center [357, 438] width 10 height 10
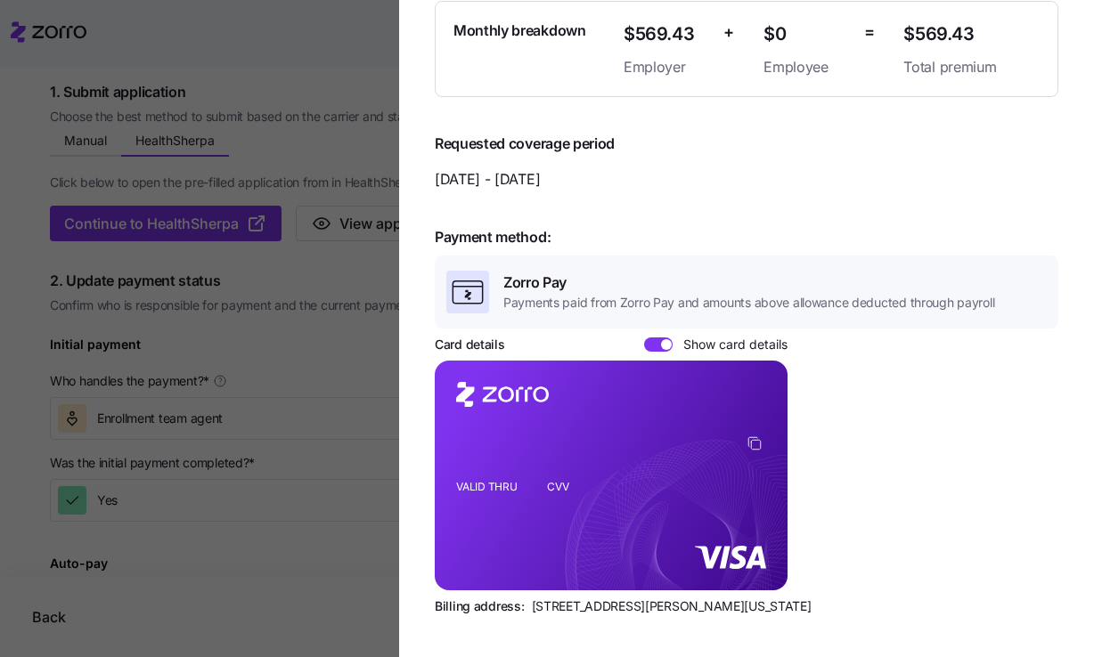
scroll to position [0, 0]
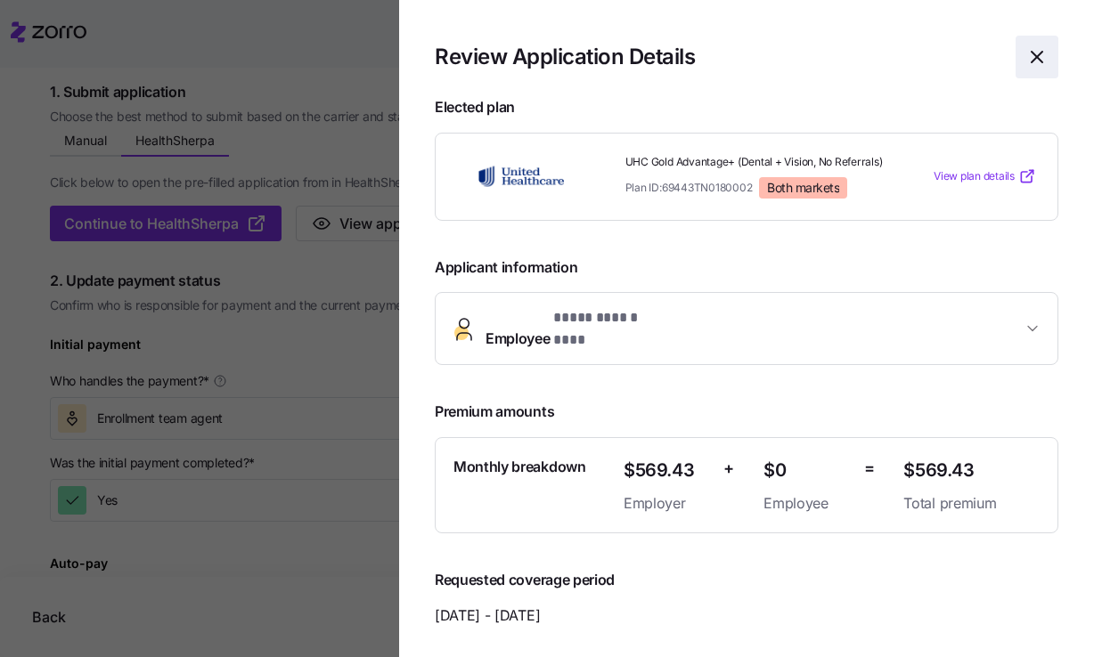
click at [1027, 59] on icon "button" at bounding box center [1036, 56] width 21 height 21
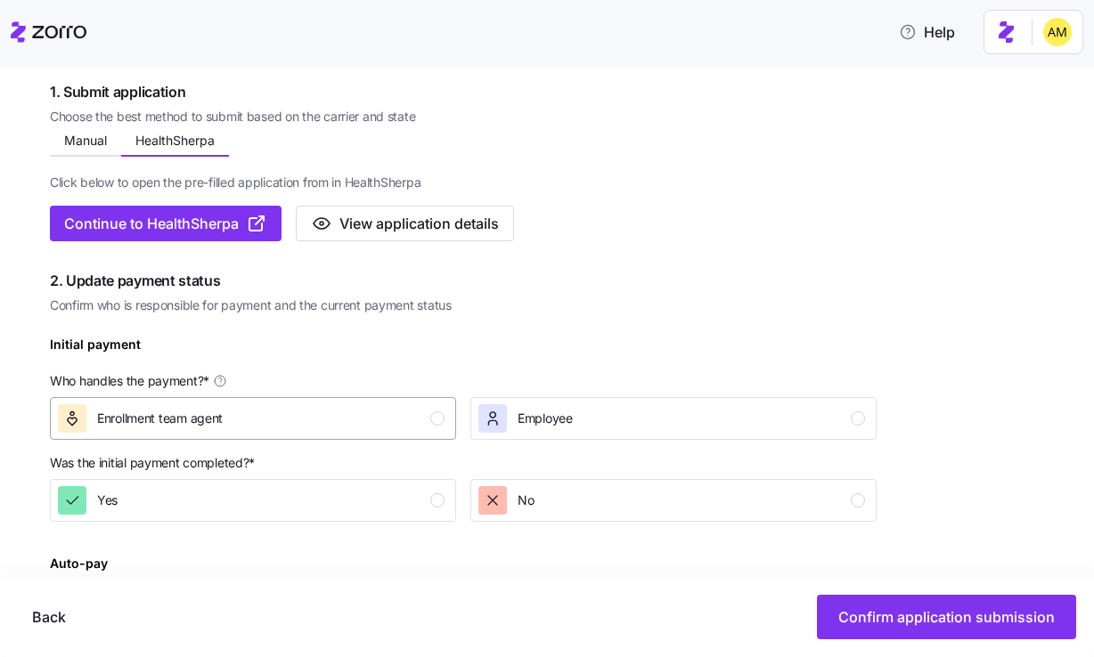
click at [317, 417] on div "Enrollment team agent" at bounding box center [251, 418] width 387 height 29
click at [505, 496] on div "button" at bounding box center [492, 500] width 29 height 29
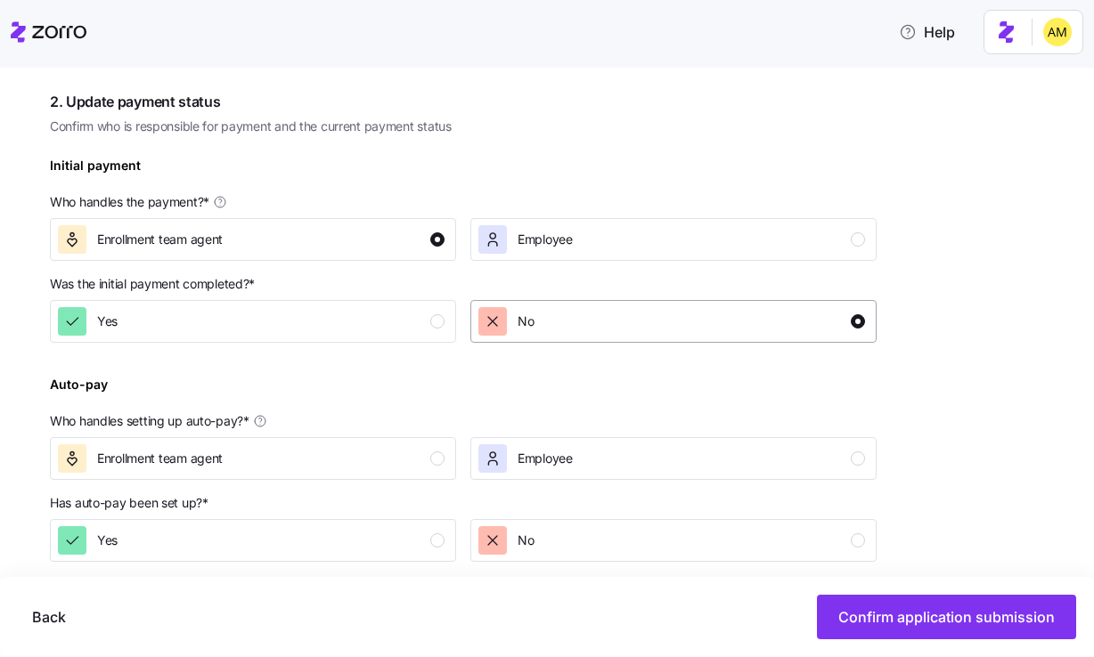
scroll to position [572, 0]
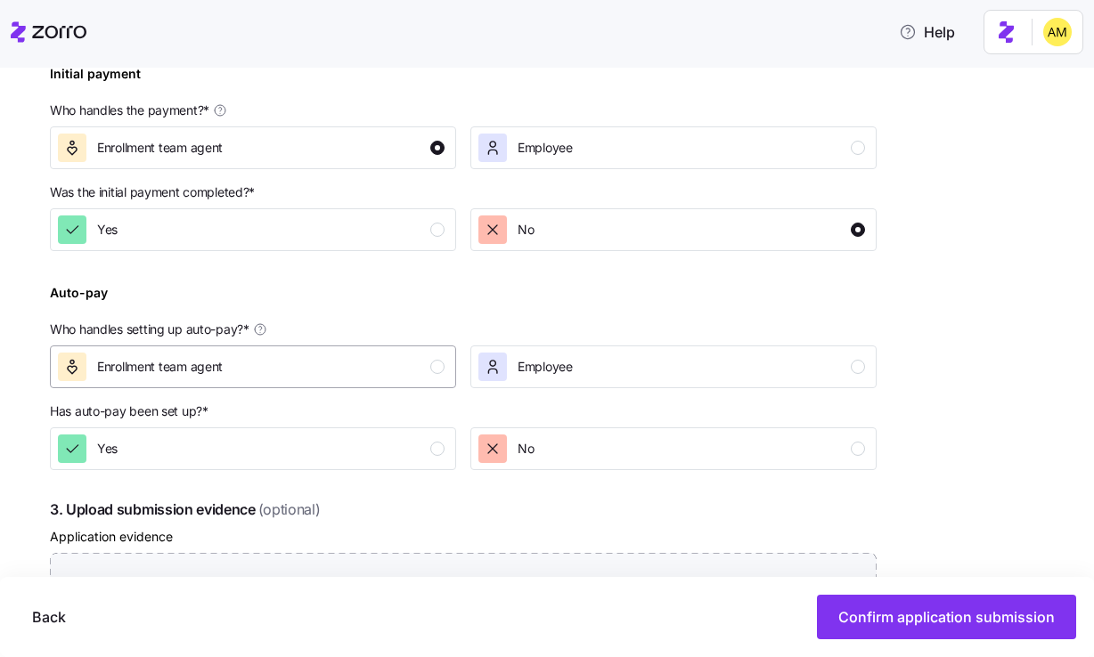
click at [294, 369] on div "Enrollment team agent" at bounding box center [251, 367] width 387 height 29
click at [279, 444] on div "Yes" at bounding box center [251, 449] width 387 height 29
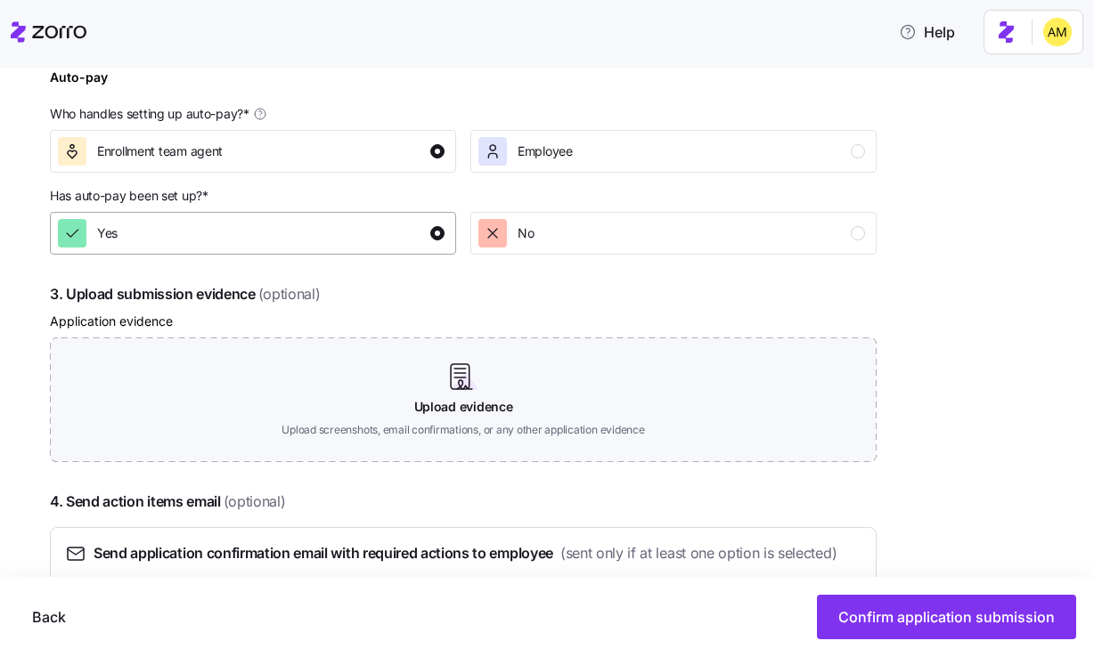
scroll to position [813, 0]
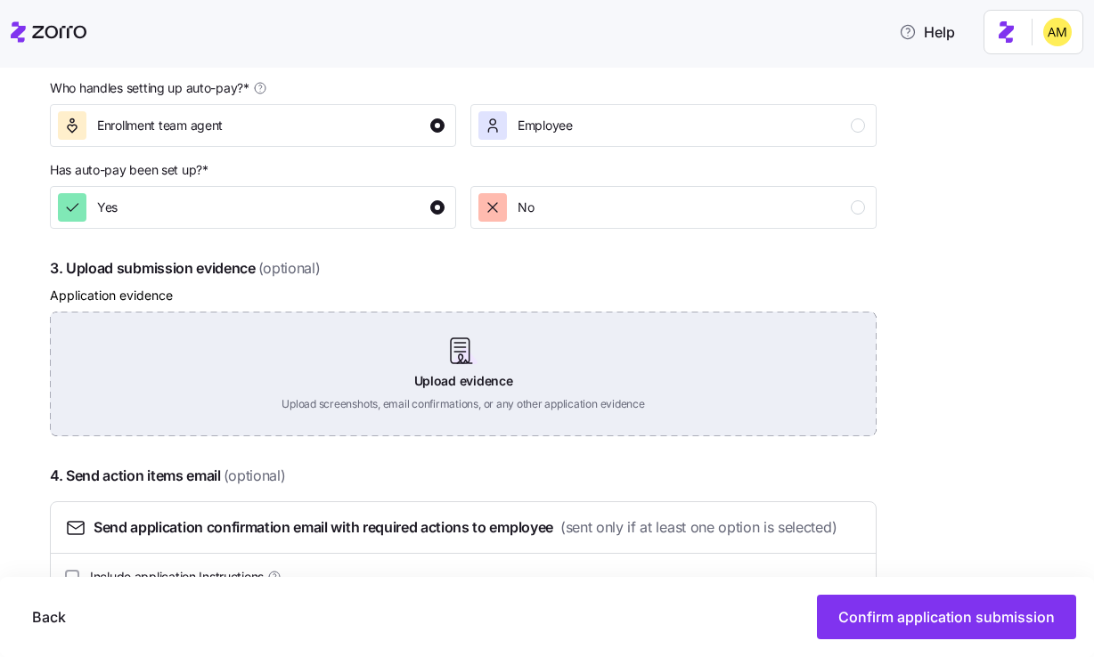
click at [465, 358] on div "Upload evidence Upload screenshots, email confirmations, or any other applicati…" at bounding box center [463, 374] width 827 height 125
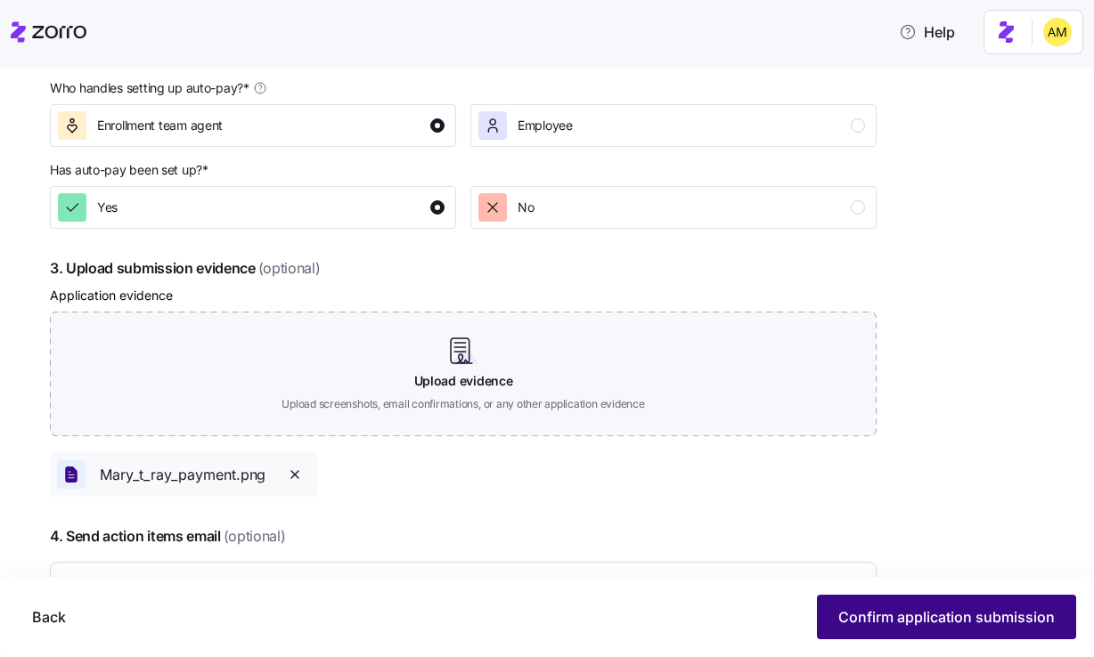
click at [860, 626] on span "Confirm application submission" at bounding box center [946, 617] width 216 height 21
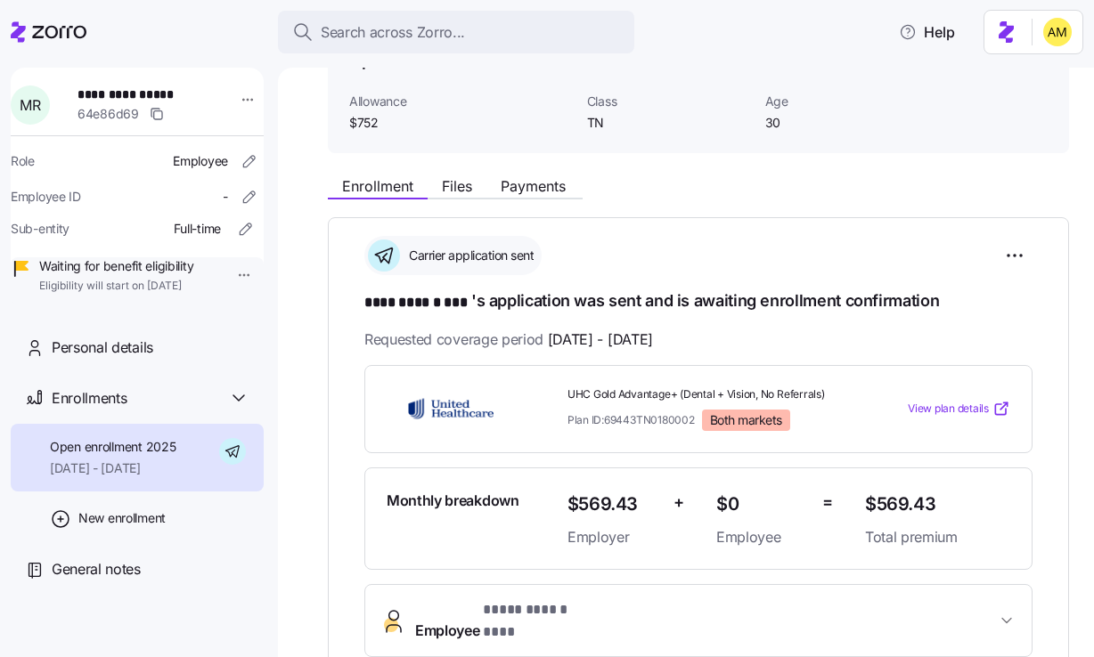
scroll to position [79, 0]
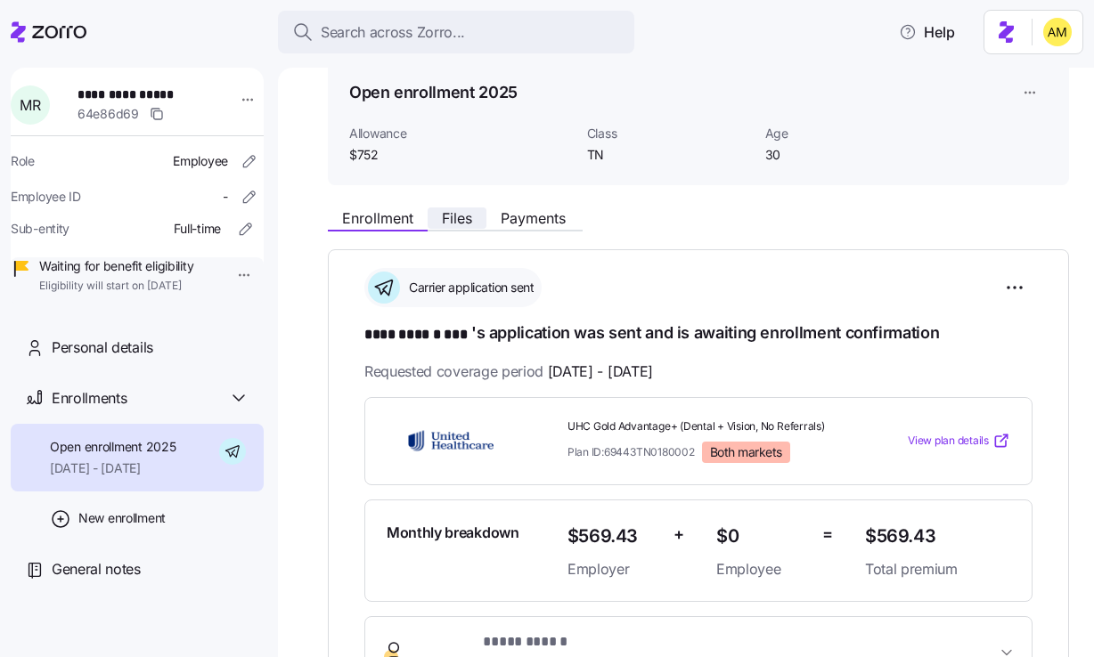
click at [460, 225] on span "Files" at bounding box center [457, 218] width 30 height 14
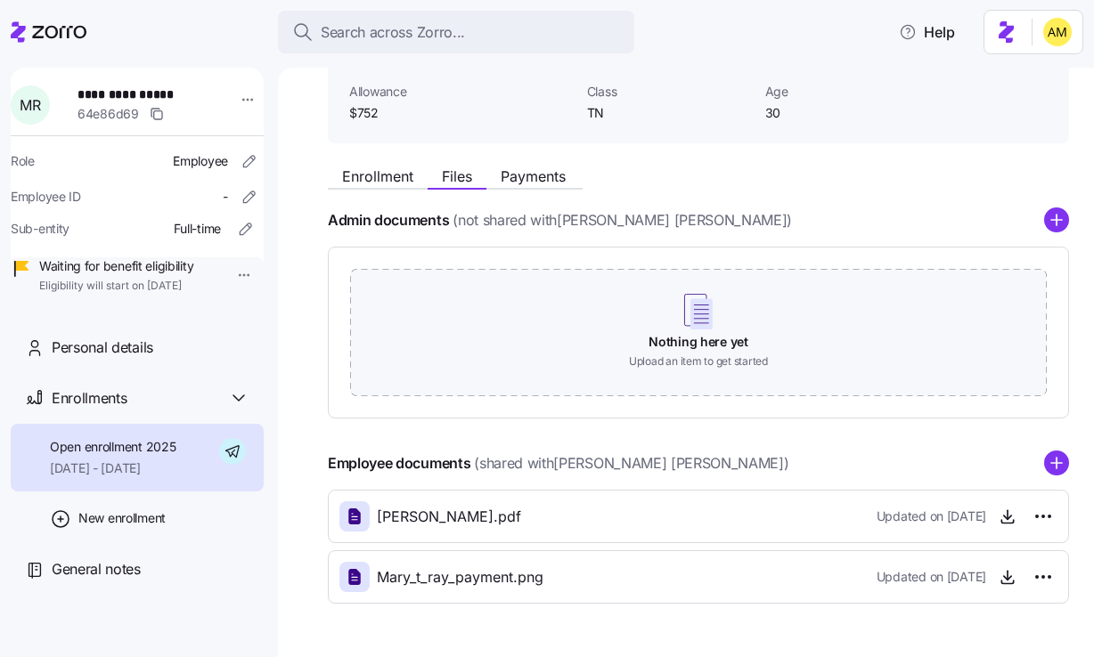
scroll to position [175, 0]
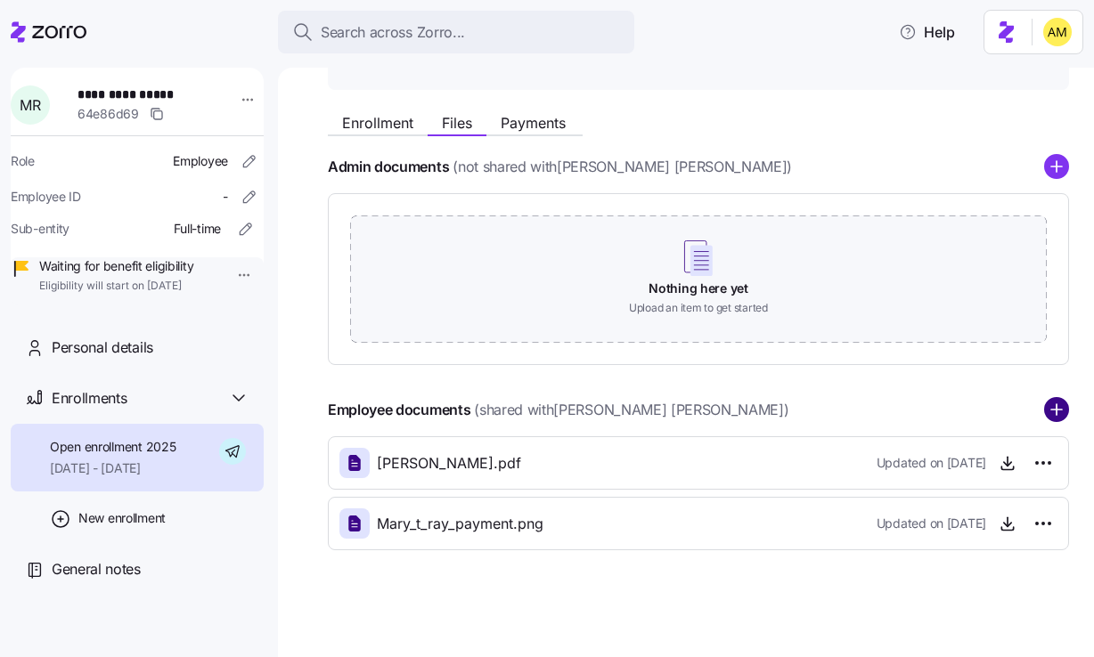
click at [1058, 417] on circle "add icon" at bounding box center [1056, 410] width 23 height 23
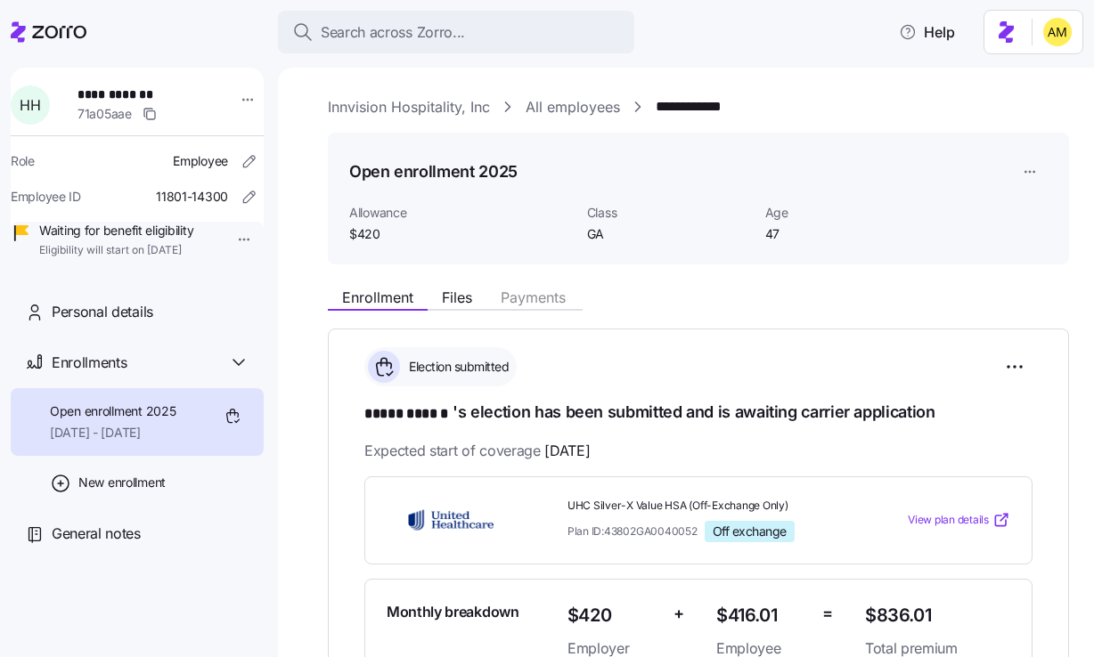
click at [384, 111] on link "Innvision Hospitality, Inc" at bounding box center [409, 107] width 162 height 22
drag, startPoint x: 81, startPoint y: 92, endPoint x: 165, endPoint y: 92, distance: 83.7
click at [165, 92] on div "**********" at bounding box center [148, 104] width 156 height 53
copy span "**********"
click at [461, 298] on span "Files" at bounding box center [457, 297] width 30 height 14
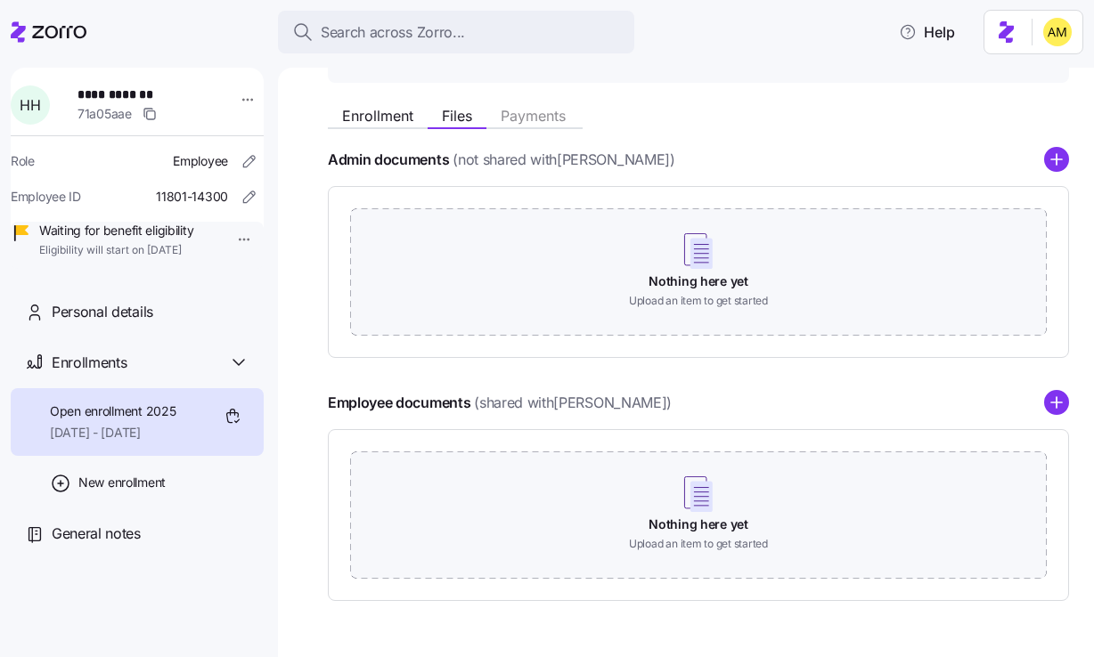
scroll to position [232, 0]
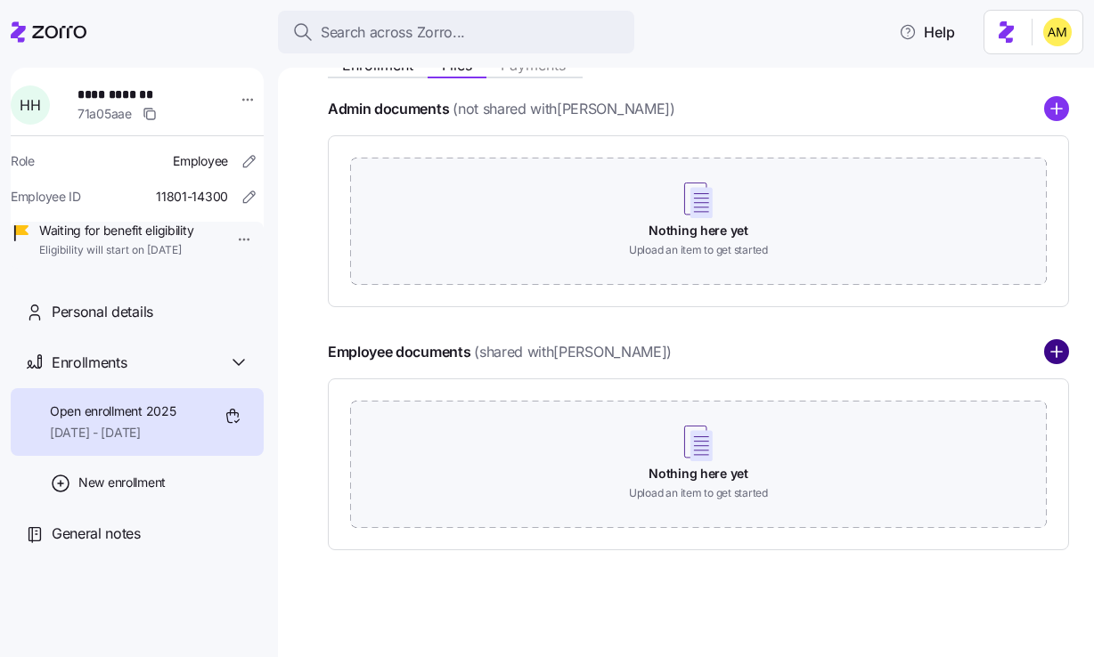
click at [1055, 347] on circle "add icon" at bounding box center [1056, 352] width 23 height 23
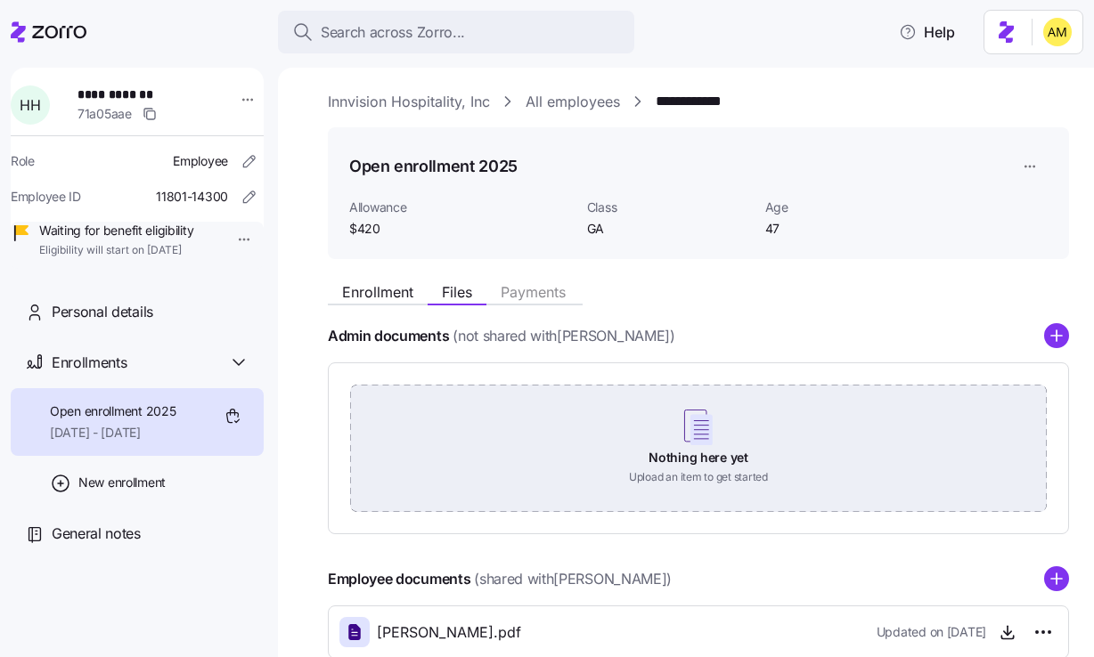
scroll to position [0, 0]
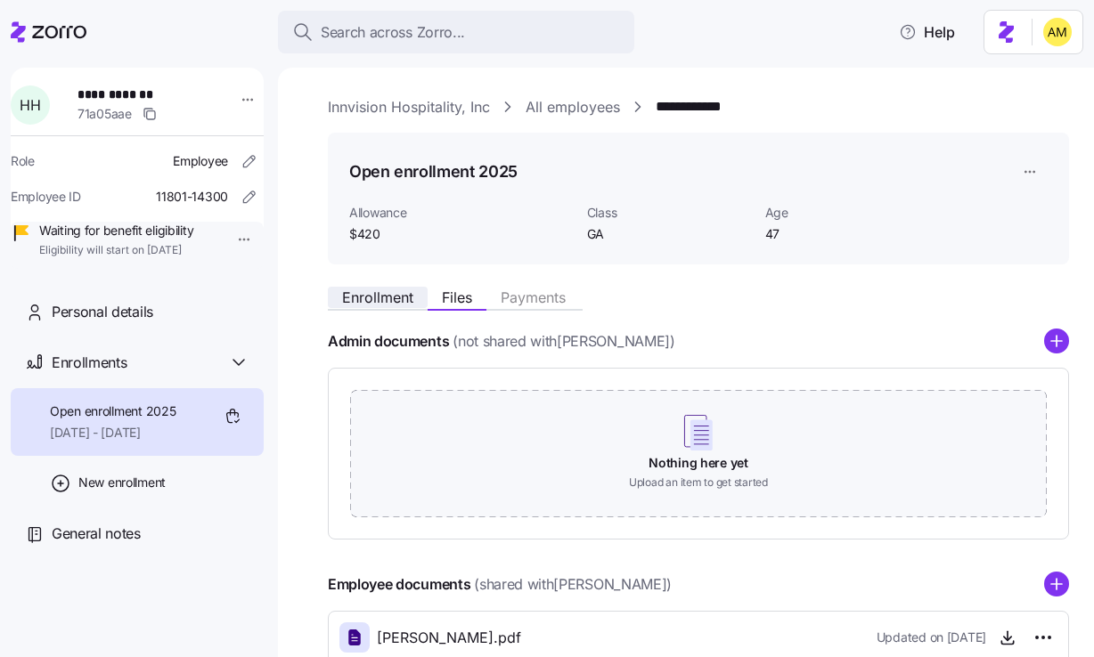
click at [391, 307] on button "Enrollment" at bounding box center [378, 297] width 100 height 21
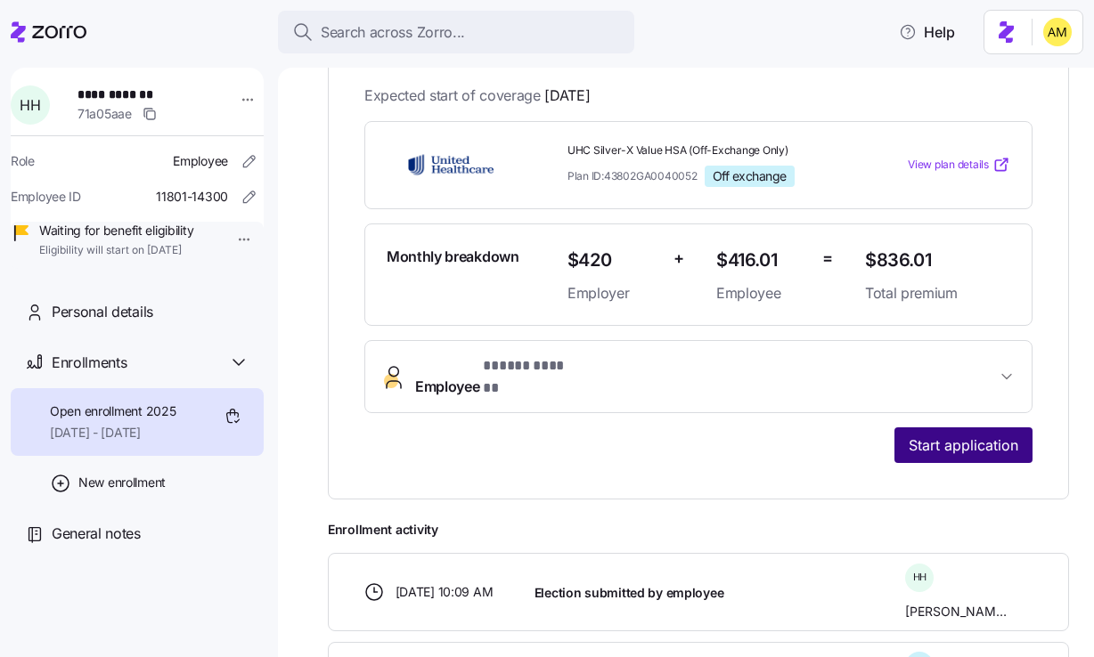
scroll to position [355, 0]
click at [943, 436] on span "Start application" at bounding box center [964, 446] width 110 height 21
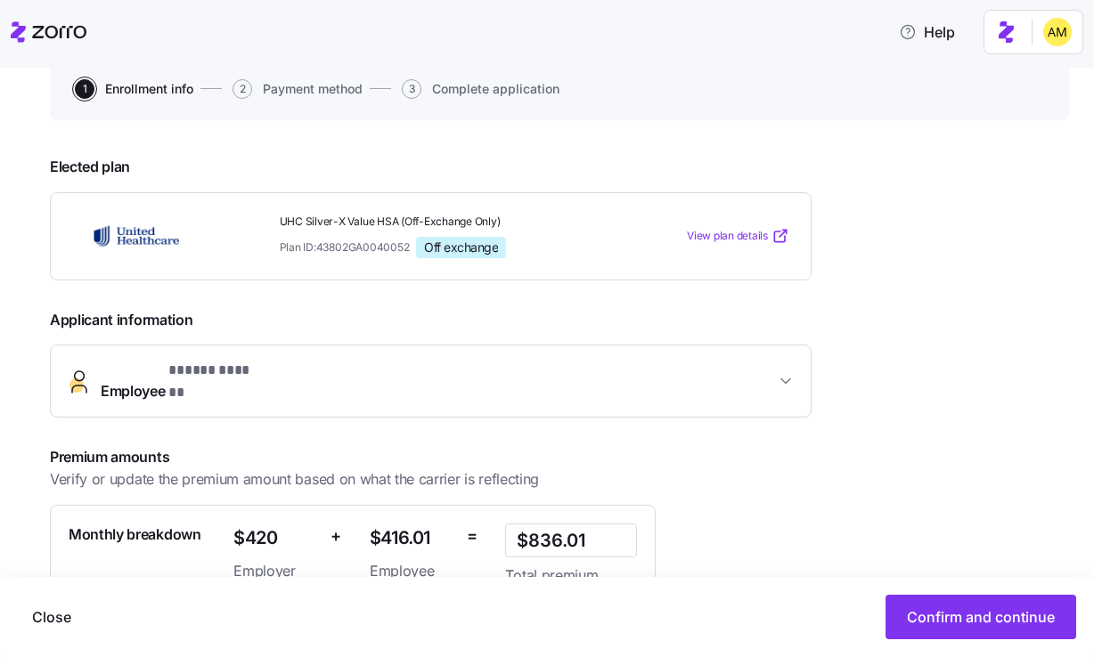
scroll to position [343, 0]
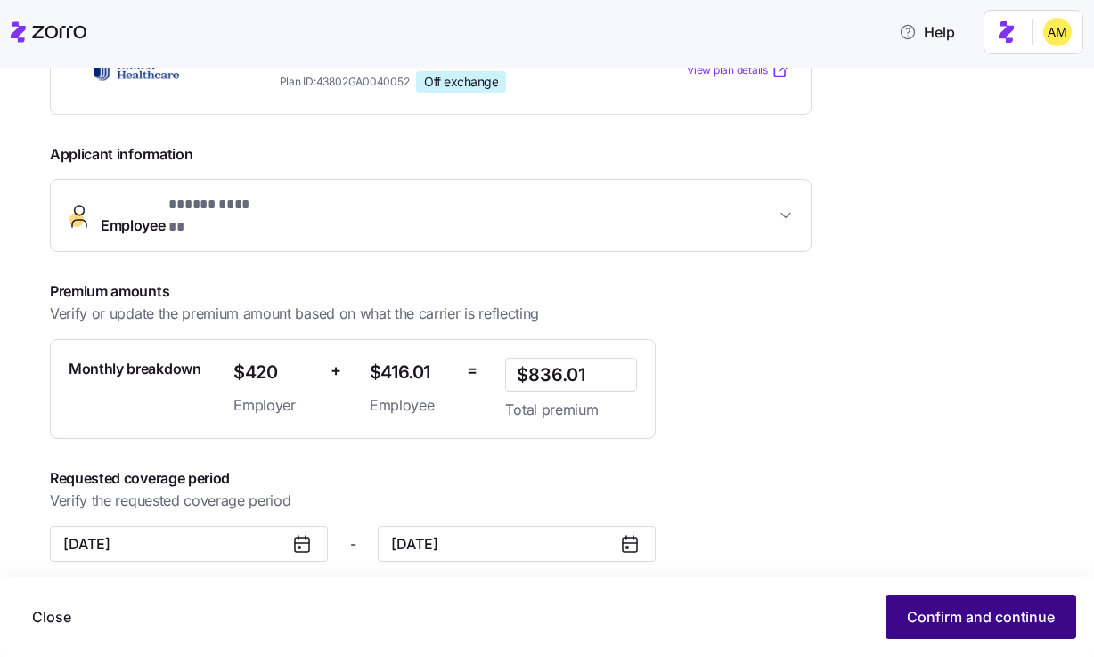
click at [991, 612] on span "Confirm and continue" at bounding box center [981, 617] width 148 height 21
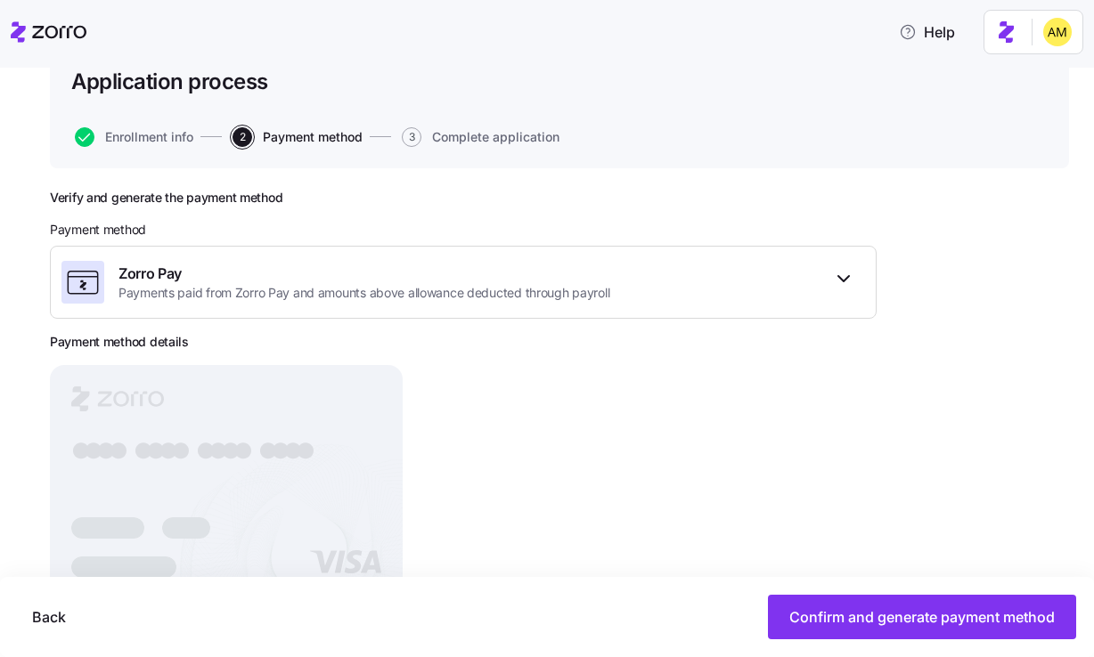
scroll to position [130, 0]
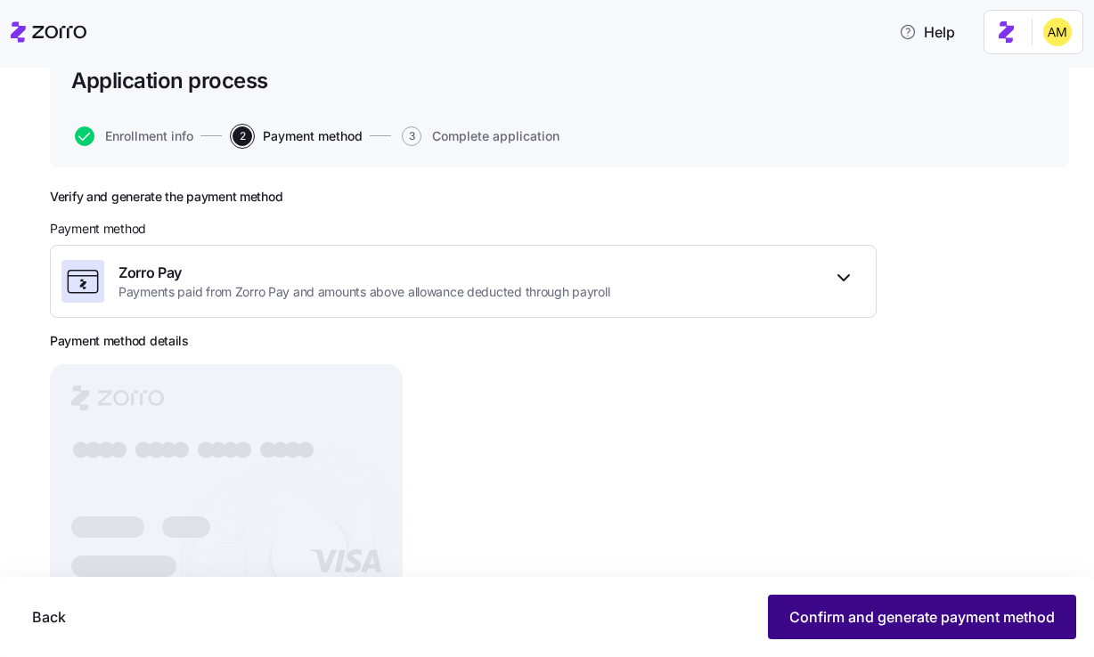
click at [861, 604] on button "Confirm and generate payment method" at bounding box center [922, 617] width 308 height 45
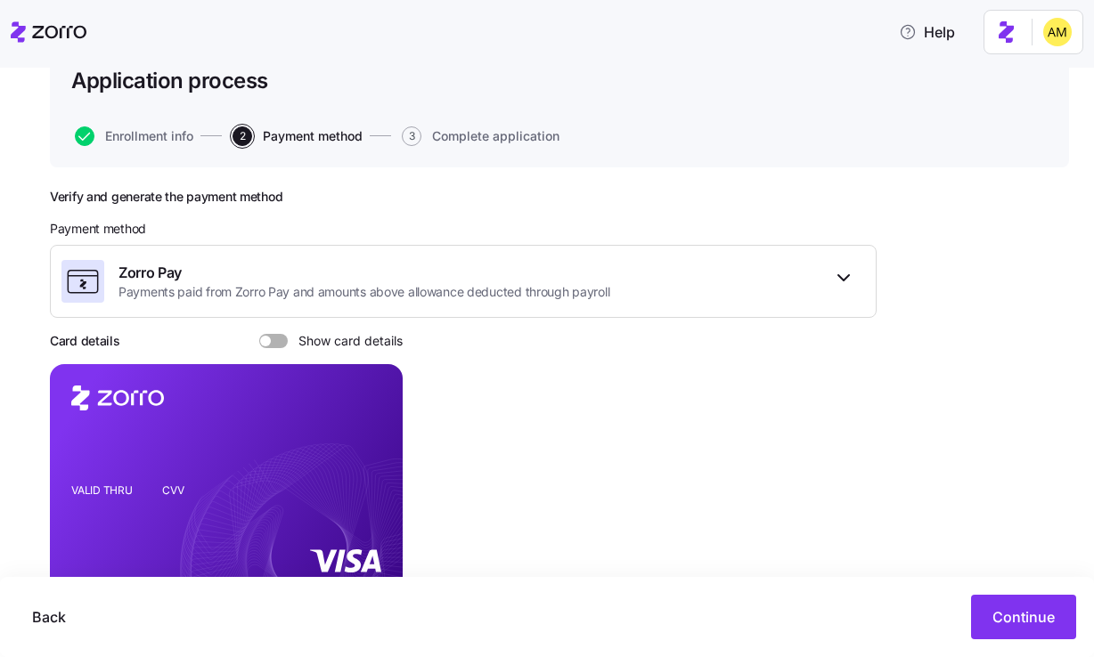
click at [269, 342] on span at bounding box center [265, 341] width 11 height 11
click at [259, 334] on input "Show card details" at bounding box center [259, 334] width 0 height 0
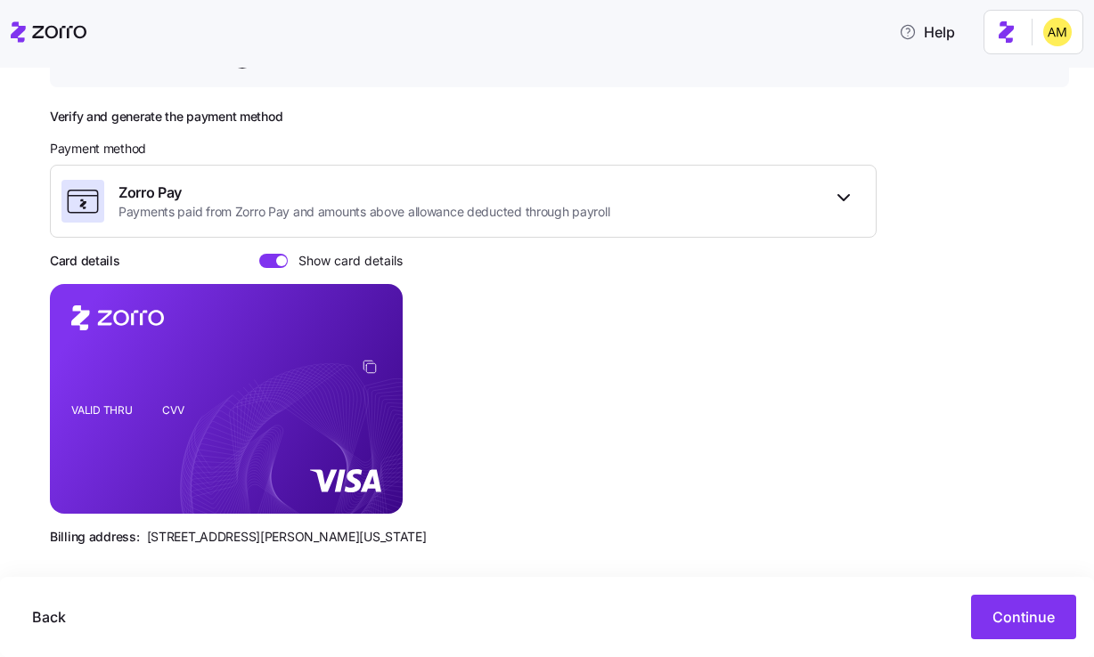
scroll to position [224, 0]
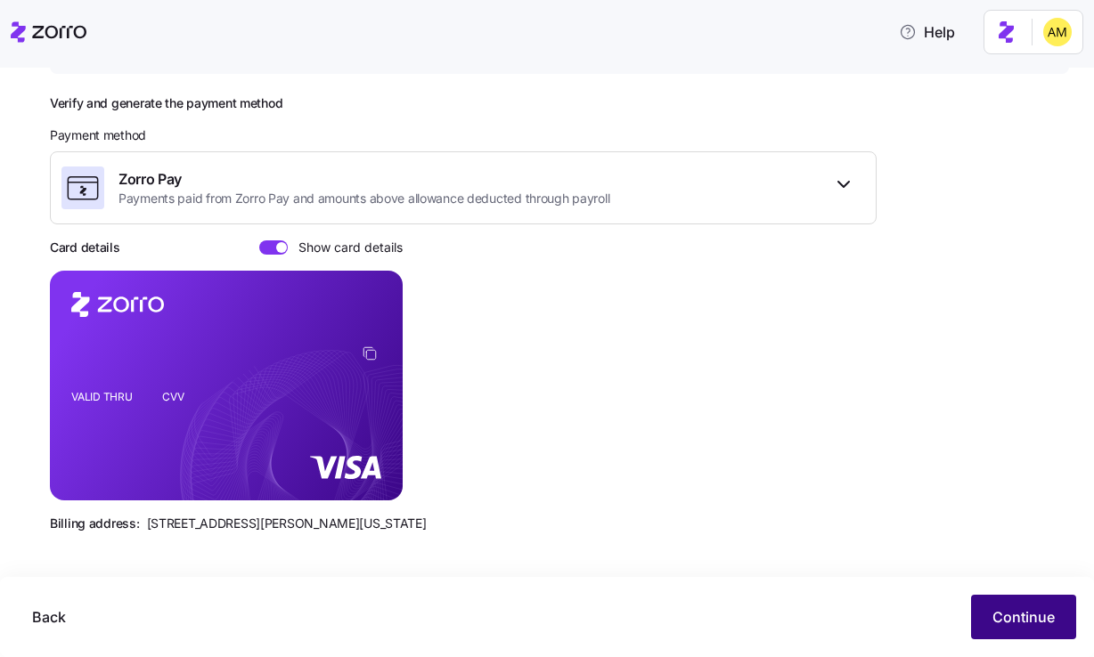
click at [1004, 607] on span "Continue" at bounding box center [1023, 617] width 62 height 21
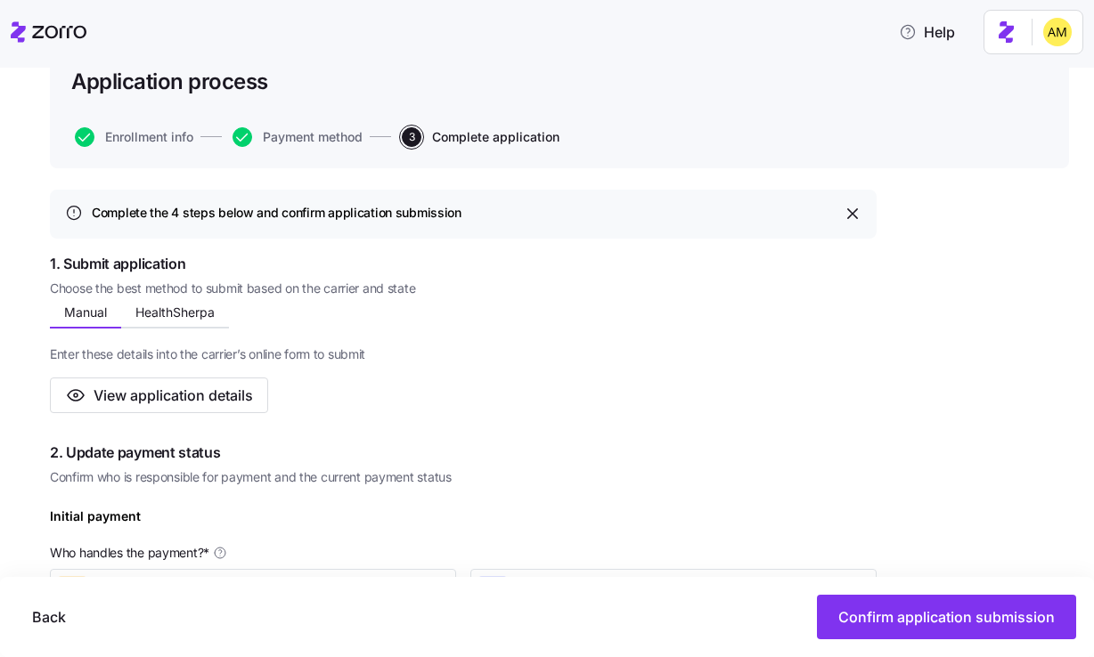
scroll to position [178, 0]
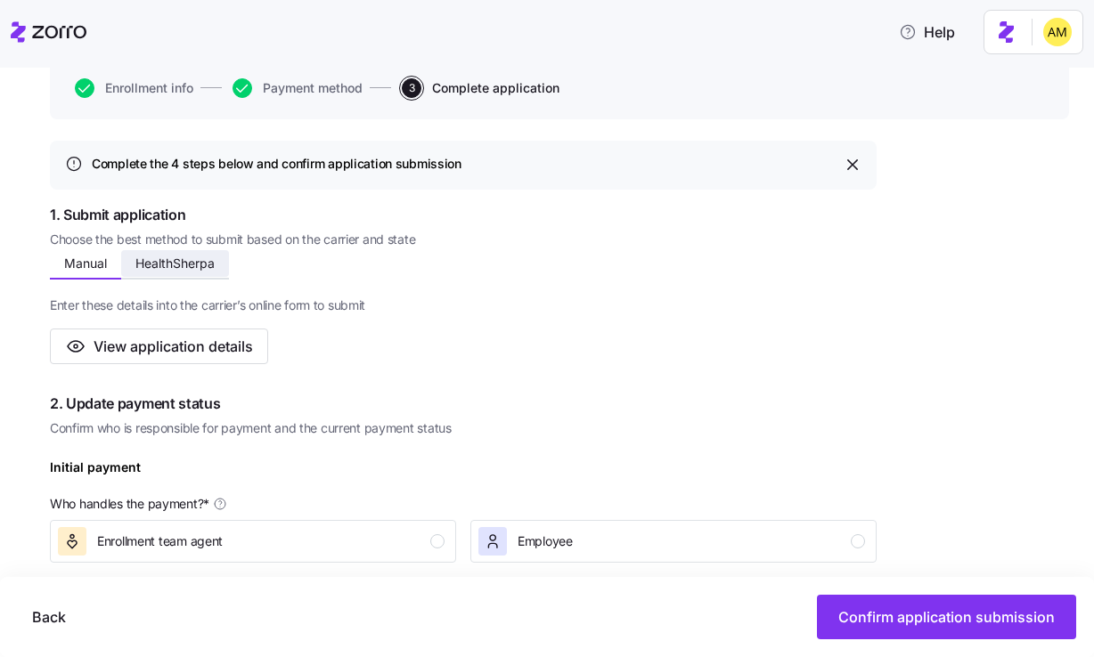
click at [165, 254] on button "HealthSherpa" at bounding box center [175, 263] width 108 height 27
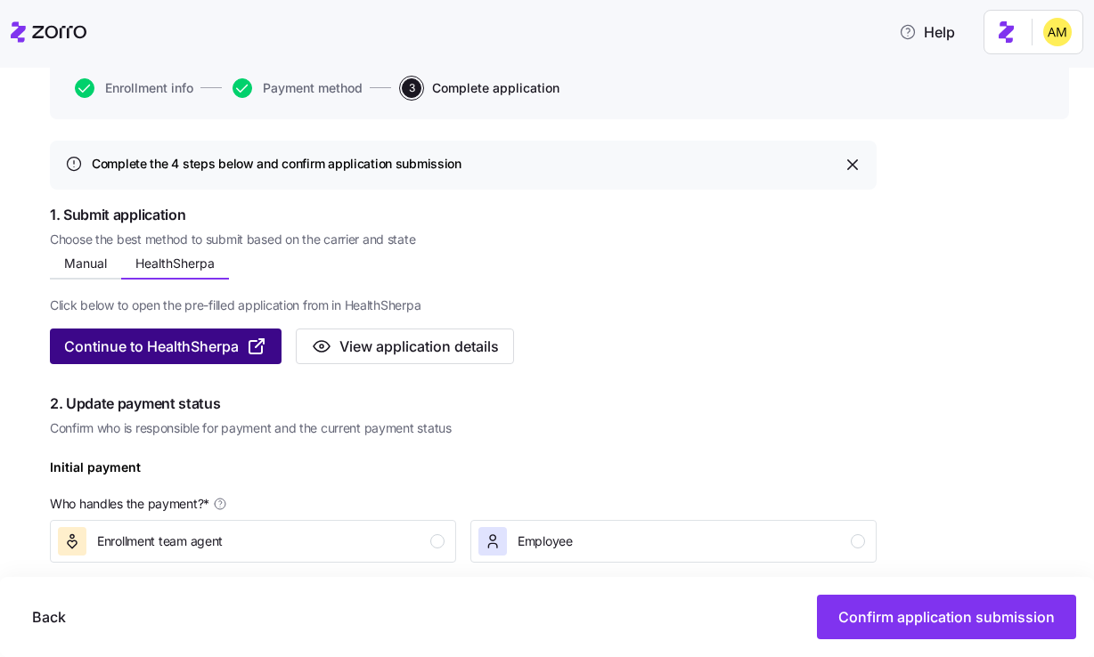
click at [169, 346] on span "Continue to HealthSherpa" at bounding box center [151, 346] width 175 height 21
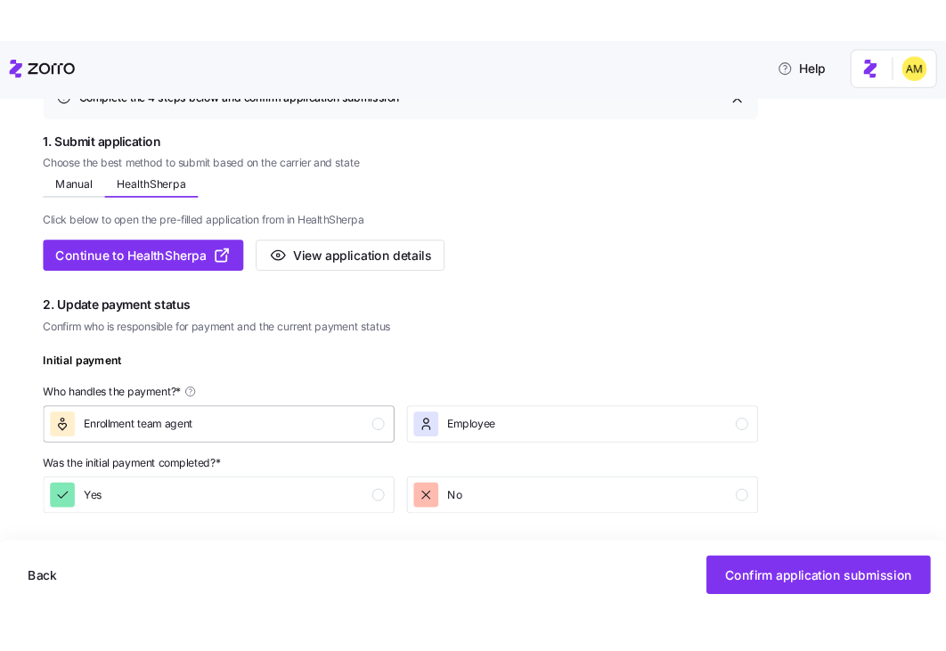
scroll to position [257, 0]
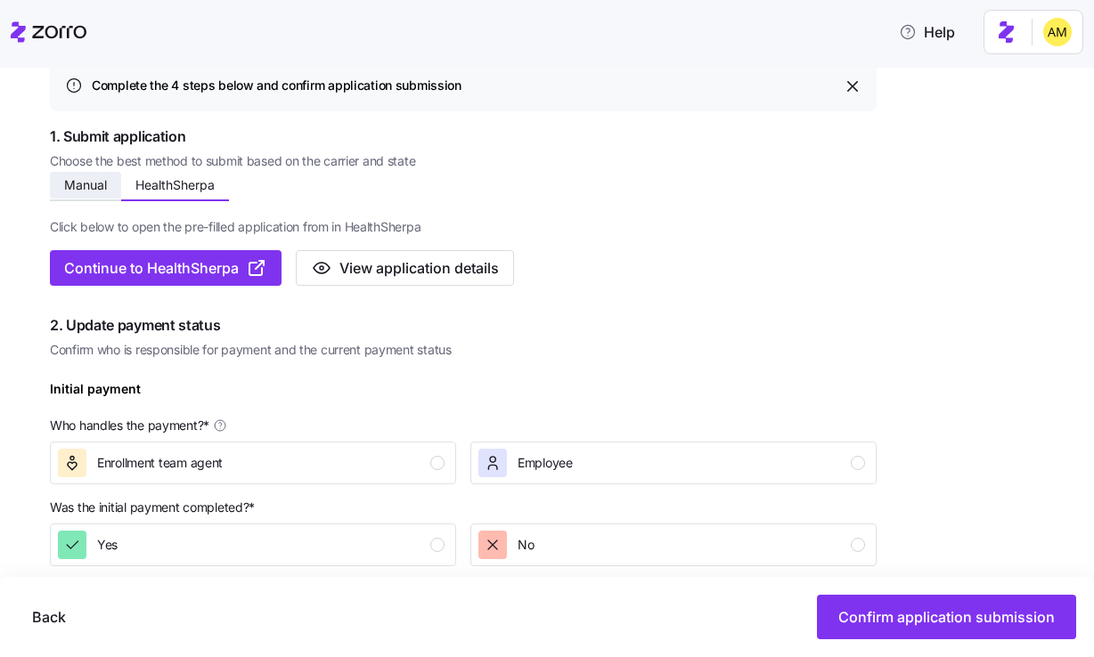
click at [88, 185] on span "Manual" at bounding box center [85, 185] width 43 height 12
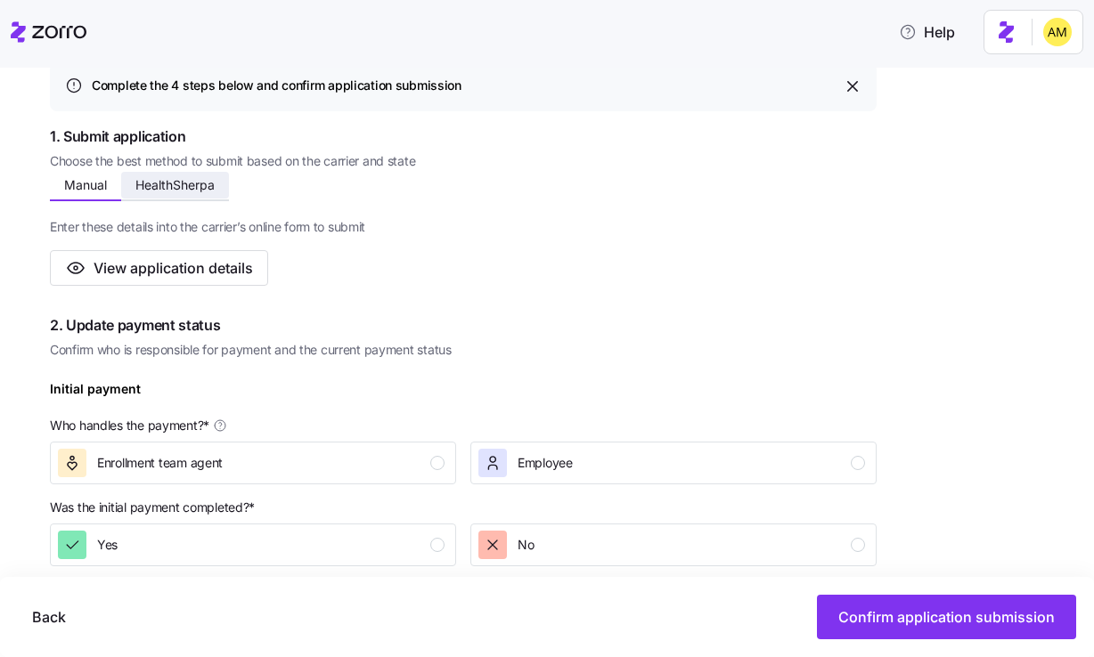
click at [167, 194] on button "HealthSherpa" at bounding box center [175, 185] width 108 height 27
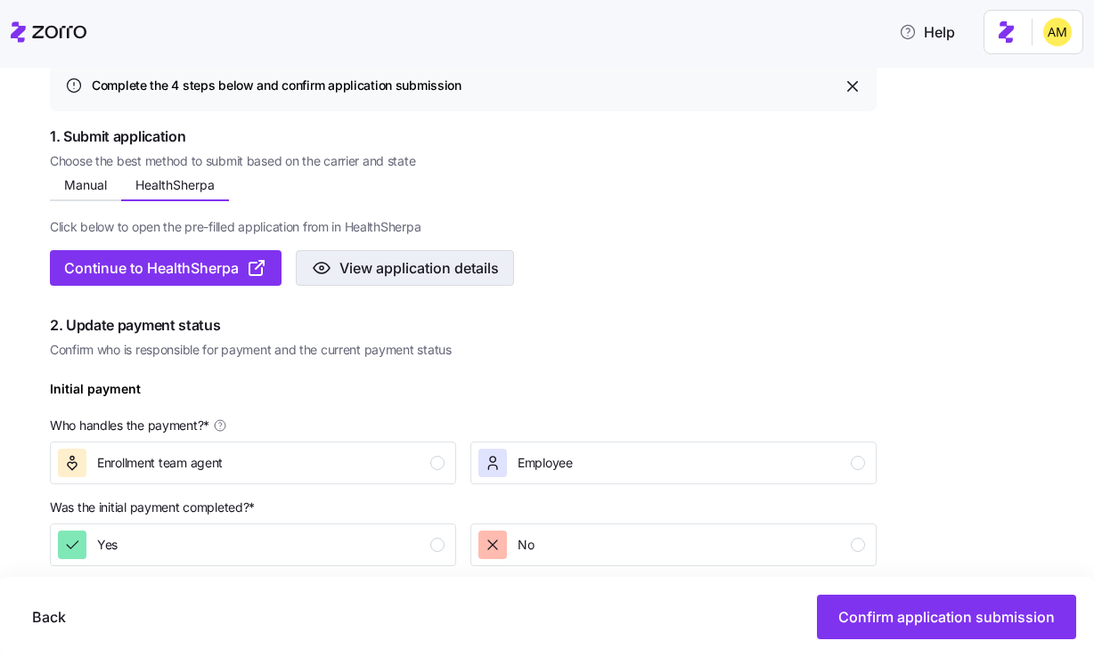
click at [455, 267] on span "View application details" at bounding box center [418, 267] width 159 height 21
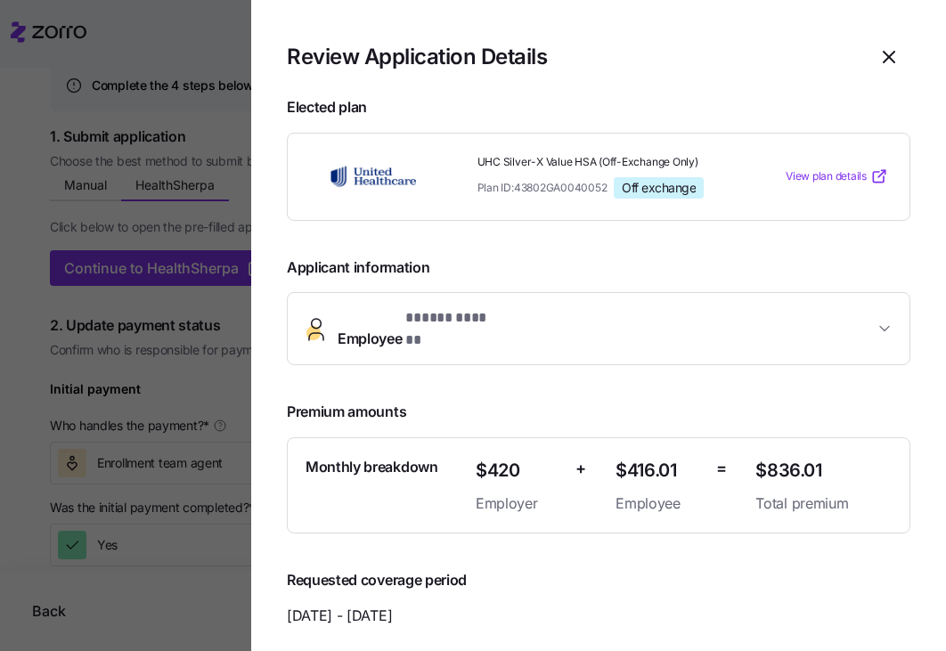
click at [500, 321] on span "* ***** ****** *" at bounding box center [453, 318] width 96 height 22
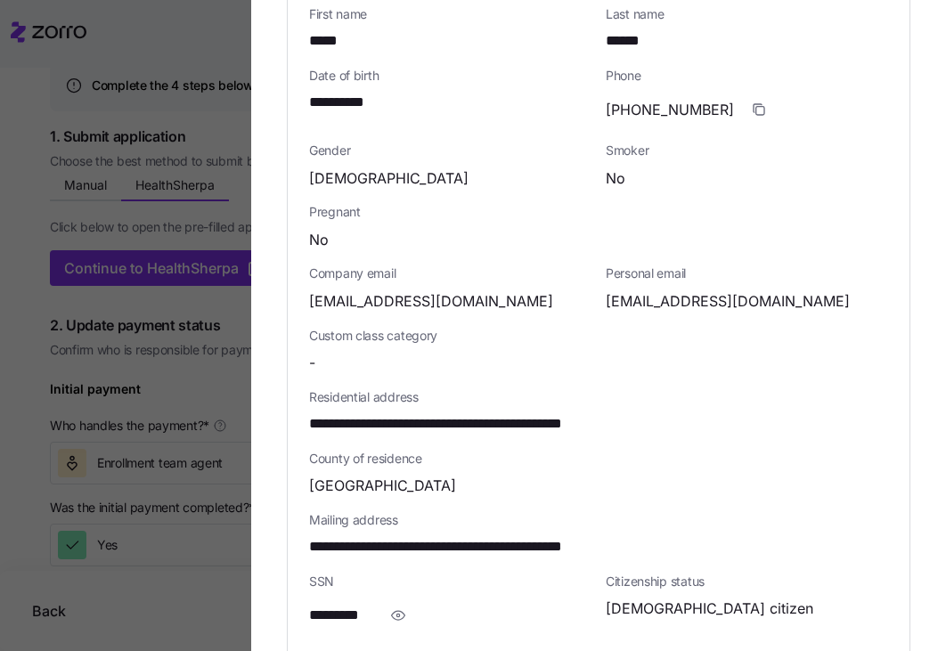
scroll to position [457, 0]
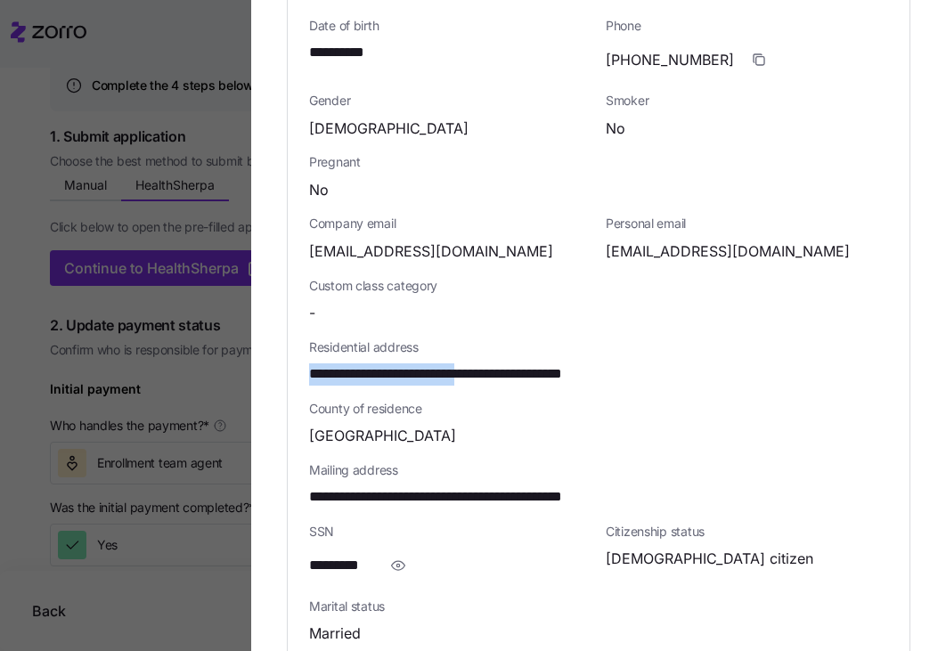
drag, startPoint x: 508, startPoint y: 360, endPoint x: 281, endPoint y: 360, distance: 226.3
click at [281, 360] on section "**********" at bounding box center [598, 325] width 695 height 651
copy span "**********"
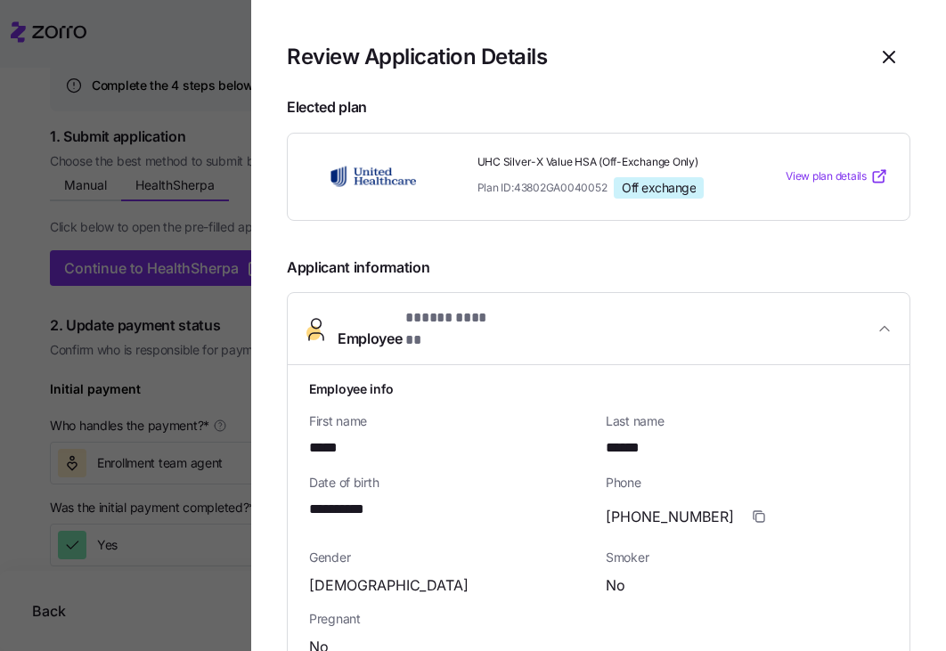
scroll to position [1351, 0]
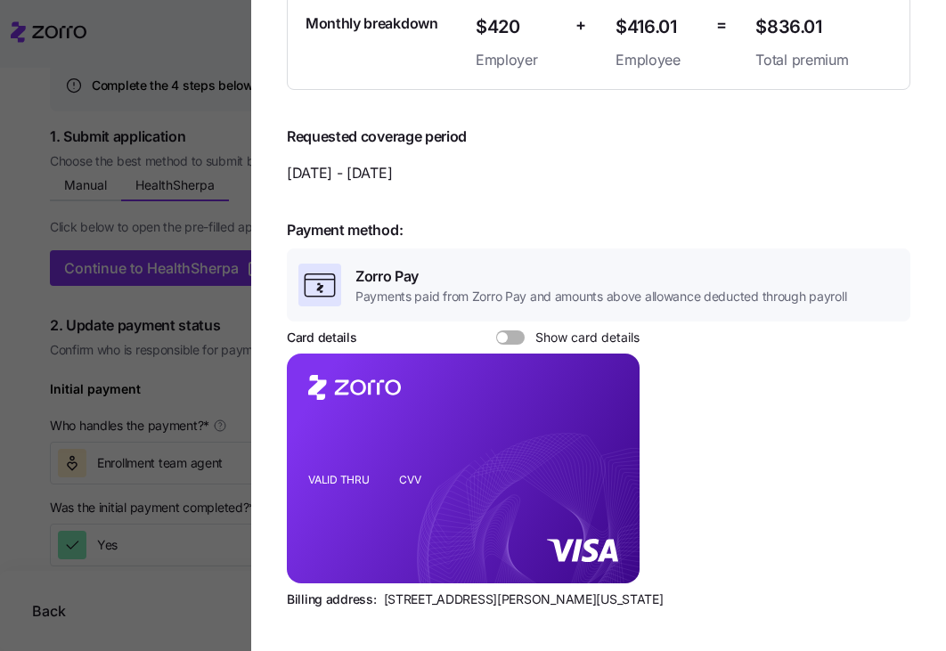
click at [500, 332] on span at bounding box center [502, 337] width 11 height 11
click at [496, 330] on input "Show card details" at bounding box center [496, 330] width 0 height 0
click at [606, 433] on icon "copy-to-clipboard" at bounding box center [608, 438] width 10 height 10
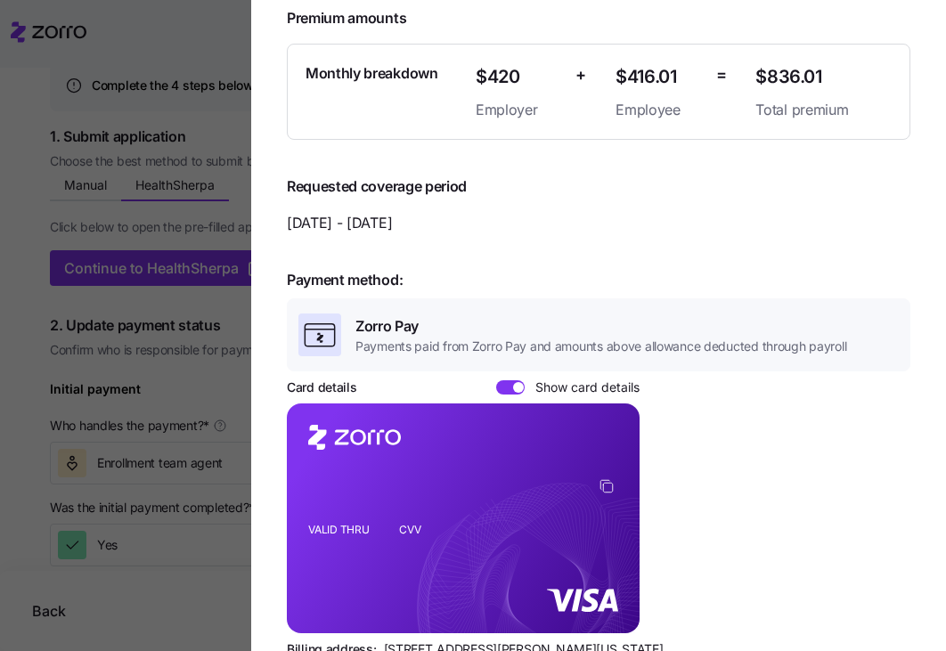
click at [358, 594] on icon "VALID THRU CVV" at bounding box center [463, 519] width 353 height 230
drag, startPoint x: 455, startPoint y: 593, endPoint x: 467, endPoint y: 594, distance: 11.6
click at [467, 594] on icon "VALID THRU CVV" at bounding box center [463, 519] width 353 height 230
click at [307, 585] on icon "VALID THRU CVV" at bounding box center [463, 519] width 353 height 230
click at [204, 234] on div at bounding box center [473, 325] width 946 height 651
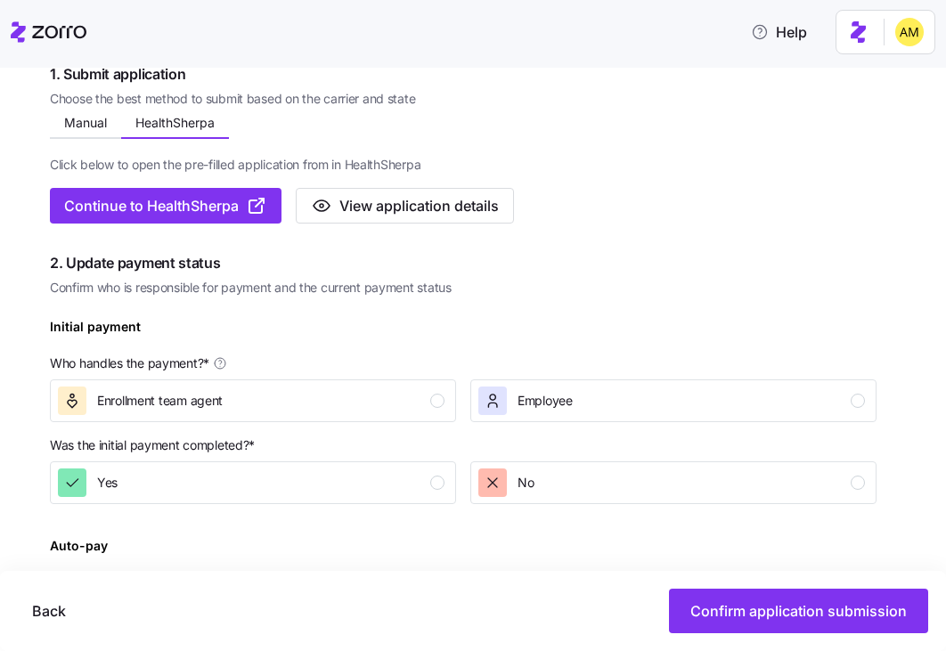
scroll to position [322, 0]
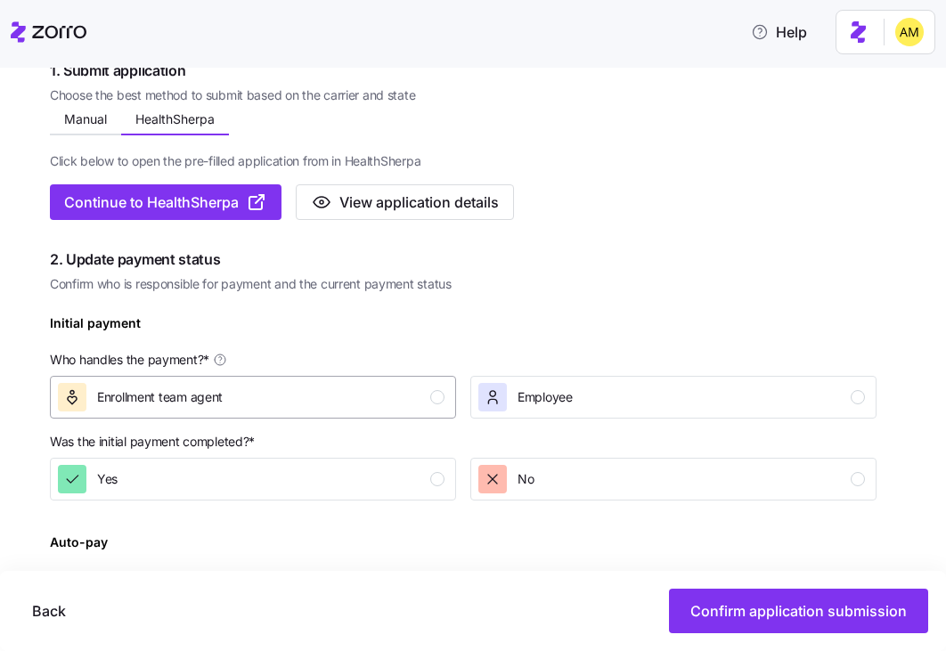
click at [278, 404] on div "Enrollment team agent" at bounding box center [251, 397] width 387 height 29
click at [501, 490] on div "button" at bounding box center [492, 479] width 29 height 29
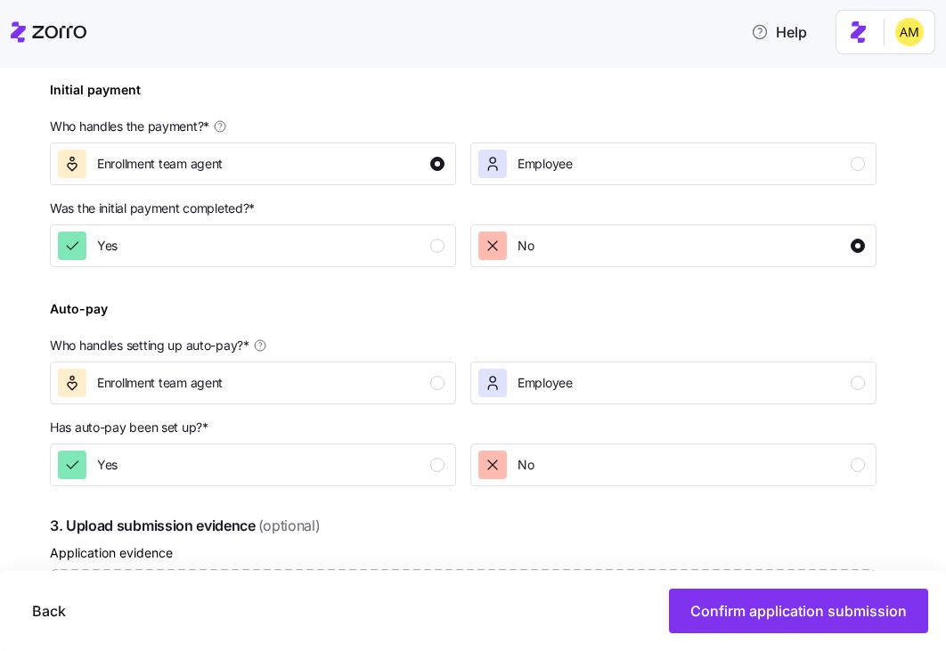
scroll to position [602, 0]
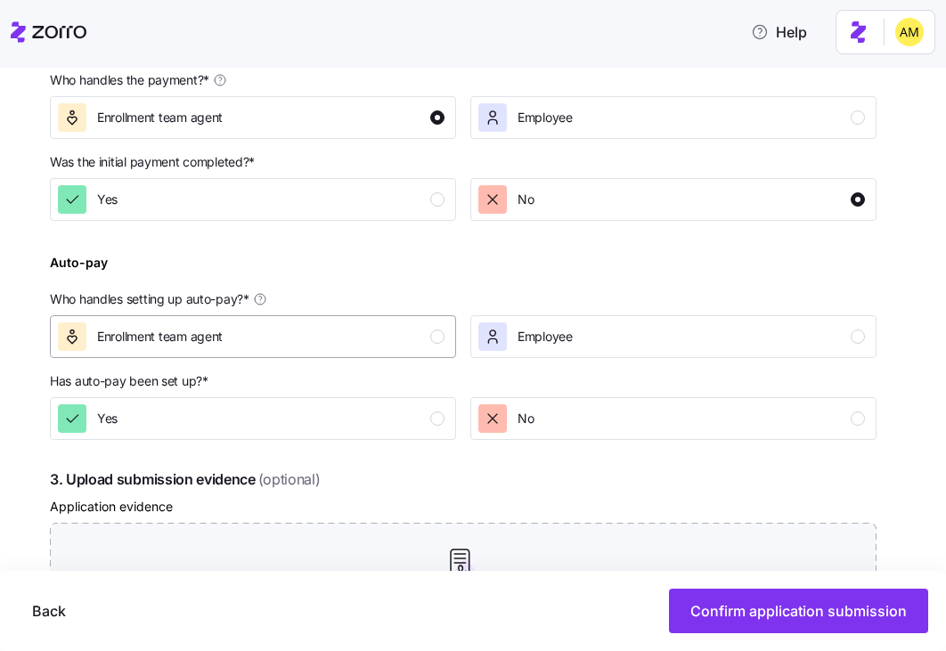
click at [293, 324] on div "Enrollment team agent" at bounding box center [251, 336] width 387 height 29
click at [277, 426] on div "Yes" at bounding box center [251, 418] width 387 height 29
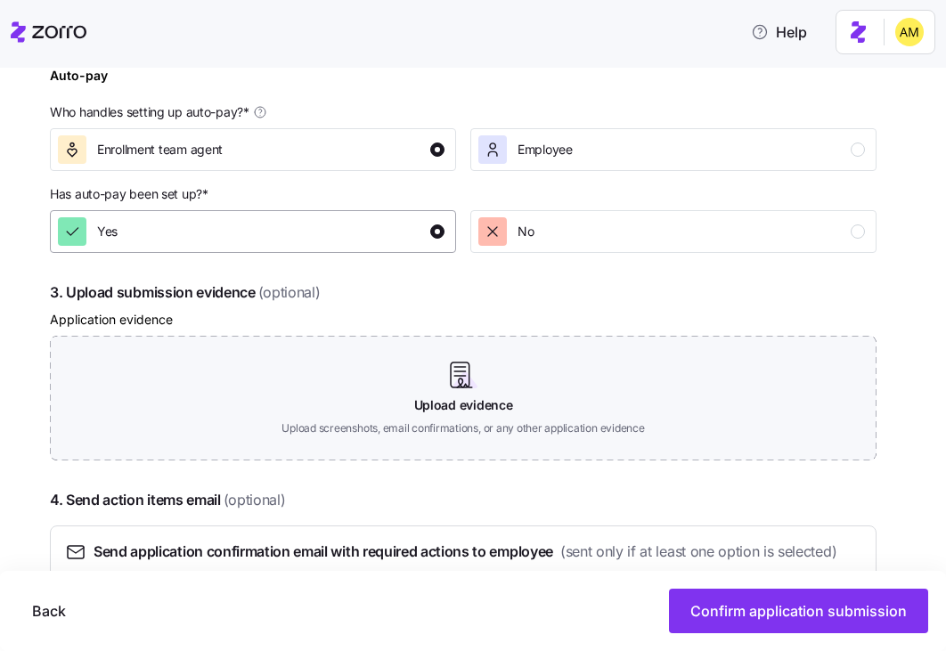
scroll to position [893, 0]
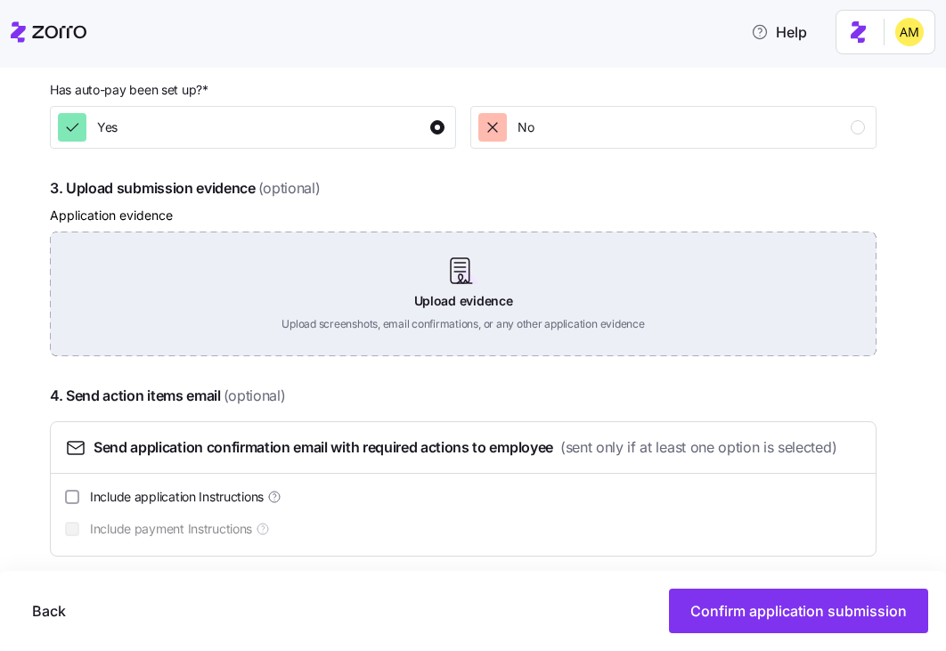
click at [448, 288] on div "Upload evidence Upload screenshots, email confirmations, or any other applicati…" at bounding box center [463, 294] width 827 height 125
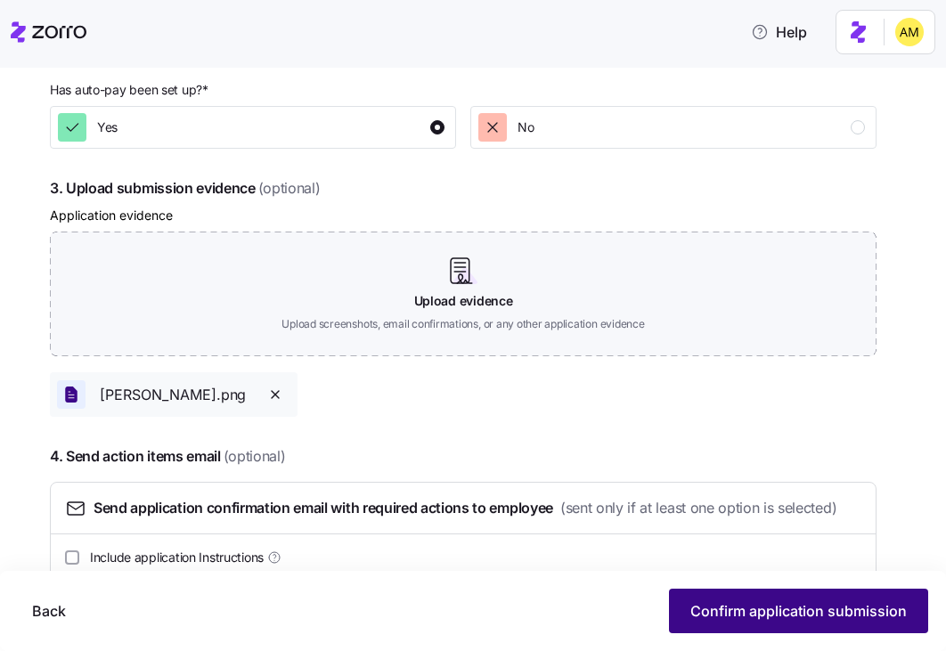
click at [762, 607] on span "Confirm application submission" at bounding box center [798, 610] width 216 height 21
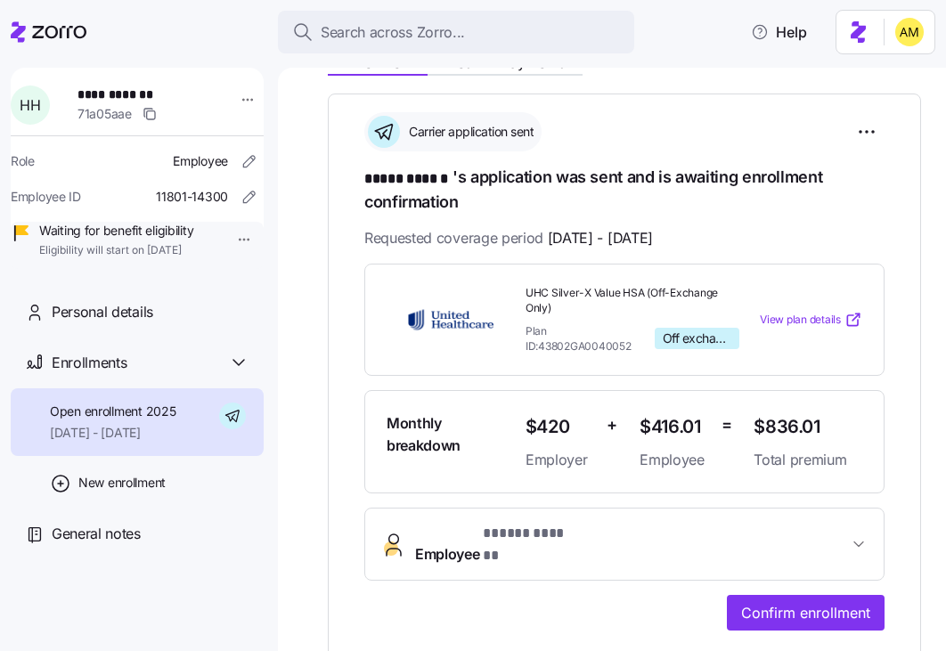
scroll to position [18, 0]
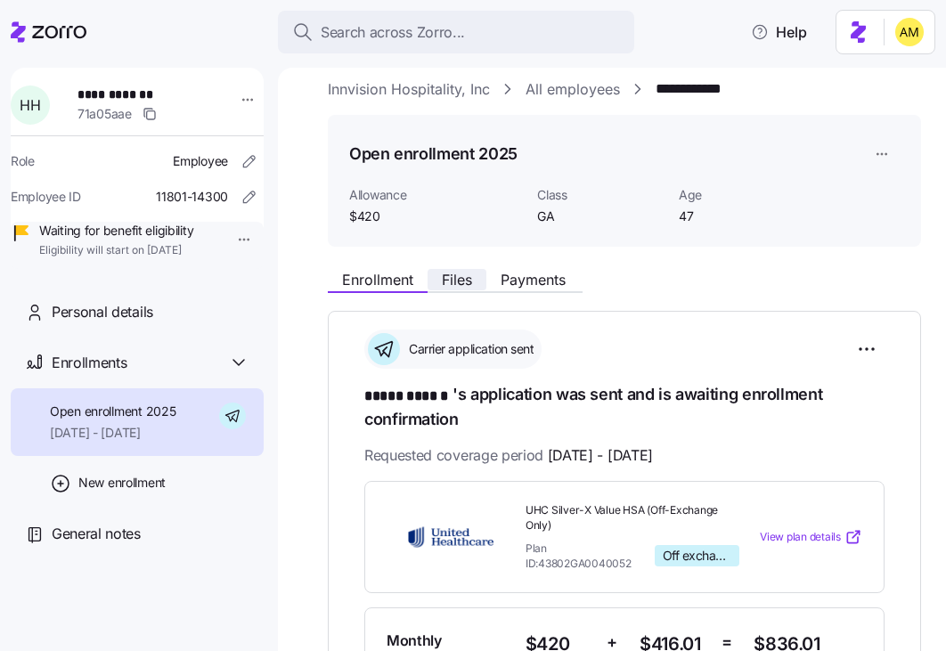
click at [461, 281] on span "Files" at bounding box center [457, 280] width 30 height 14
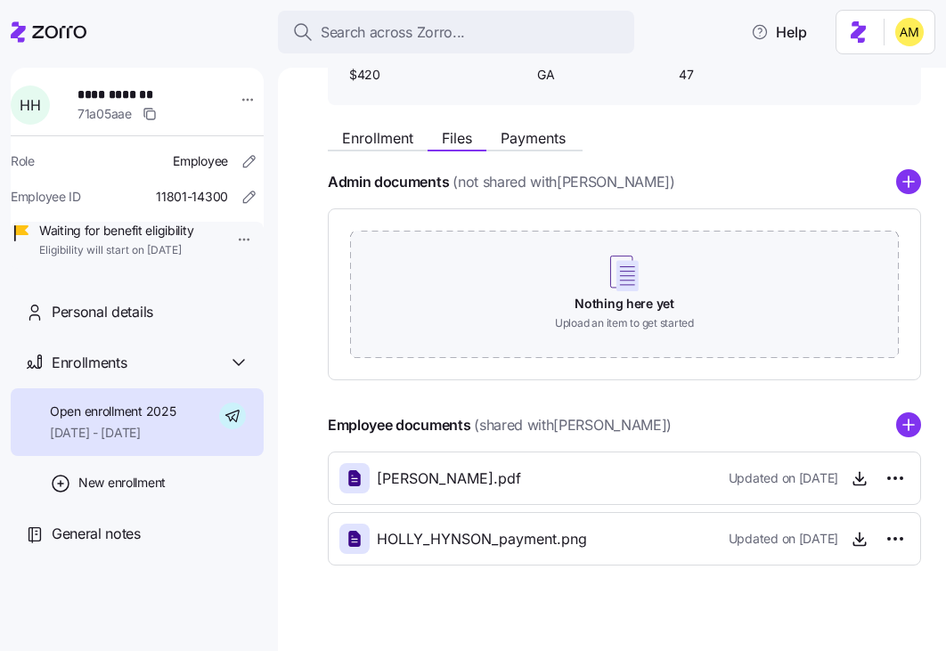
scroll to position [181, 0]
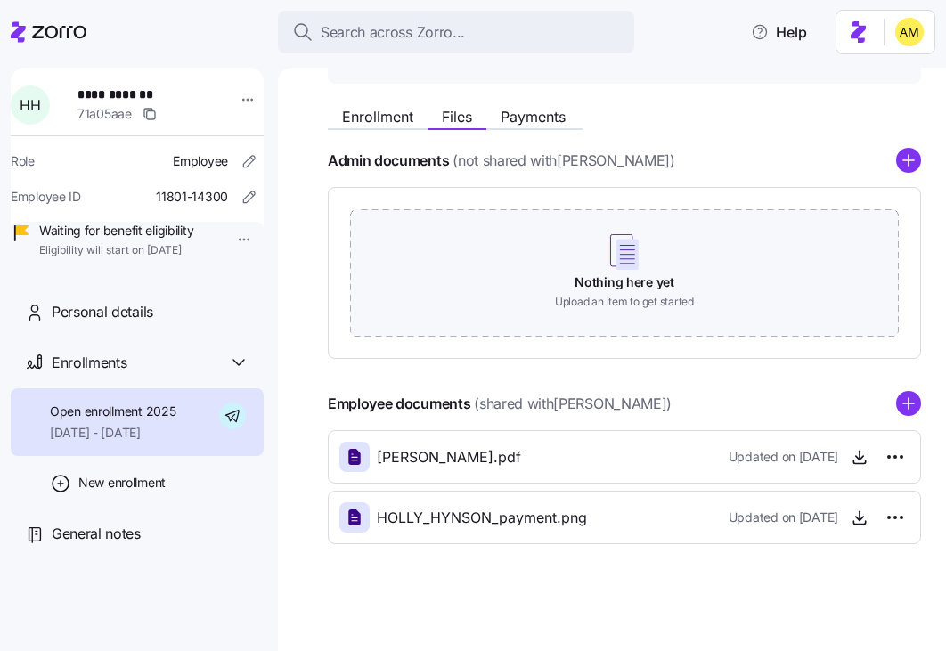
click at [907, 403] on icon "add icon" at bounding box center [908, 403] width 25 height 25
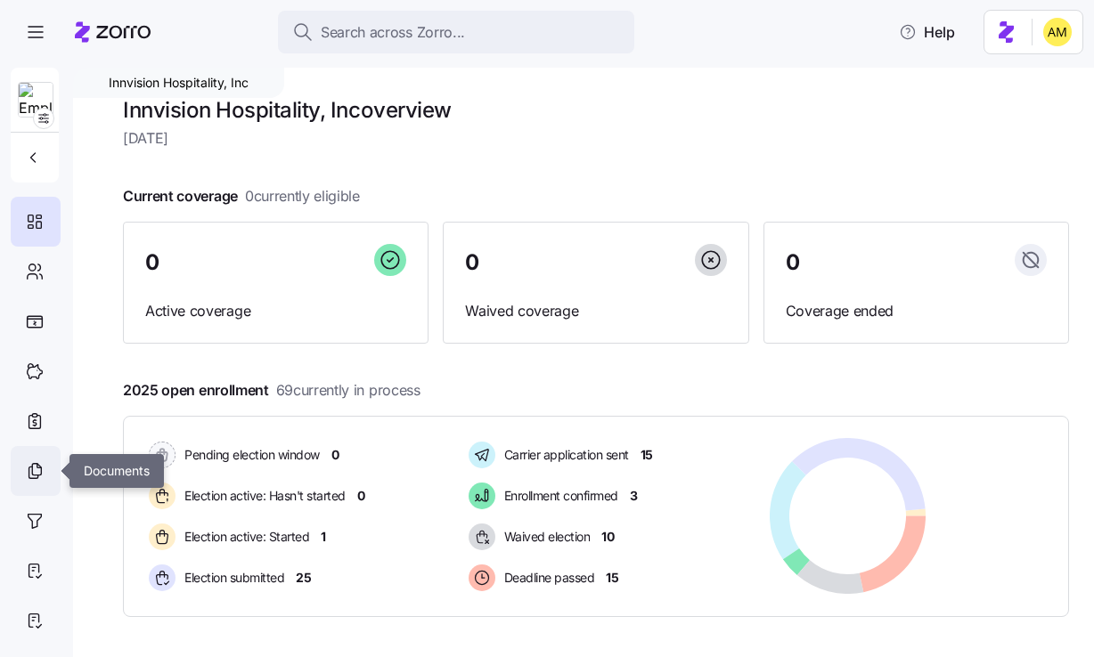
click at [37, 465] on icon at bounding box center [39, 466] width 4 height 4
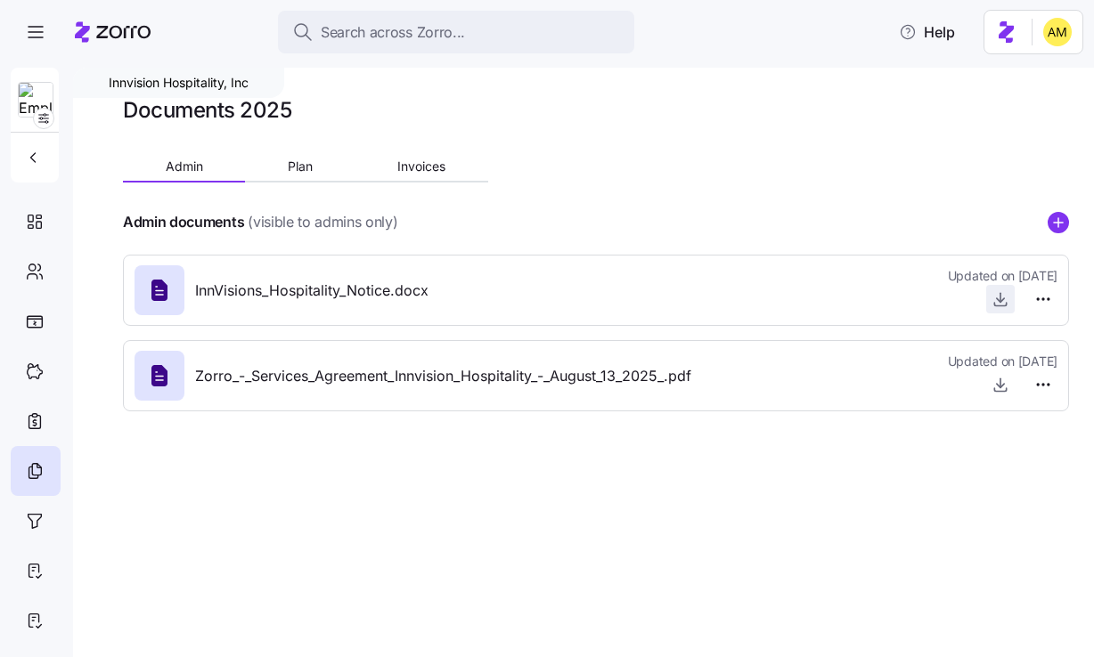
click at [1008, 296] on icon "button" at bounding box center [1000, 299] width 18 height 18
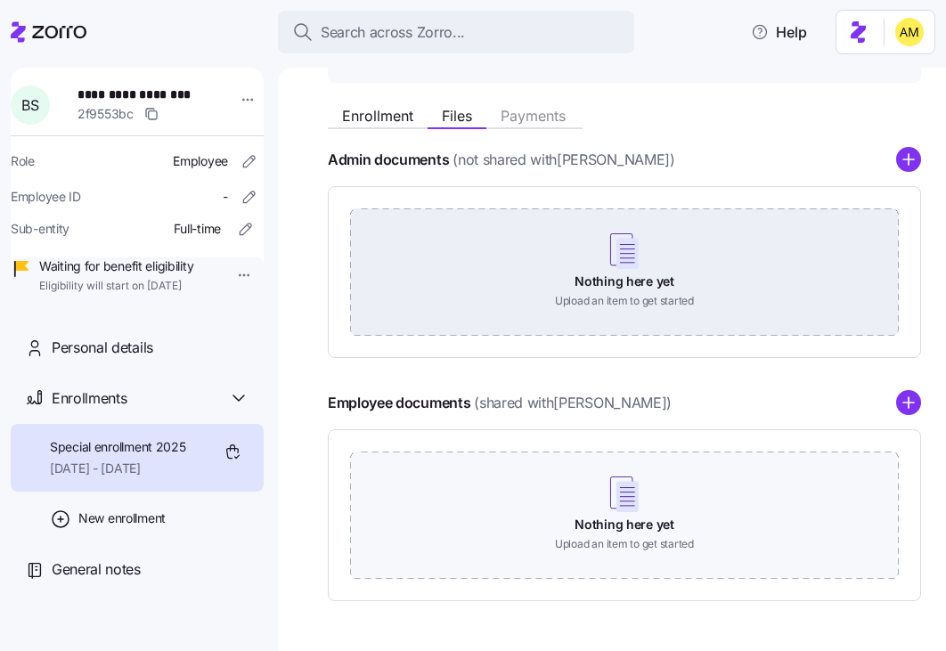
scroll to position [239, 0]
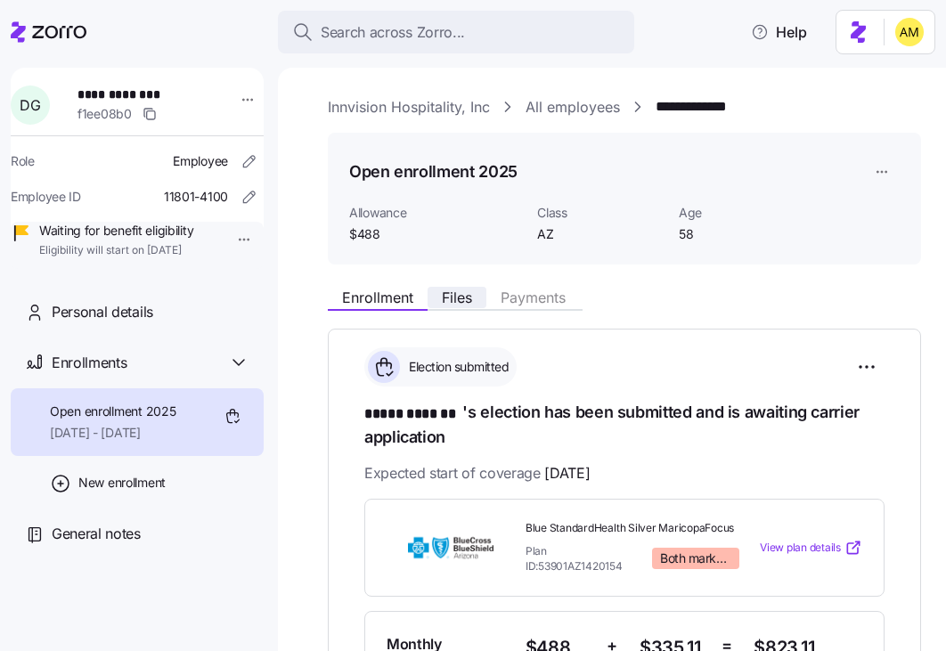
click at [461, 299] on span "Files" at bounding box center [457, 297] width 30 height 14
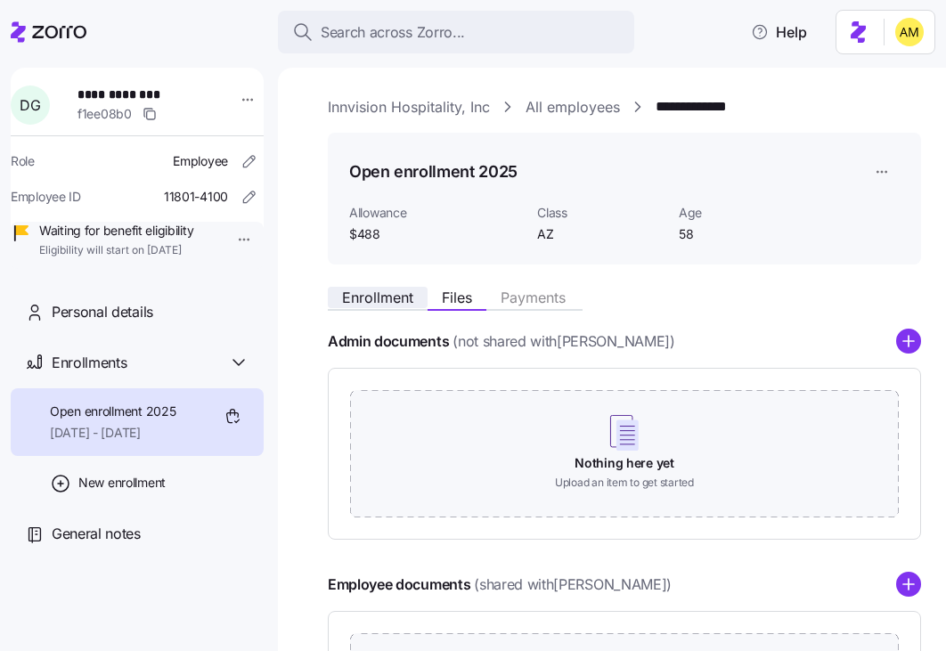
click at [378, 306] on button "Enrollment" at bounding box center [378, 297] width 100 height 21
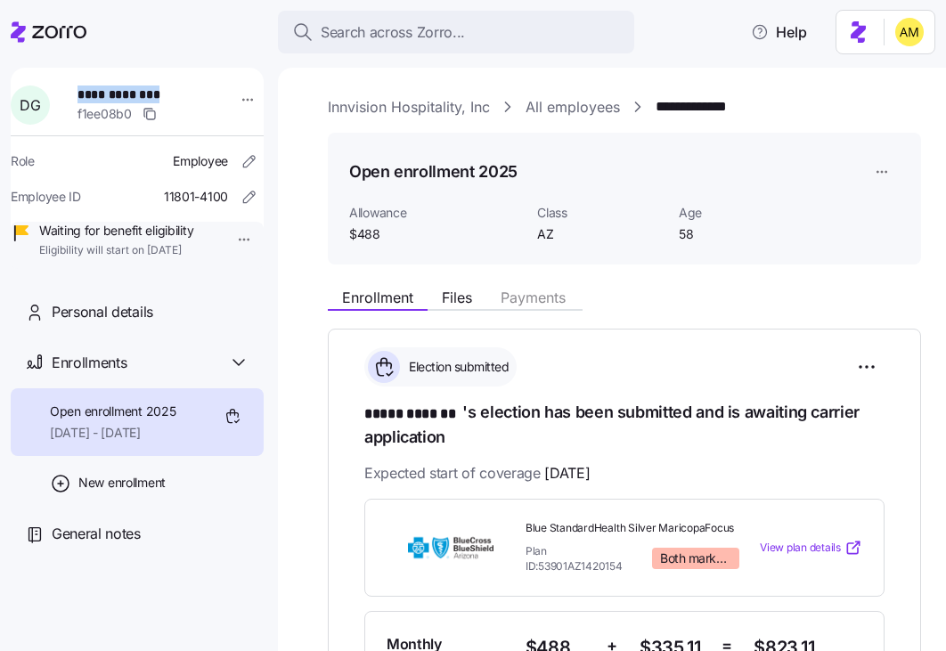
drag, startPoint x: 175, startPoint y: 94, endPoint x: 82, endPoint y: 94, distance: 92.6
click at [82, 94] on div "**********" at bounding box center [148, 104] width 156 height 53
copy span "**********"
click at [460, 299] on span "Files" at bounding box center [457, 297] width 30 height 14
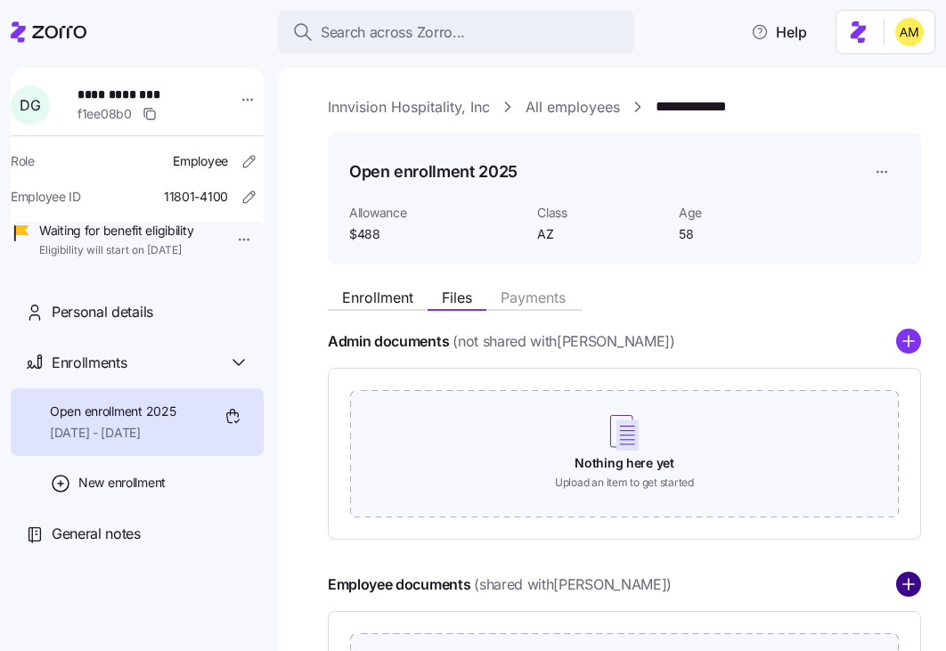
click at [897, 584] on circle "add icon" at bounding box center [908, 585] width 23 height 23
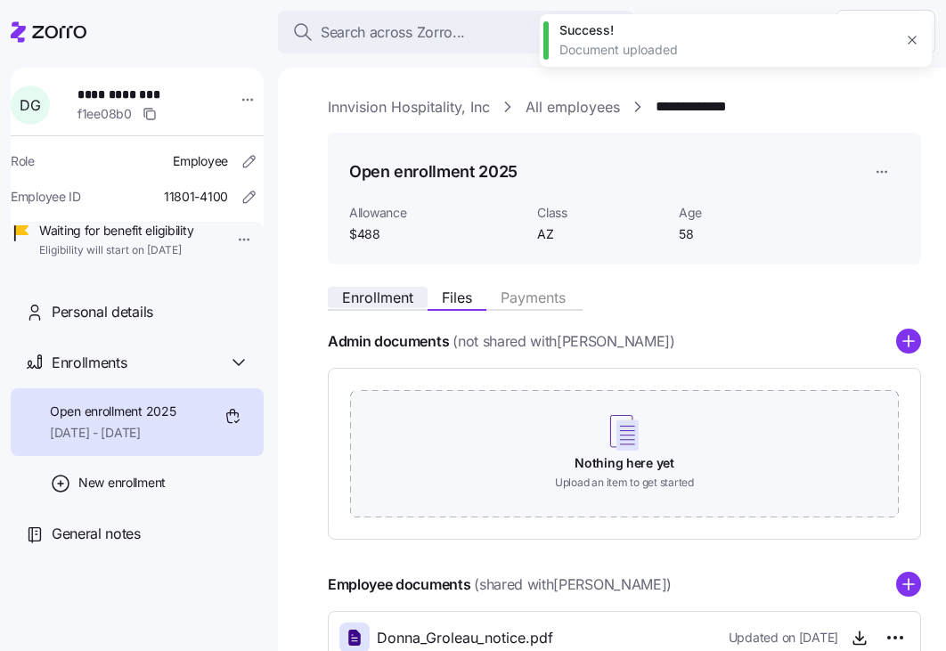
click at [388, 293] on span "Enrollment" at bounding box center [377, 297] width 71 height 14
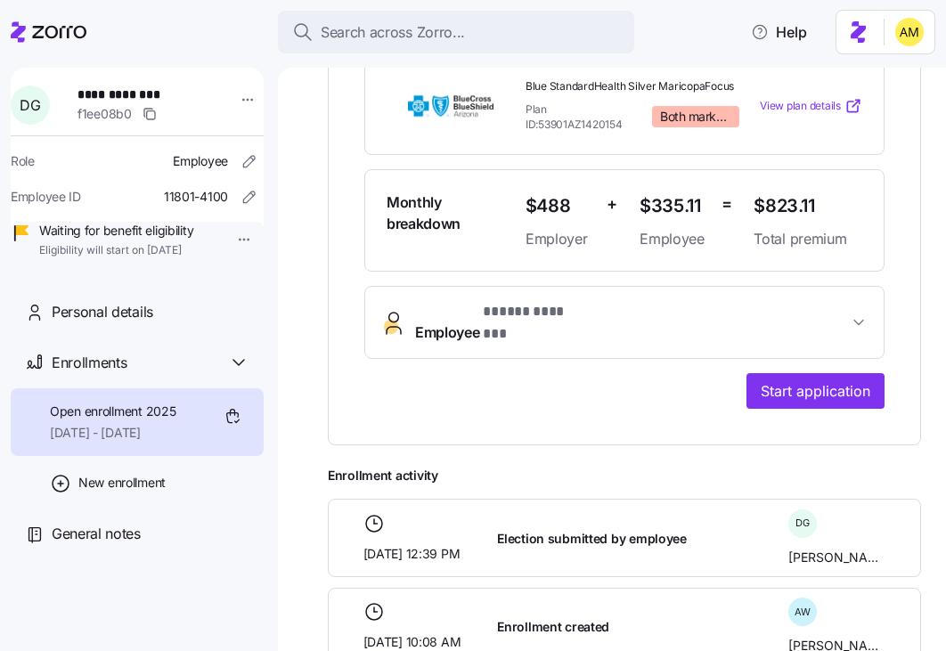
scroll to position [441, 0]
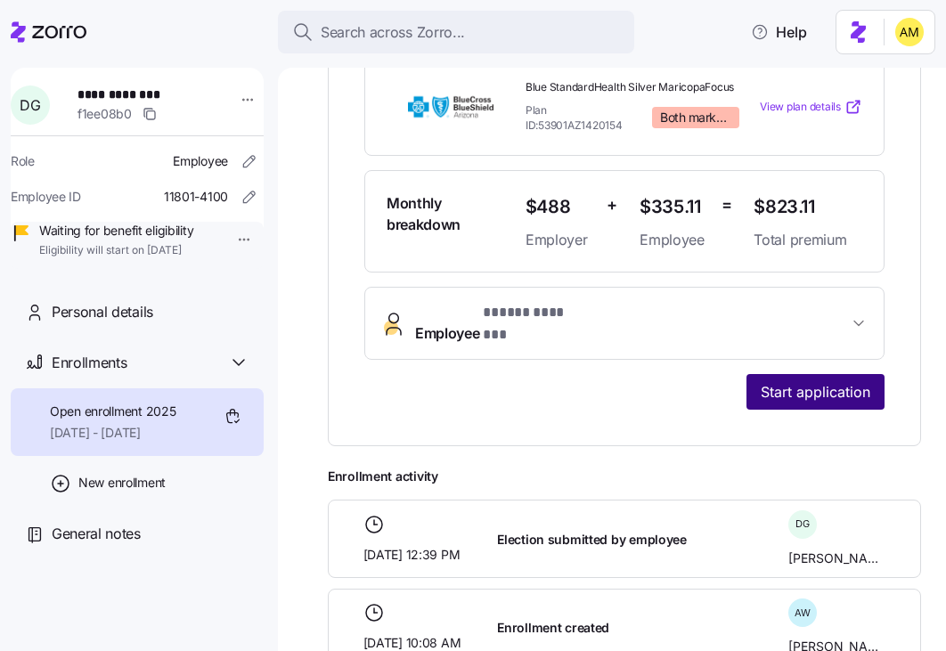
click at [778, 381] on span "Start application" at bounding box center [816, 391] width 110 height 21
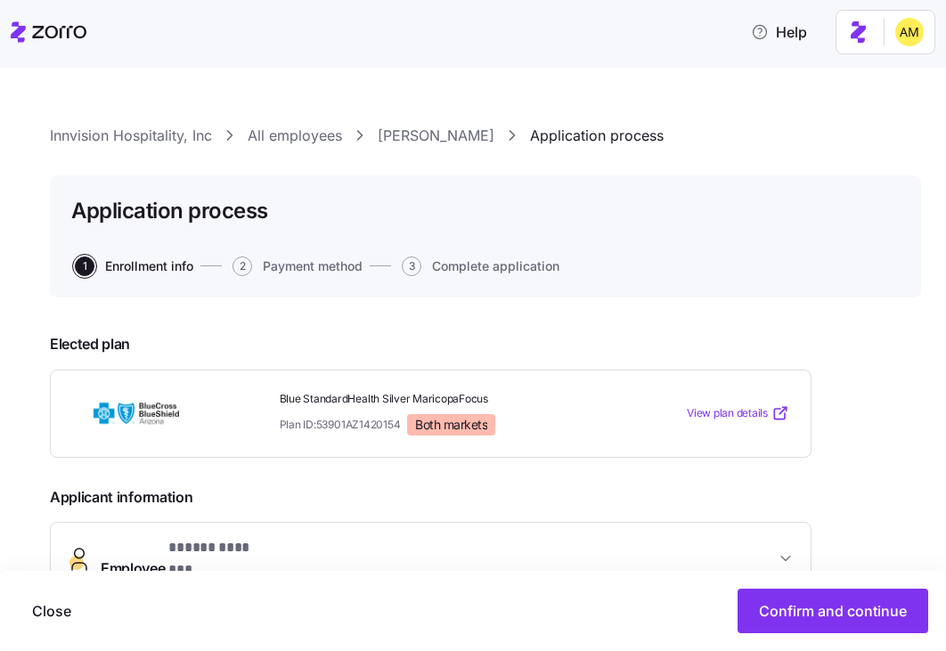
scroll to position [349, 0]
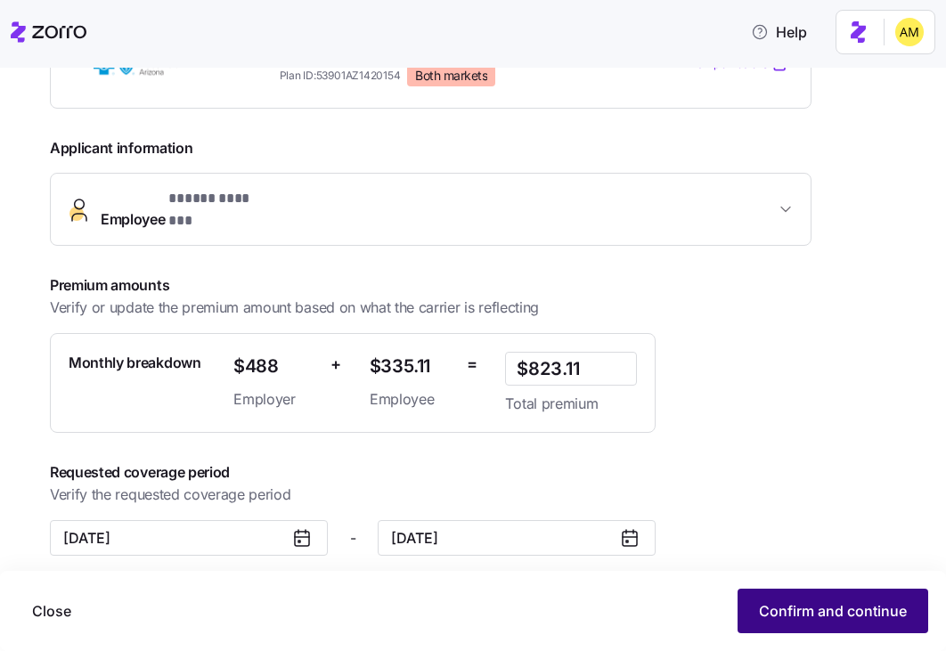
click at [811, 606] on span "Confirm and continue" at bounding box center [833, 610] width 148 height 21
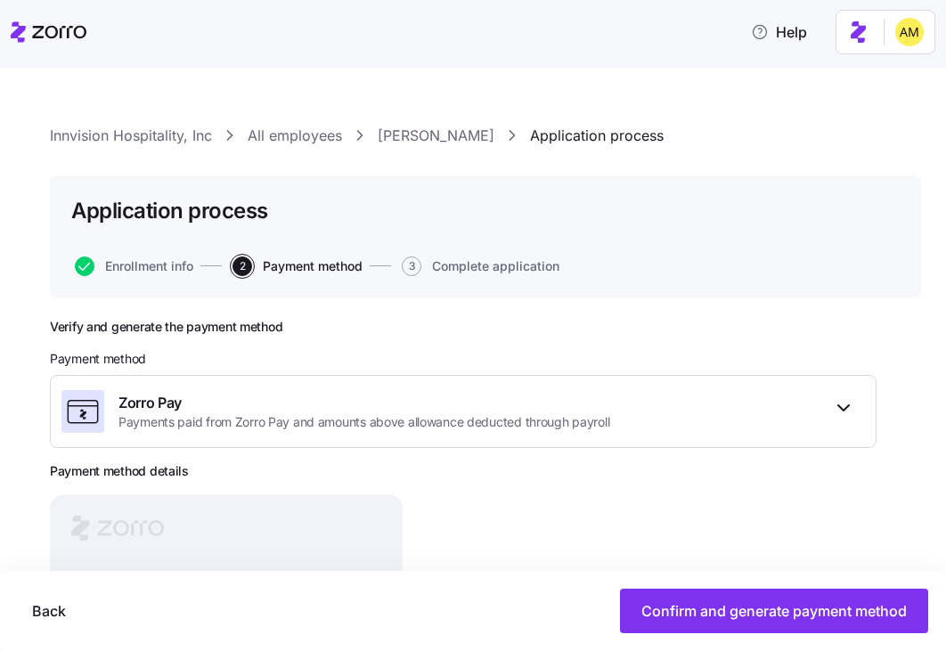
scroll to position [198, 0]
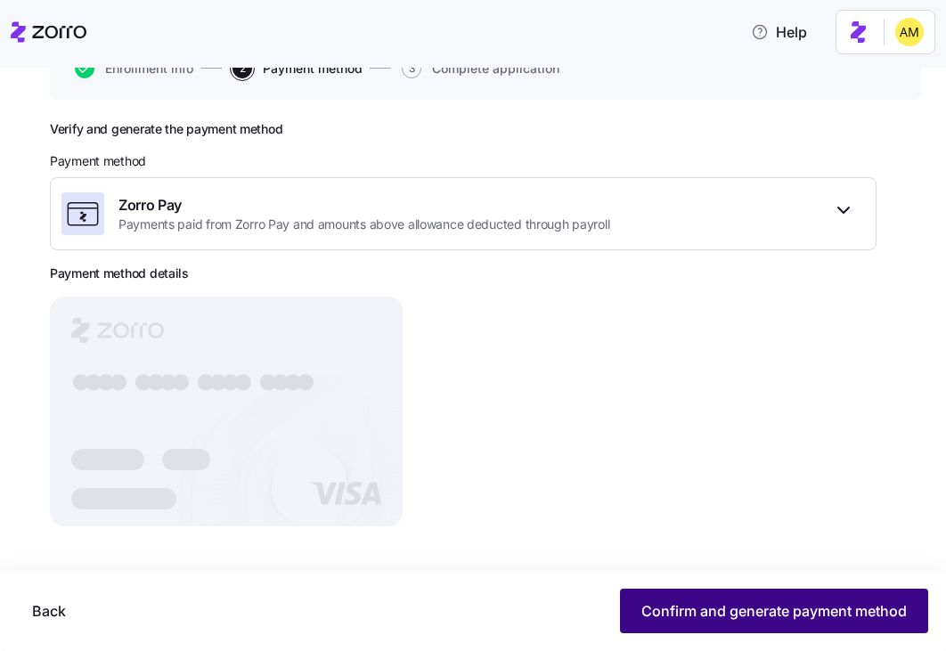
click at [700, 618] on span "Confirm and generate payment method" at bounding box center [773, 610] width 265 height 21
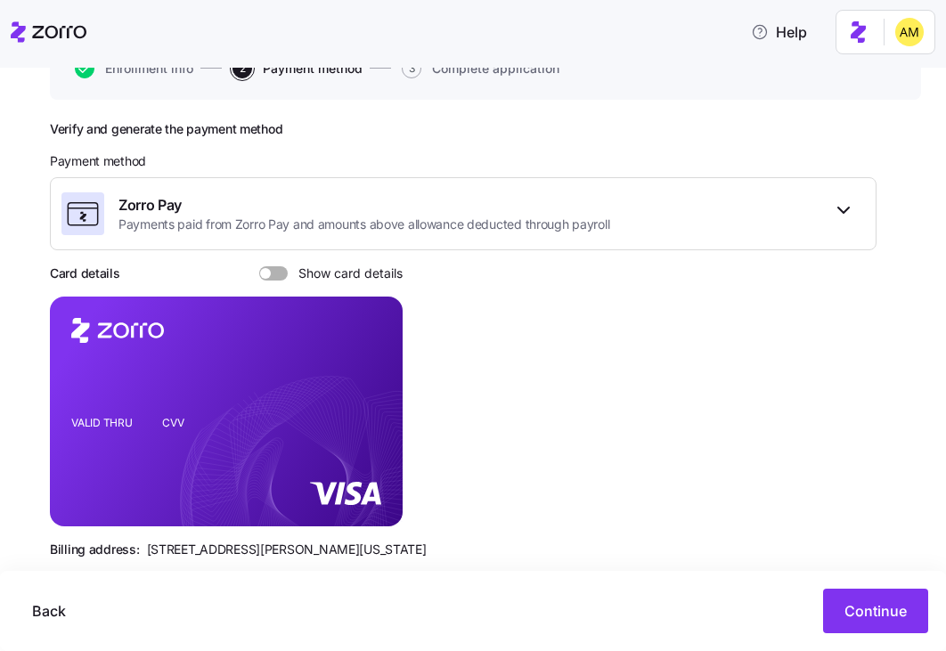
click at [266, 272] on span at bounding box center [265, 273] width 11 height 11
click at [259, 266] on input "Show card details" at bounding box center [259, 266] width 0 height 0
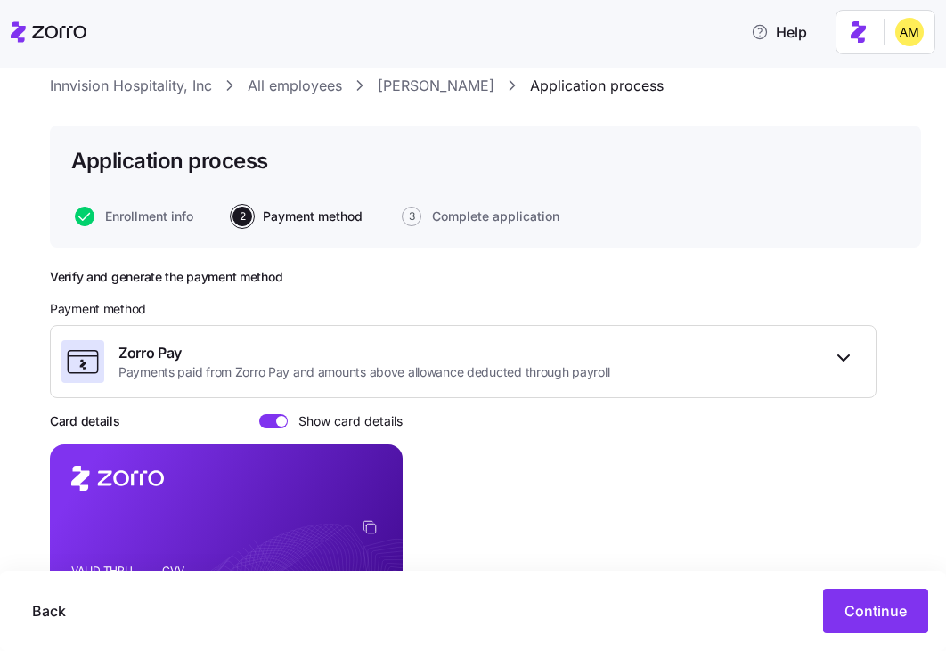
scroll to position [230, 0]
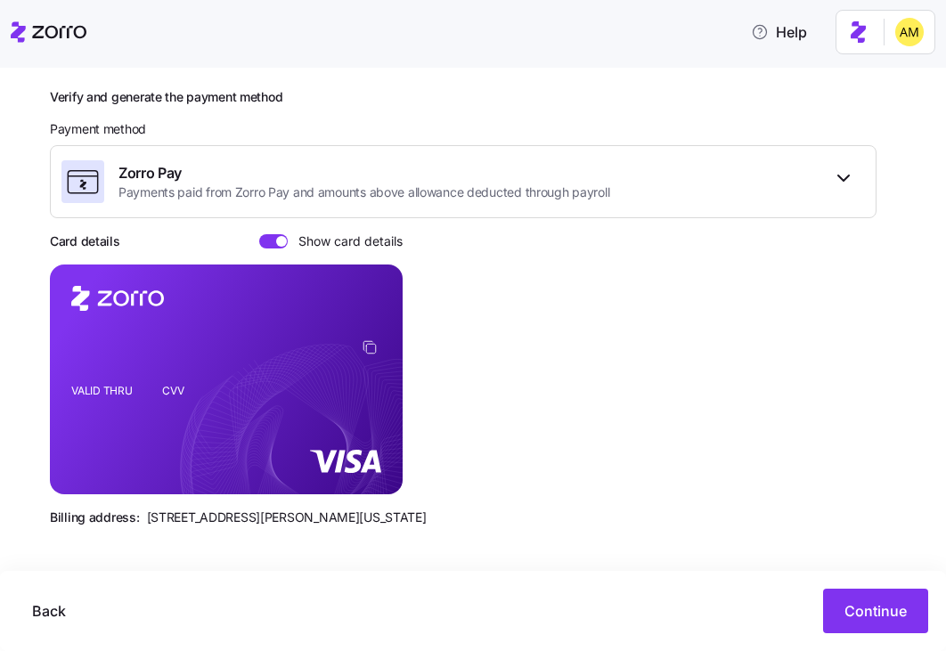
click at [218, 461] on icon "VALID THRU CVV" at bounding box center [226, 380] width 353 height 230
click at [855, 607] on span "Continue" at bounding box center [875, 610] width 62 height 21
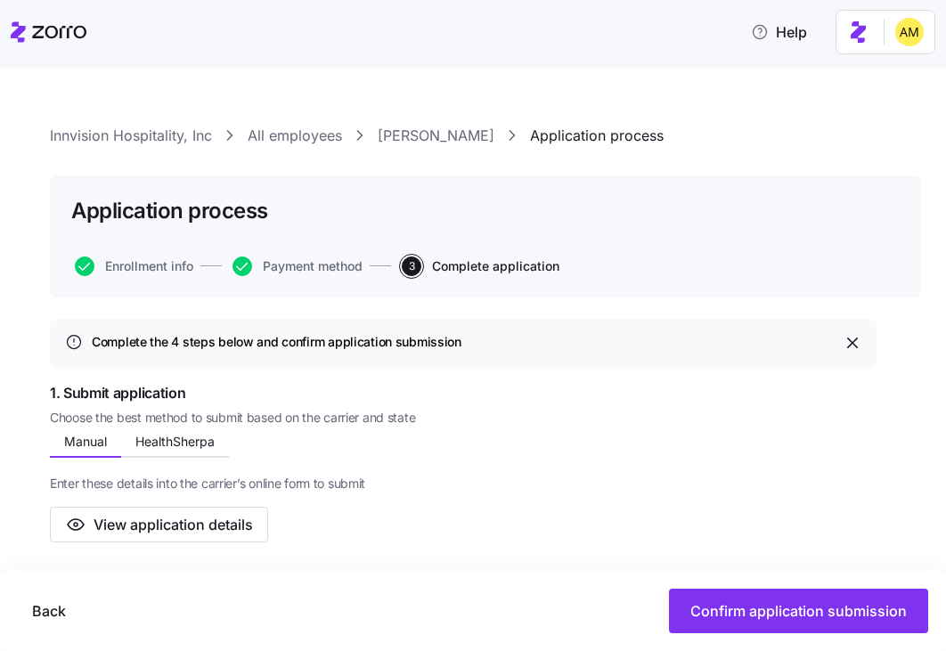
scroll to position [96, 0]
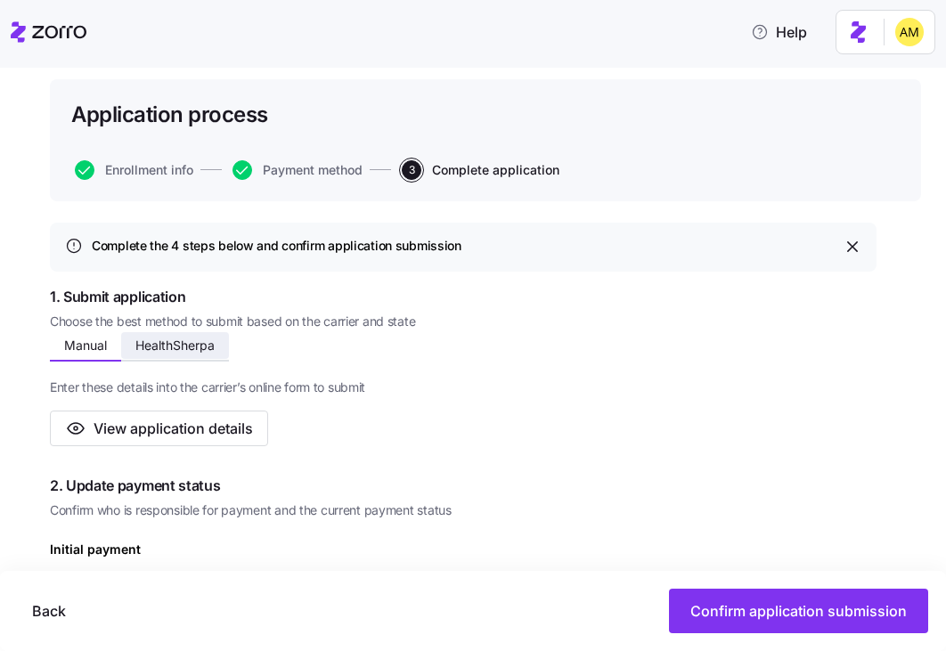
click at [175, 348] on span "HealthSherpa" at bounding box center [174, 345] width 79 height 12
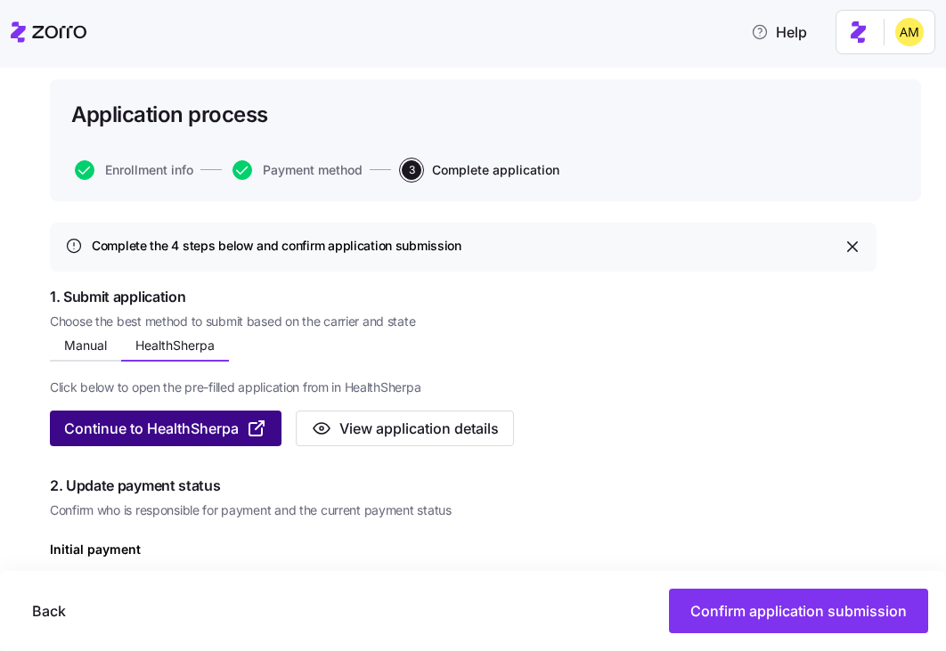
click at [161, 419] on span "Continue to HealthSherpa" at bounding box center [151, 428] width 175 height 21
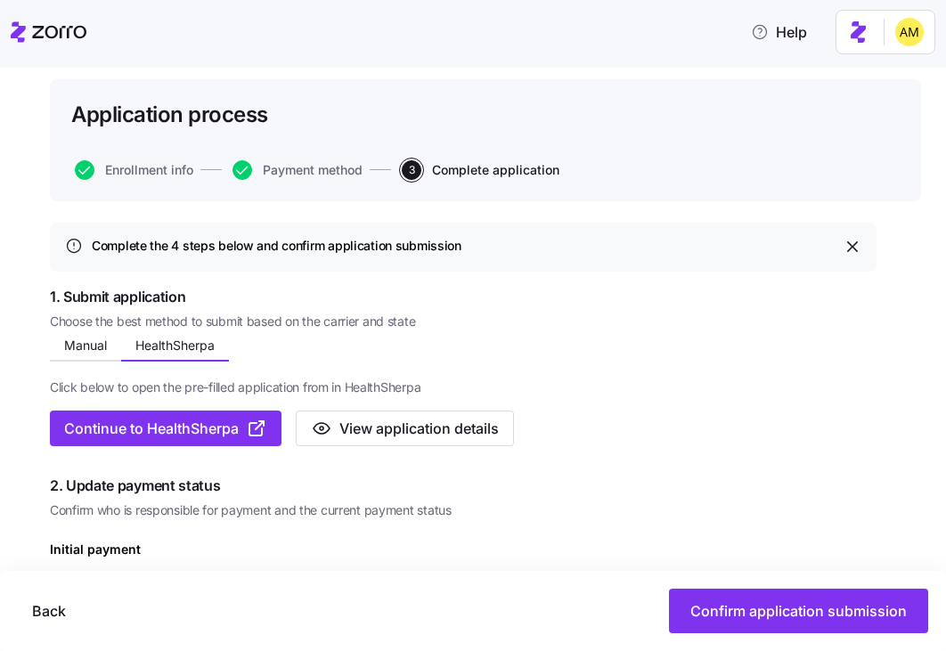
scroll to position [99, 0]
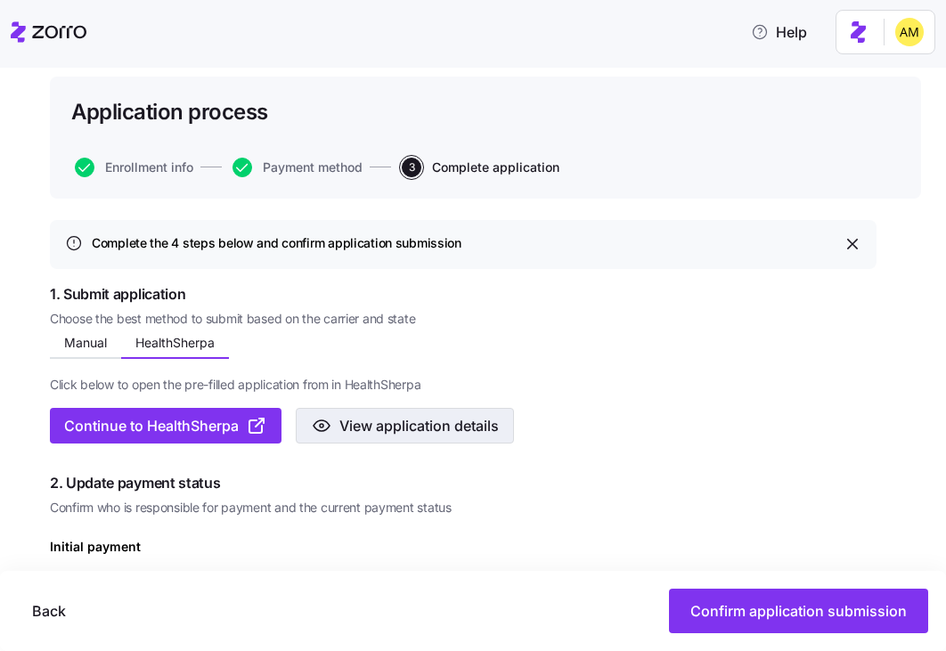
click at [364, 428] on span "View application details" at bounding box center [418, 425] width 159 height 21
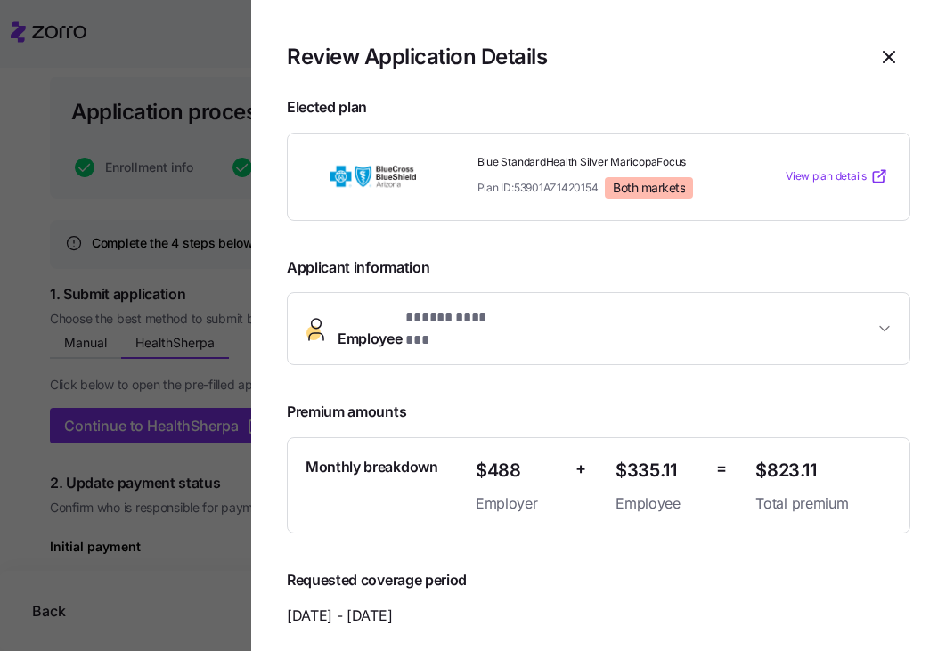
scroll to position [20, 0]
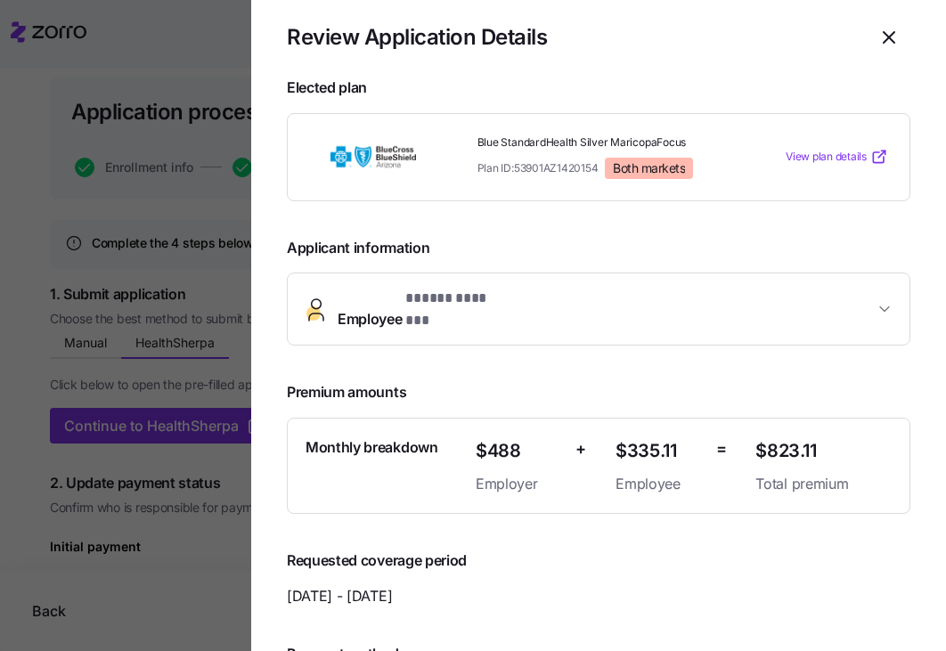
click at [491, 307] on span "* ***** ******* *" at bounding box center [458, 299] width 107 height 22
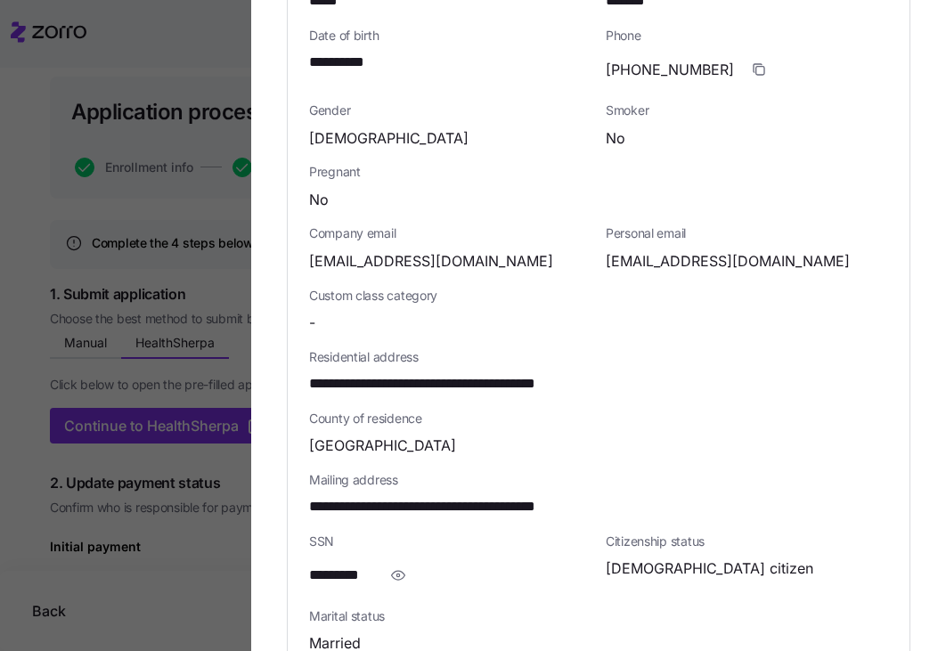
scroll to position [478, 0]
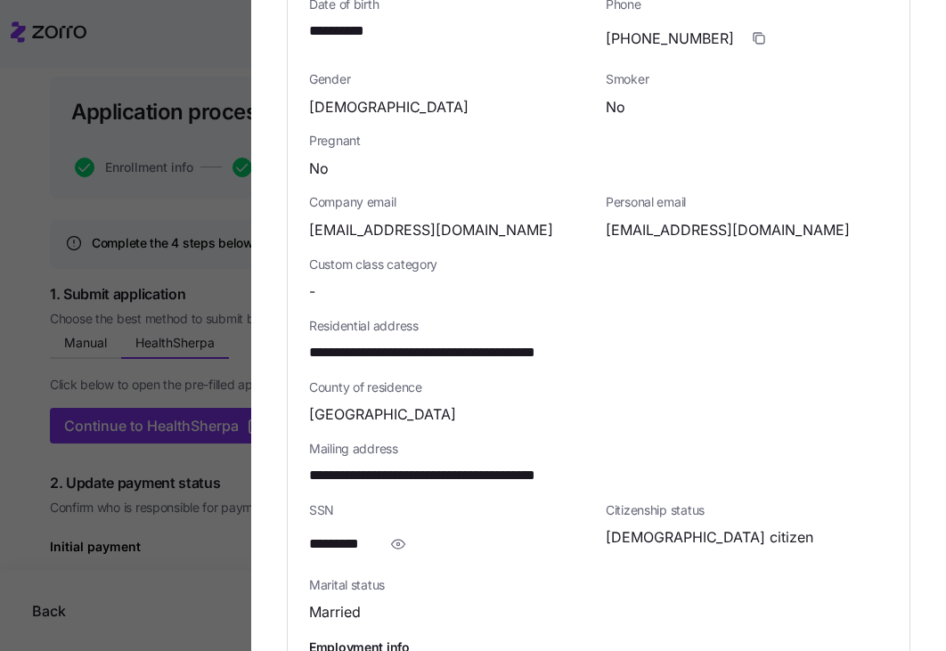
click at [425, 343] on span "**********" at bounding box center [466, 353] width 314 height 22
drag, startPoint x: 431, startPoint y: 341, endPoint x: 312, endPoint y: 342, distance: 119.4
click at [312, 342] on span "**********" at bounding box center [466, 353] width 314 height 22
copy span "**********"
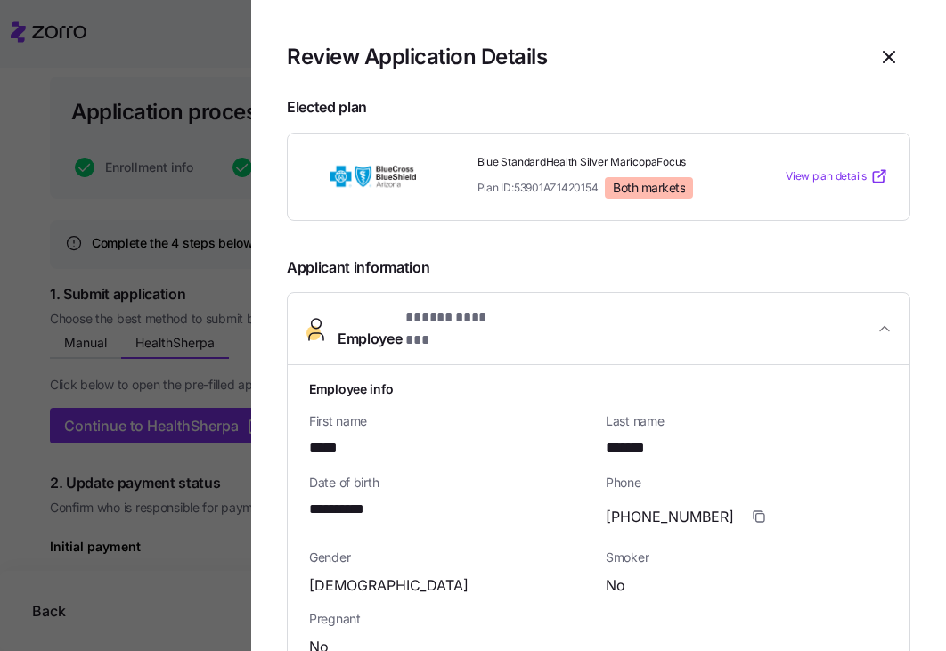
click at [526, 328] on span "Employee * ***** ******* *" at bounding box center [606, 328] width 536 height 43
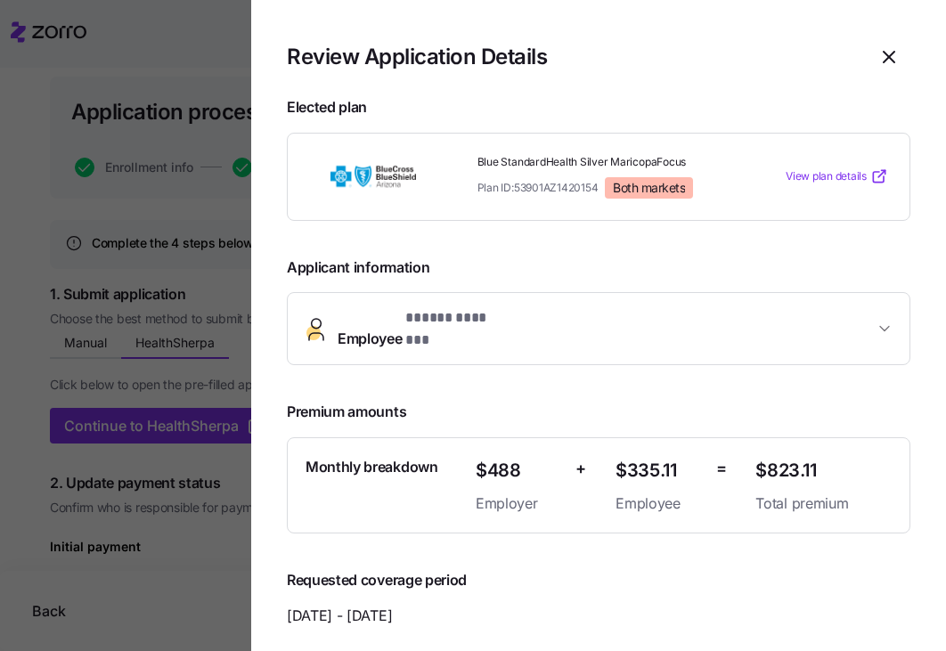
click at [526, 328] on span "Employee * ***** ******* *" at bounding box center [606, 328] width 536 height 43
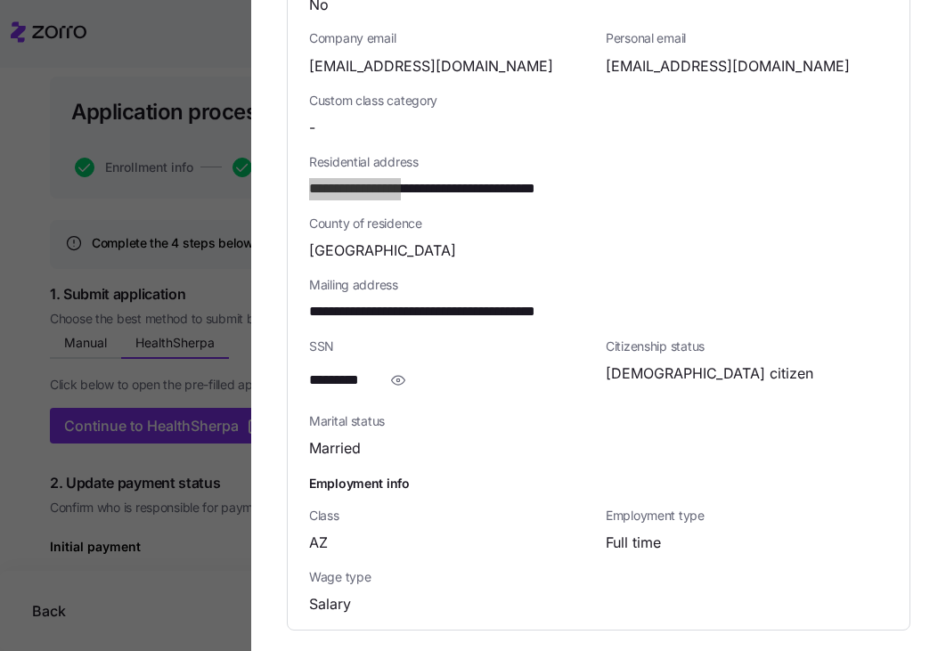
scroll to position [665, 0]
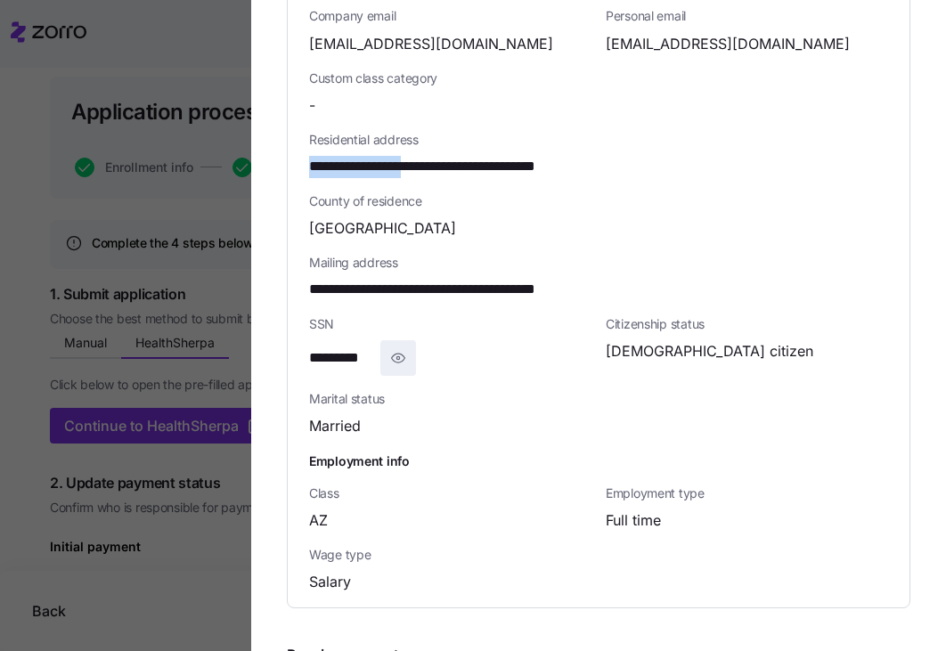
click at [400, 354] on icon "button" at bounding box center [398, 358] width 13 height 9
drag, startPoint x: 395, startPoint y: 343, endPoint x: 306, endPoint y: 343, distance: 89.1
click at [306, 343] on div "**********" at bounding box center [599, 154] width 622 height 907
copy span "**********"
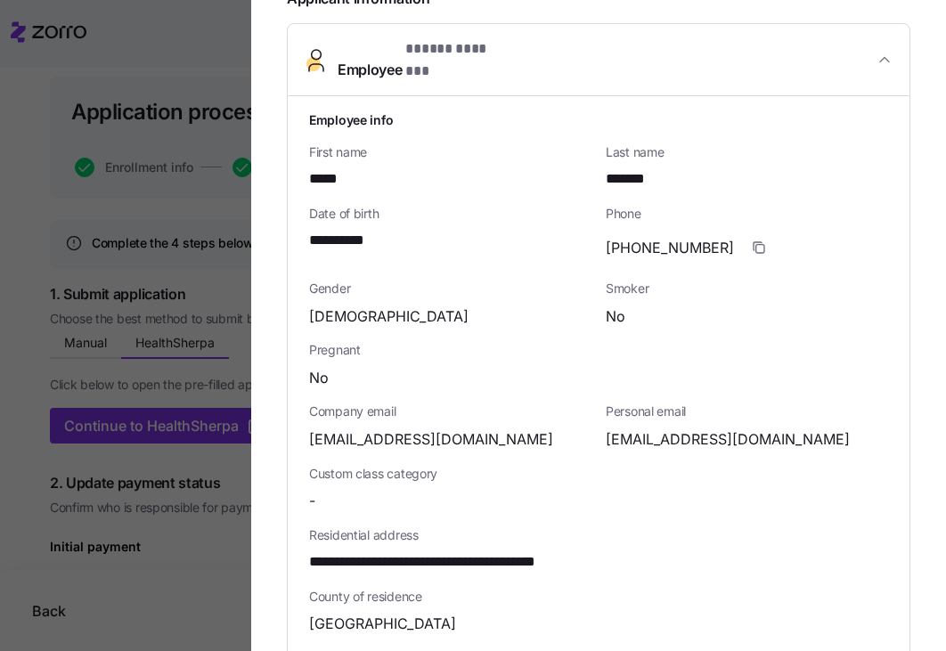
scroll to position [0, 0]
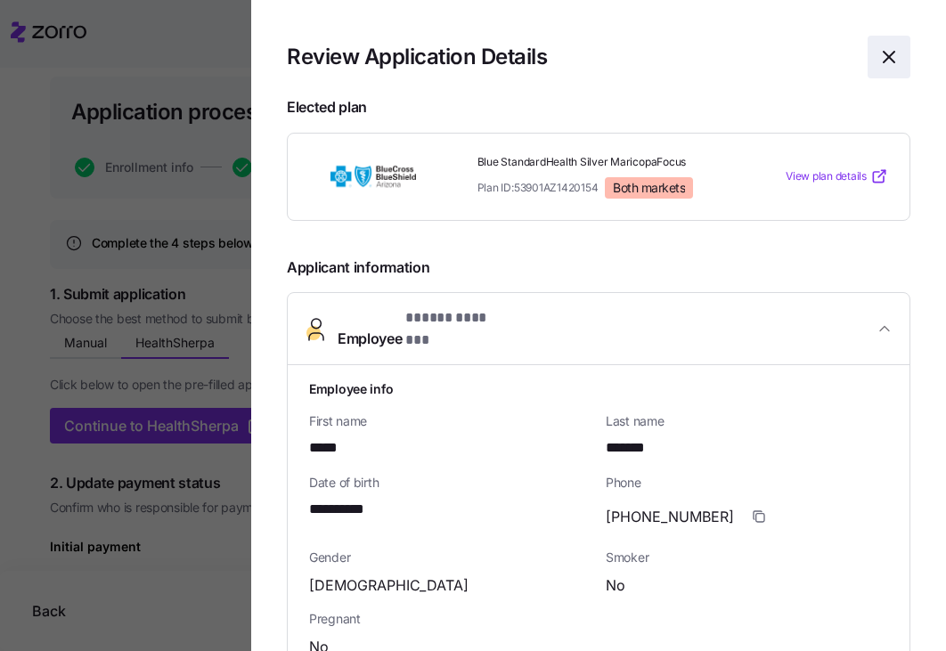
click at [885, 67] on icon "button" at bounding box center [888, 56] width 21 height 21
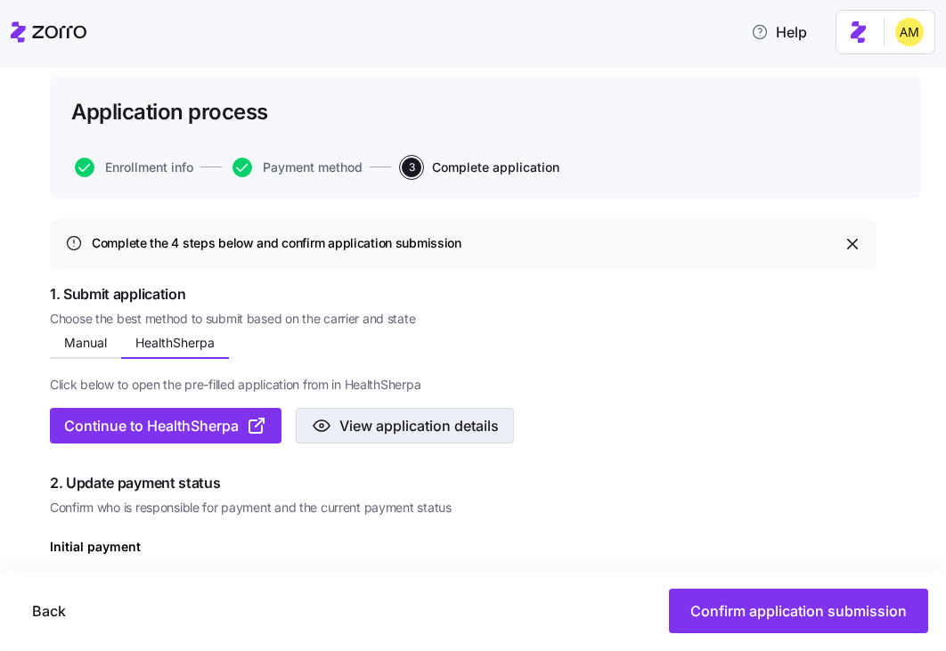
click at [390, 428] on span "View application details" at bounding box center [418, 425] width 159 height 21
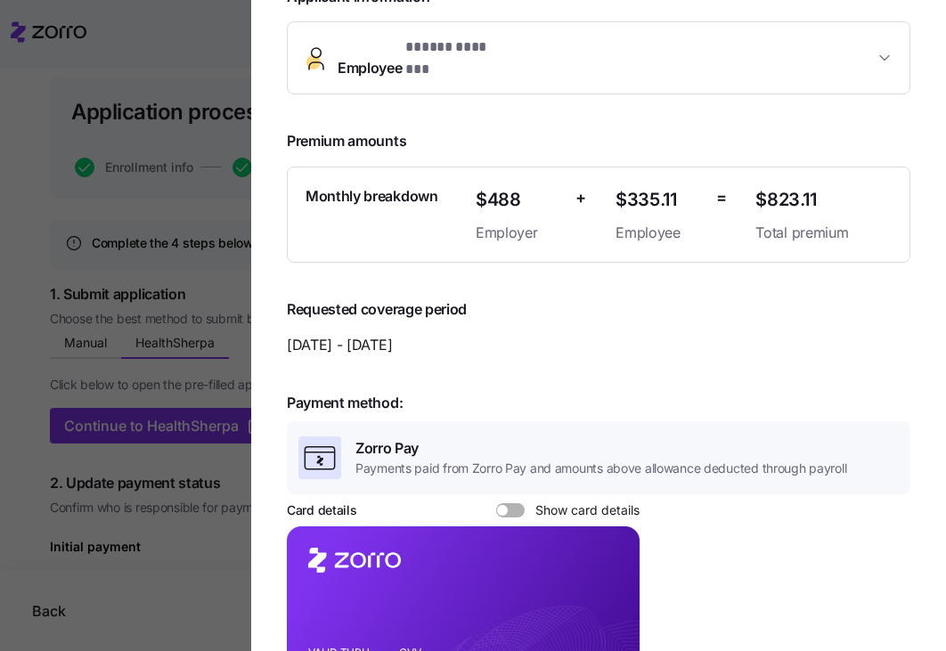
scroll to position [443, 0]
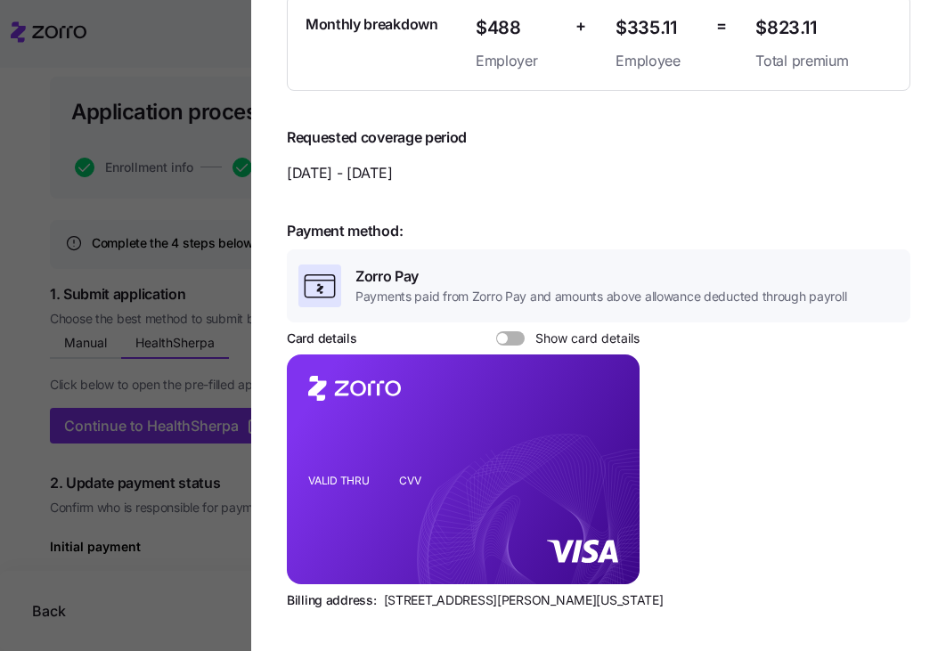
click at [508, 331] on span at bounding box center [517, 338] width 18 height 14
click at [496, 331] on input "Show card details" at bounding box center [496, 331] width 0 height 0
click at [508, 331] on span at bounding box center [505, 338] width 18 height 14
click at [496, 331] on input "Show card details" at bounding box center [496, 331] width 0 height 0
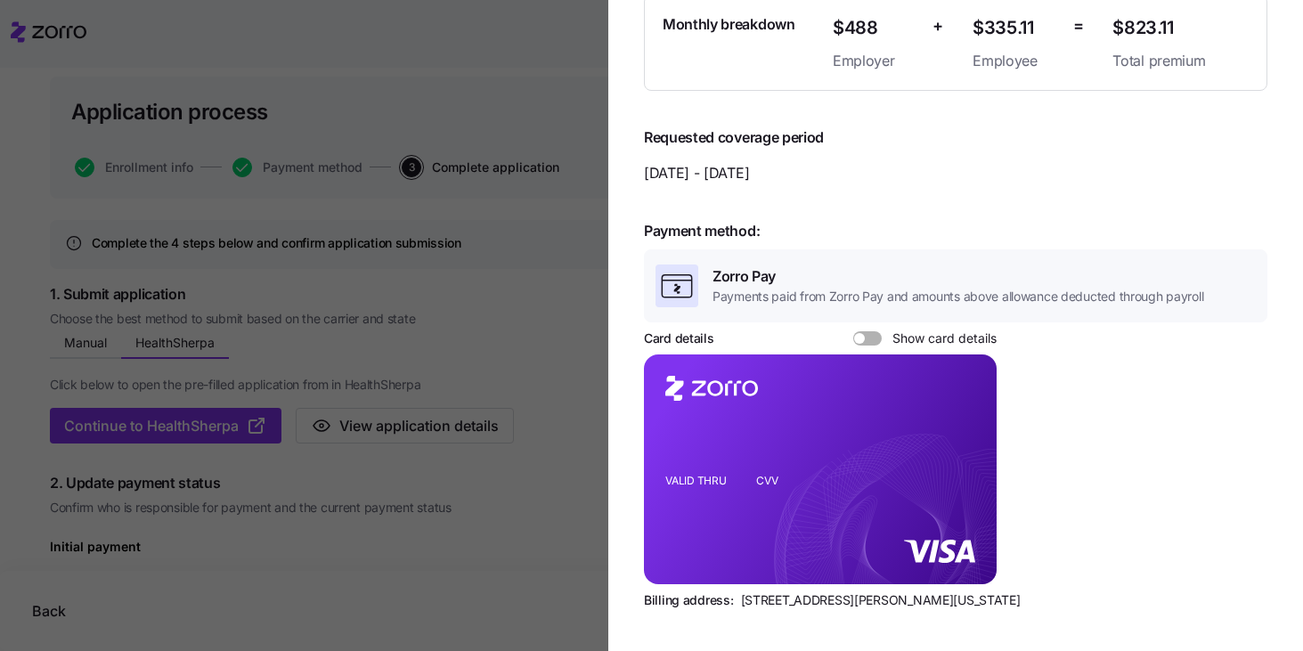
scroll to position [0, 0]
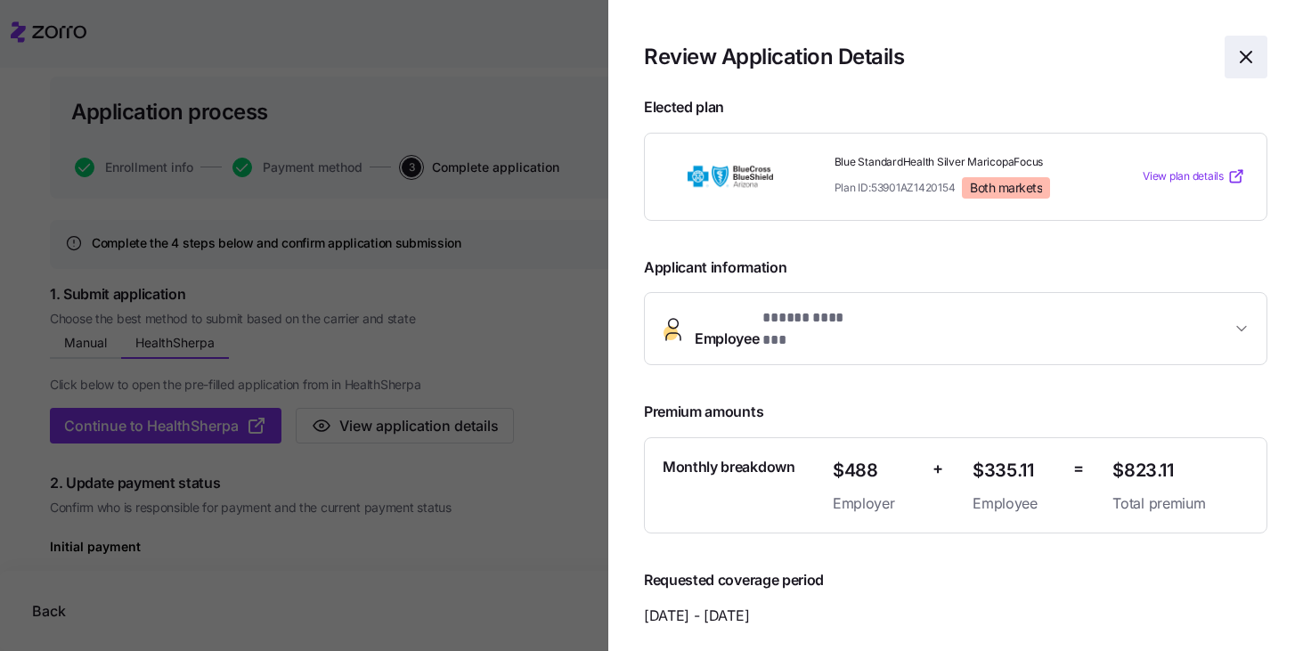
click at [945, 53] on icon "button" at bounding box center [1245, 56] width 21 height 21
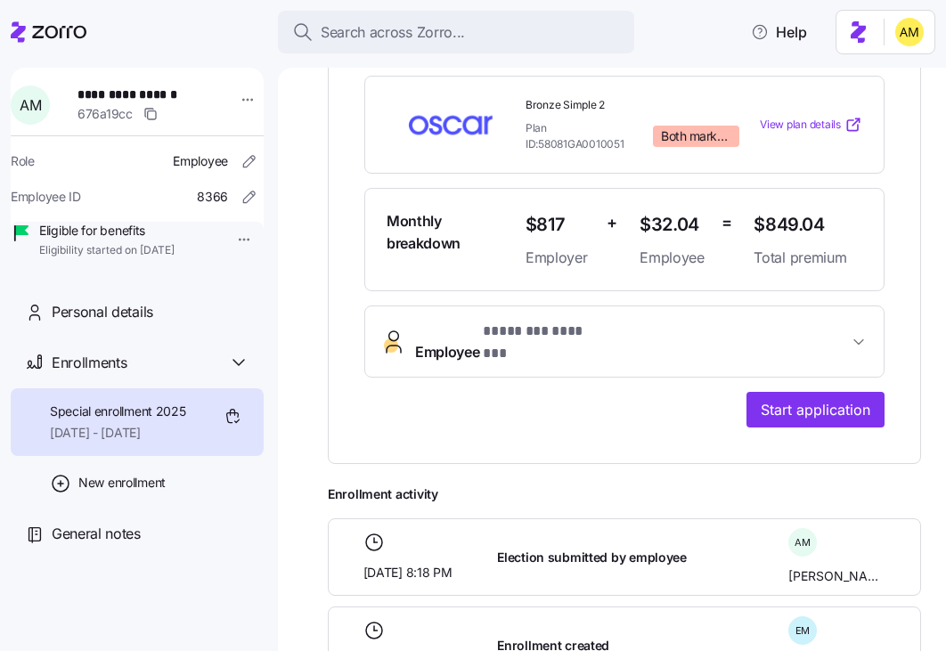
scroll to position [447, 0]
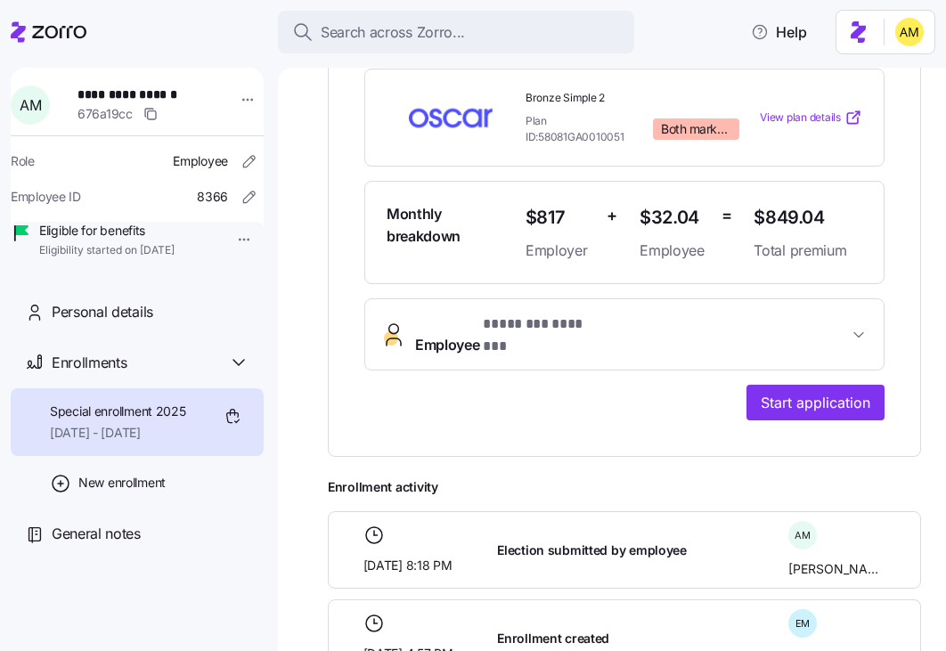
click at [639, 314] on span "Employee * ******** ******* *" at bounding box center [631, 335] width 433 height 43
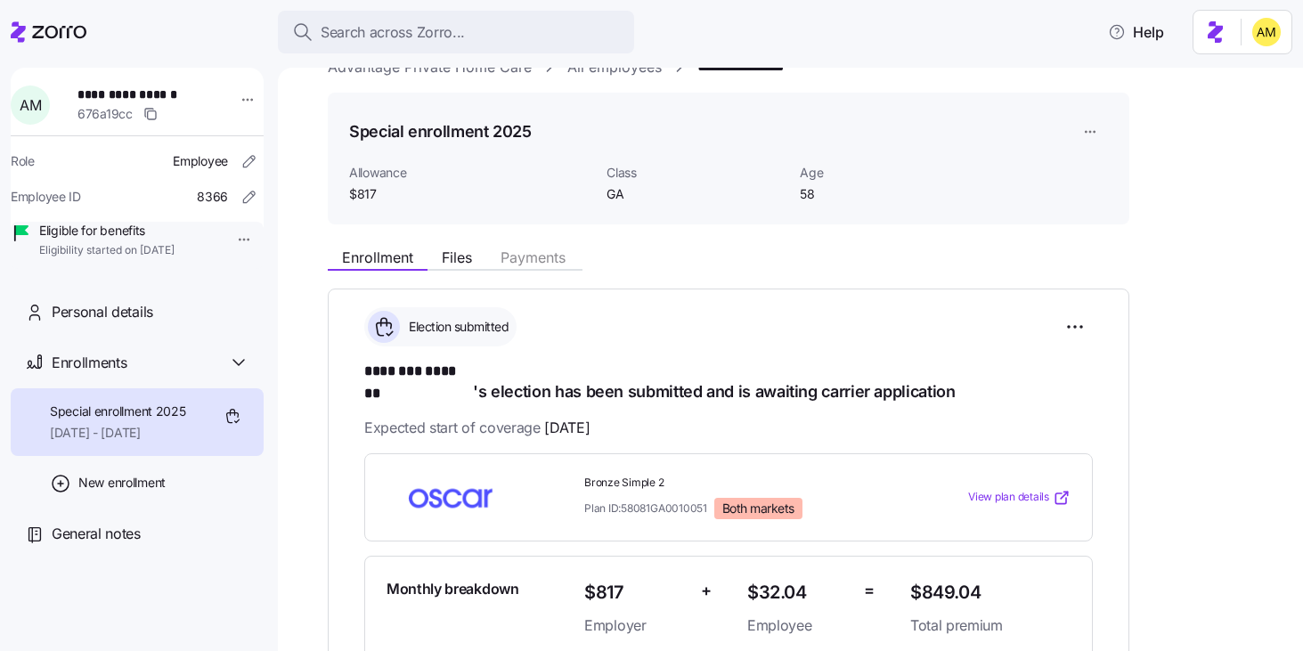
scroll to position [0, 0]
